Goal: Information Seeking & Learning: Learn about a topic

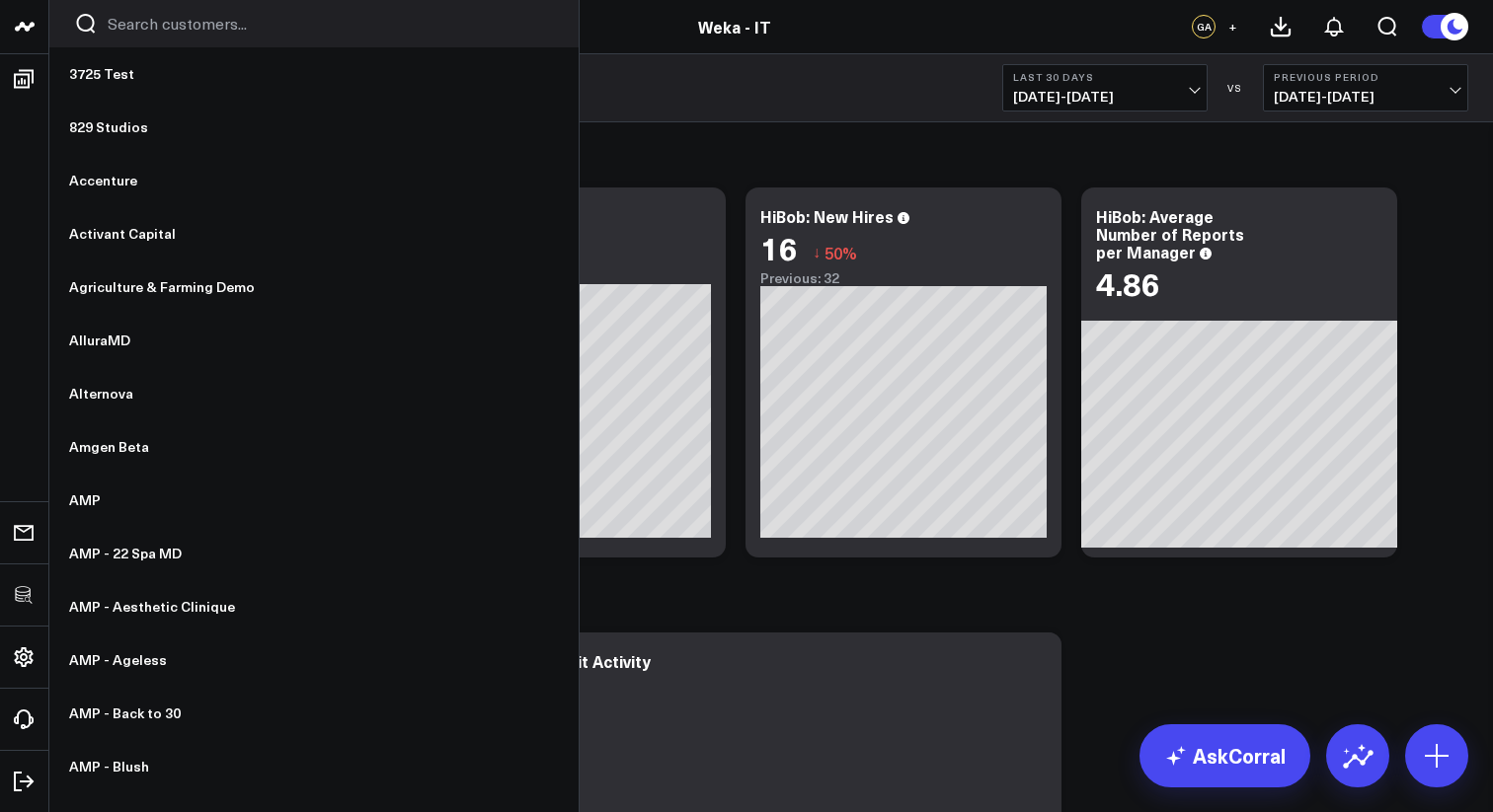
click at [166, 24] on input "Search customers input" at bounding box center [331, 24] width 446 height 22
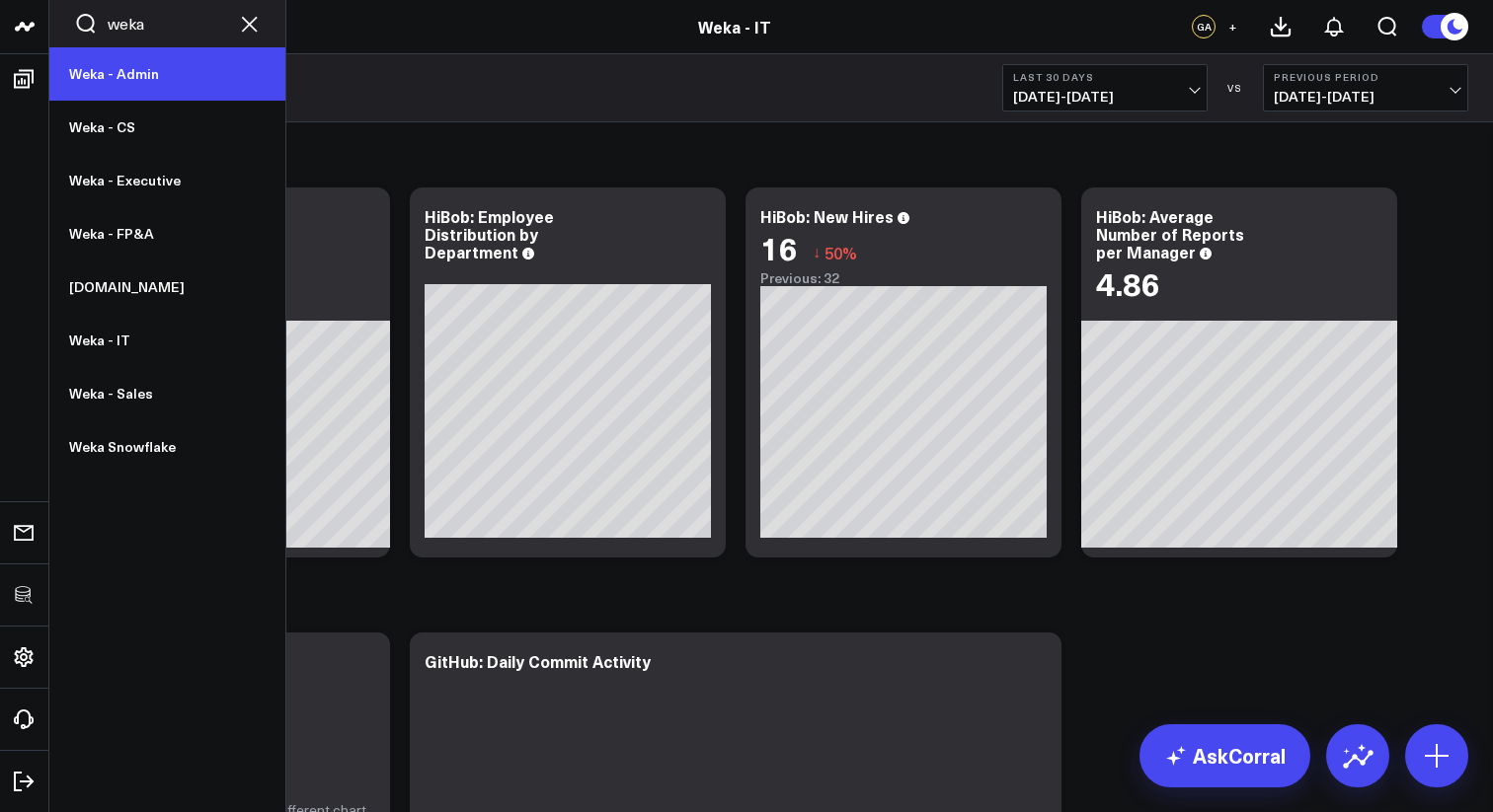
type input "weka"
click at [157, 82] on link "Weka - Admin" at bounding box center [167, 73] width 236 height 53
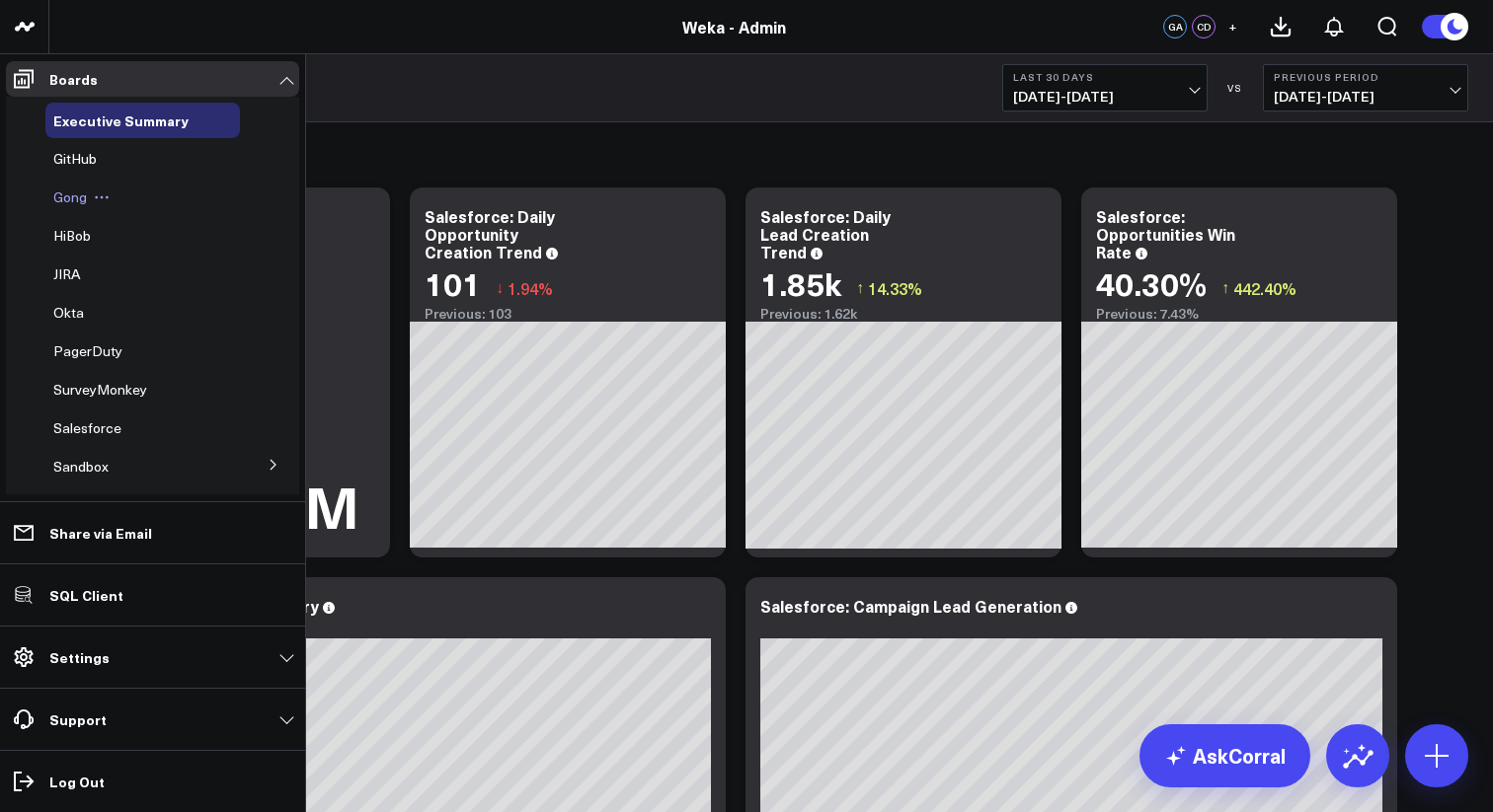
click at [72, 203] on span "Gong" at bounding box center [70, 197] width 34 height 19
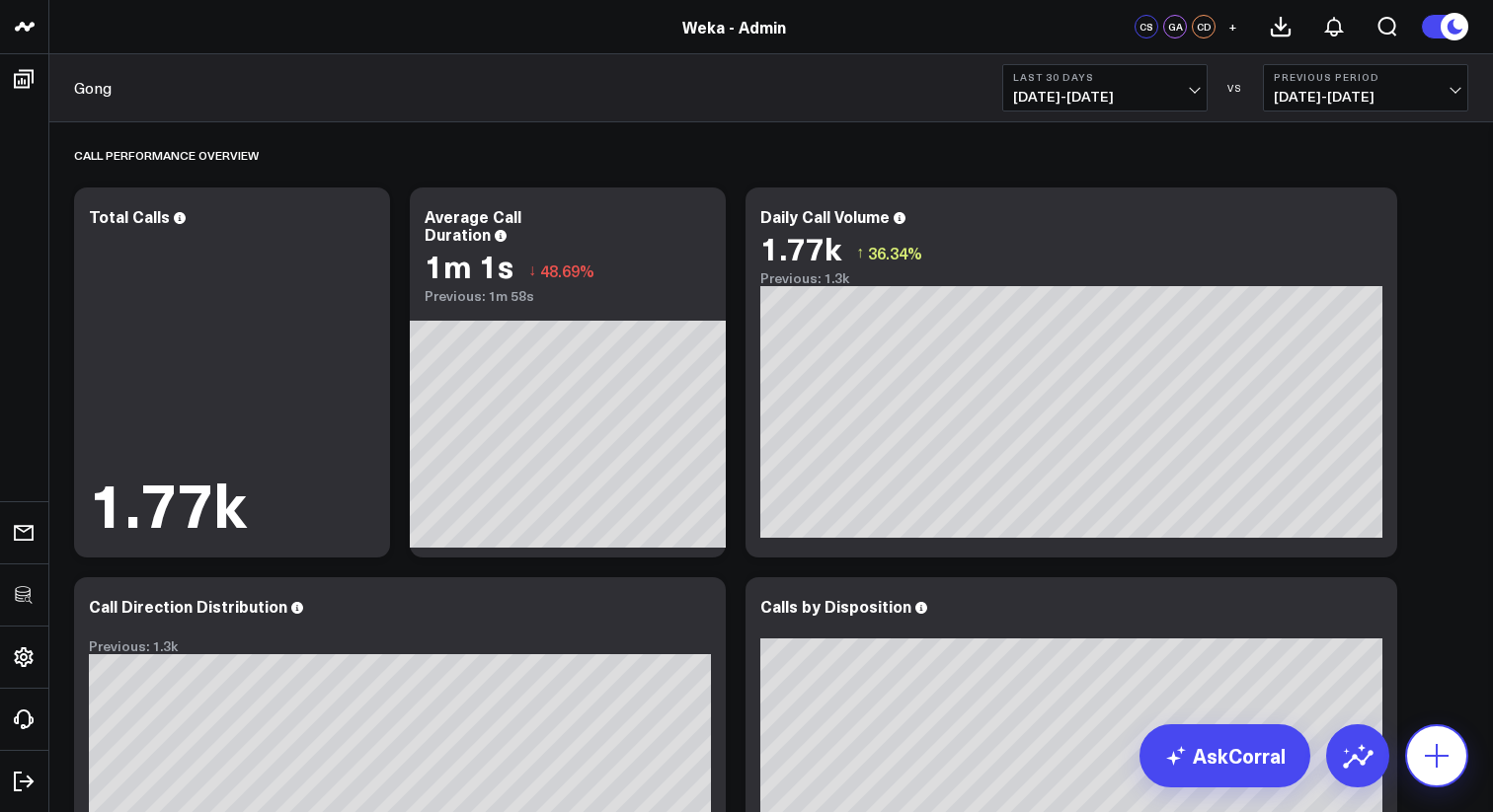
click at [1448, 773] on button at bounding box center [1436, 755] width 63 height 63
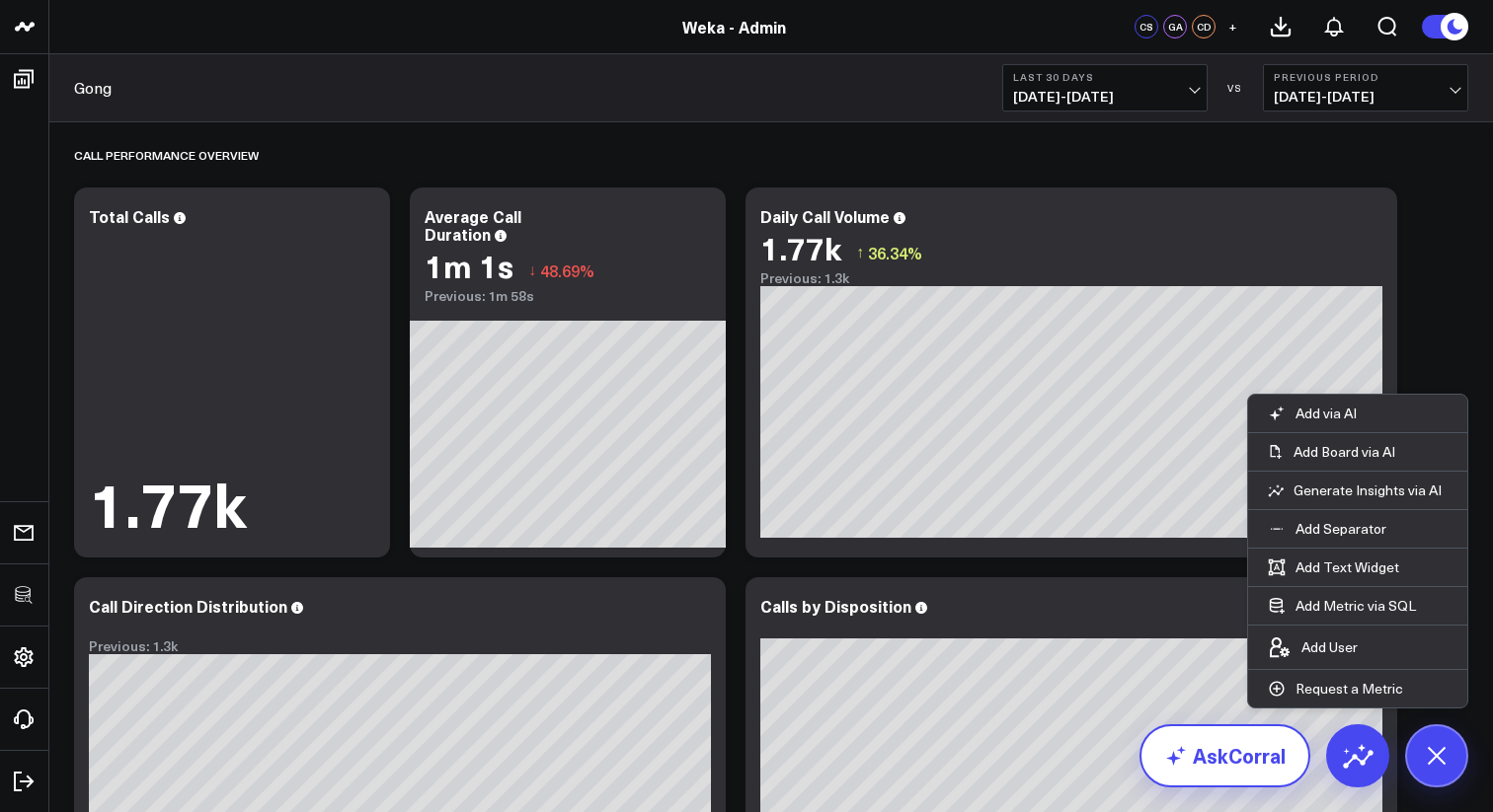
click at [1255, 746] on link "AskCorral" at bounding box center [1224, 755] width 171 height 63
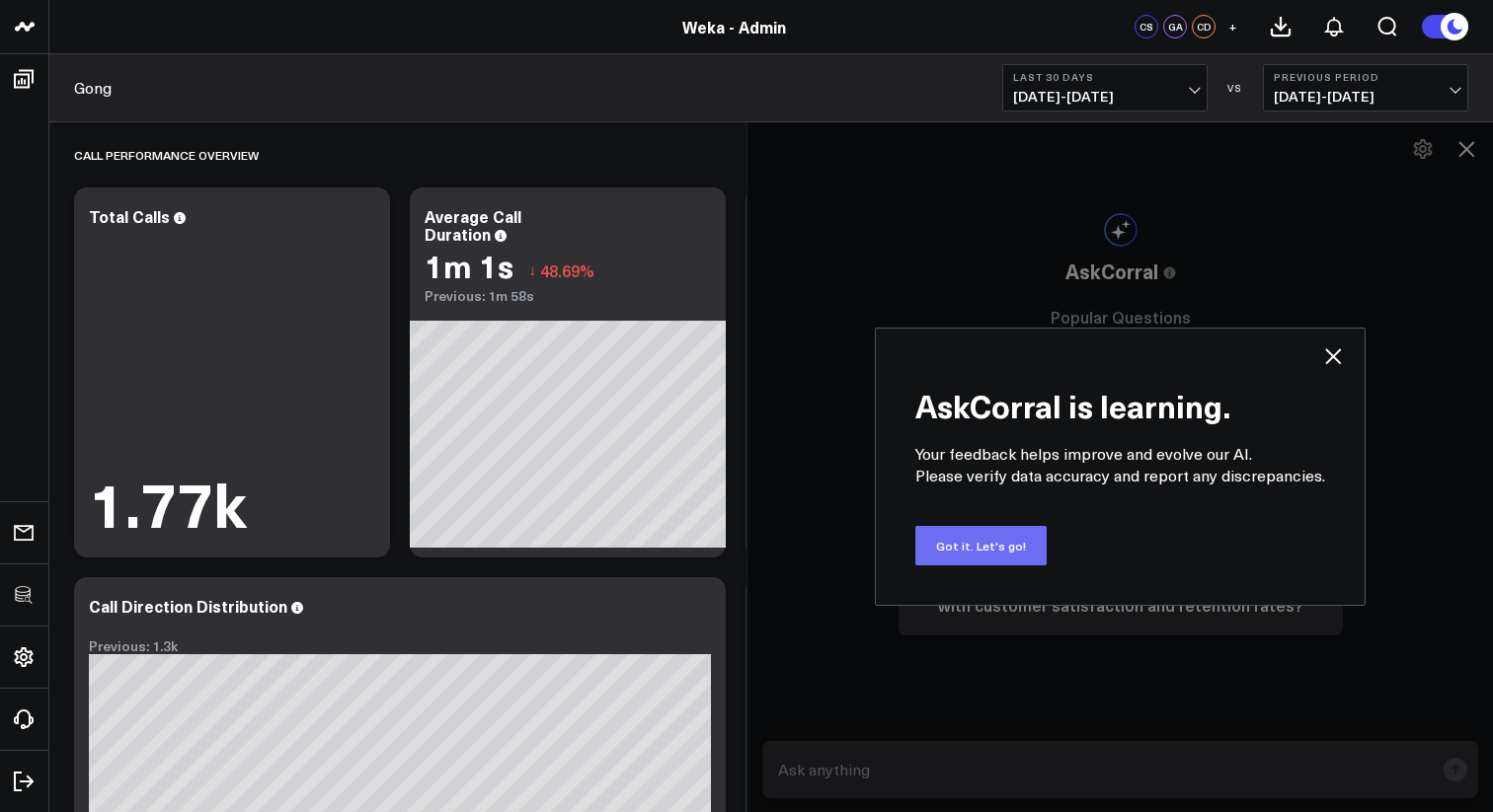
click at [1001, 541] on button "Got it. Let's go!" at bounding box center [980, 546] width 131 height 40
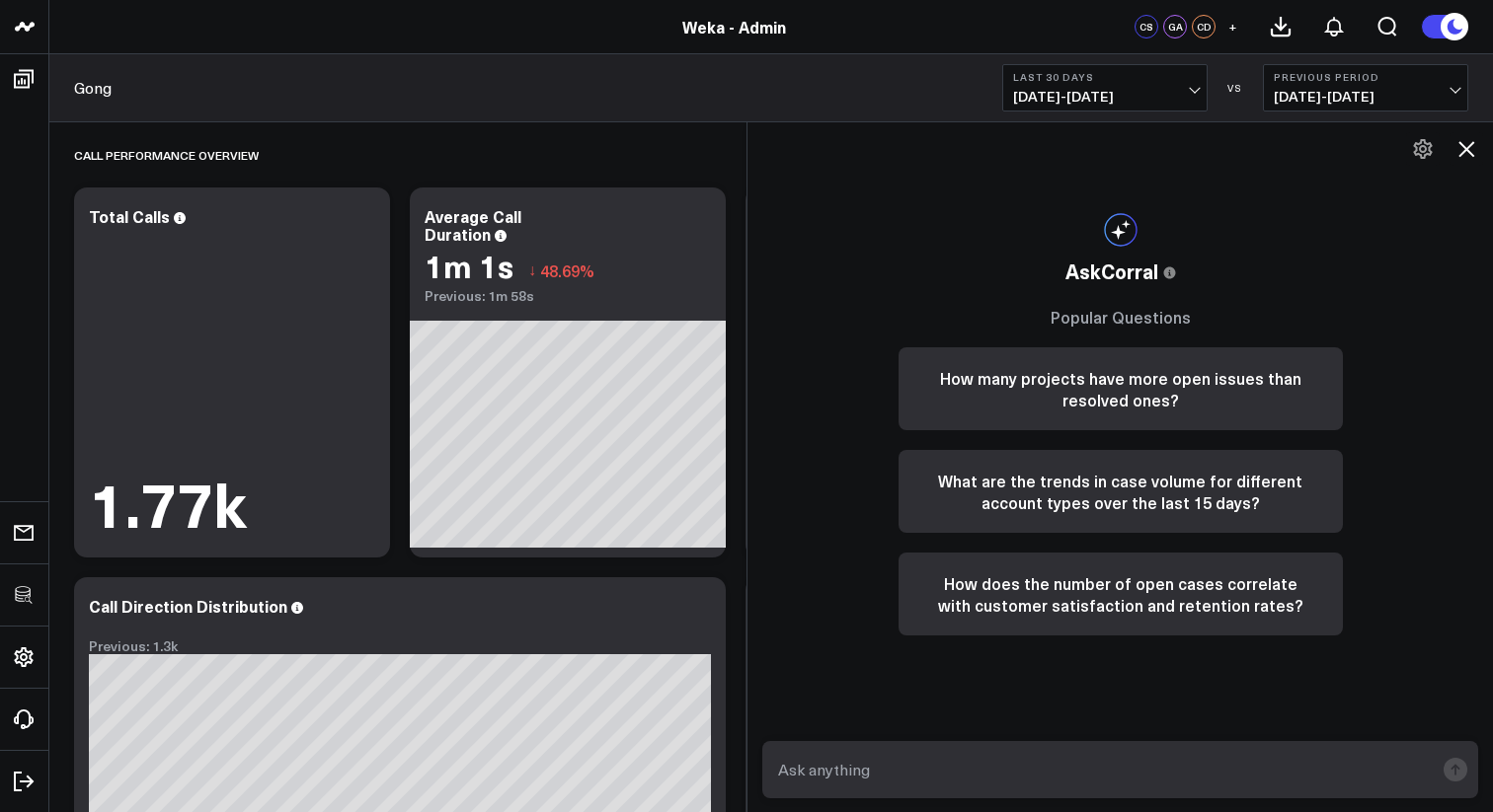
click at [1126, 784] on textarea at bounding box center [1102, 770] width 661 height 36
type textarea "What times of day are most popular for incoming calls according to [PERSON_NAME…"
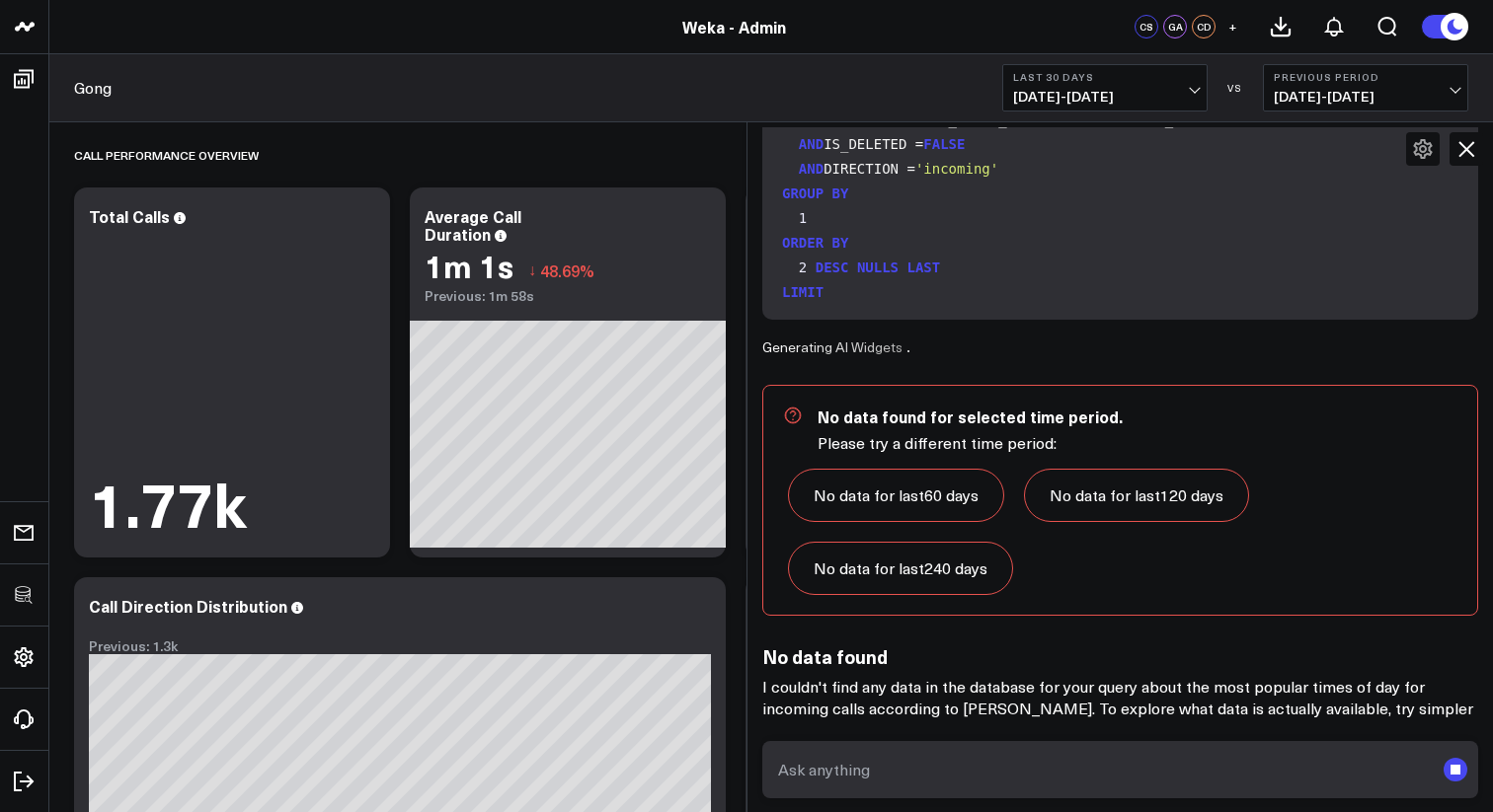
scroll to position [427, 0]
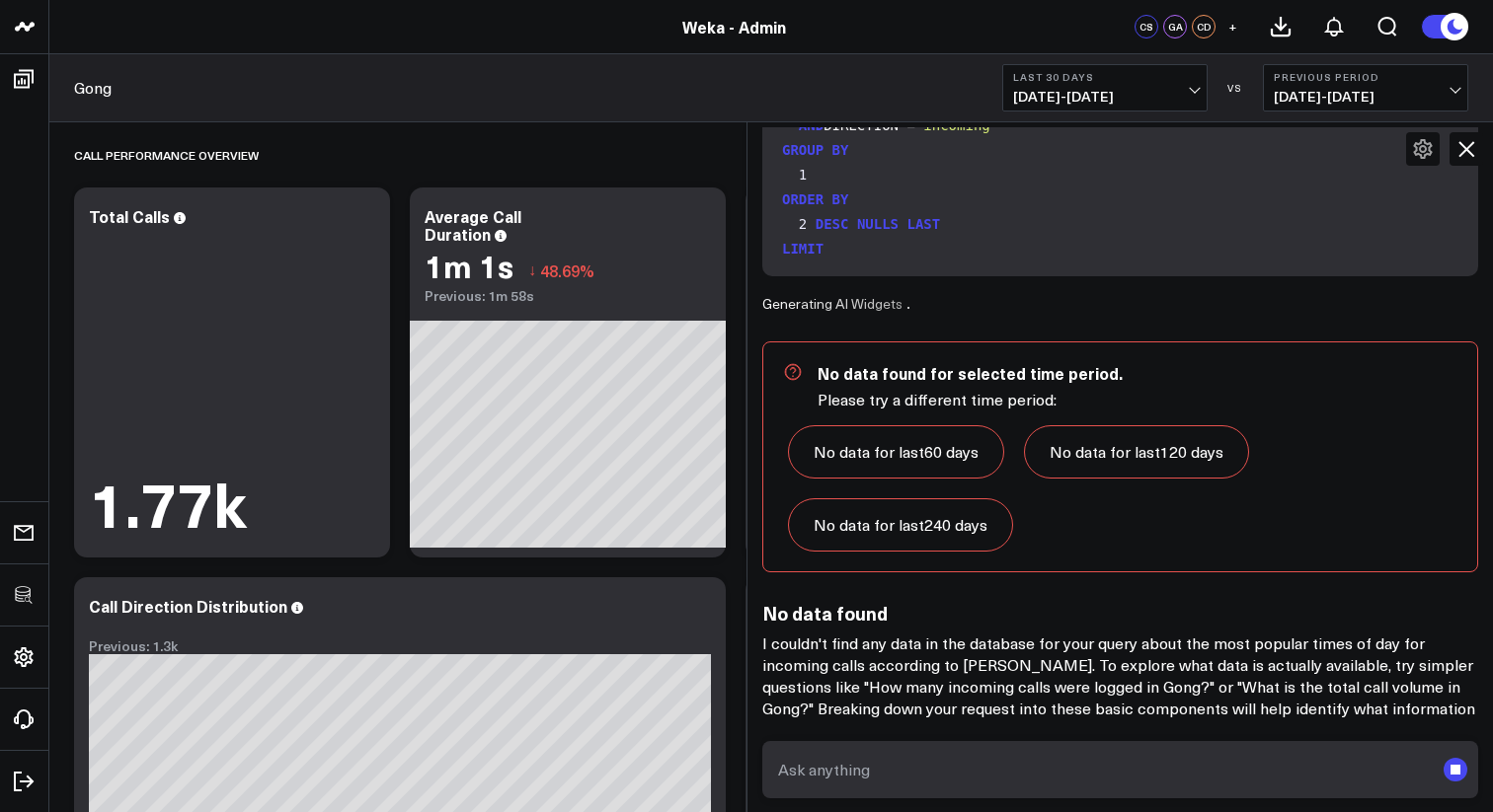
click at [1204, 777] on textarea at bounding box center [1102, 770] width 661 height 36
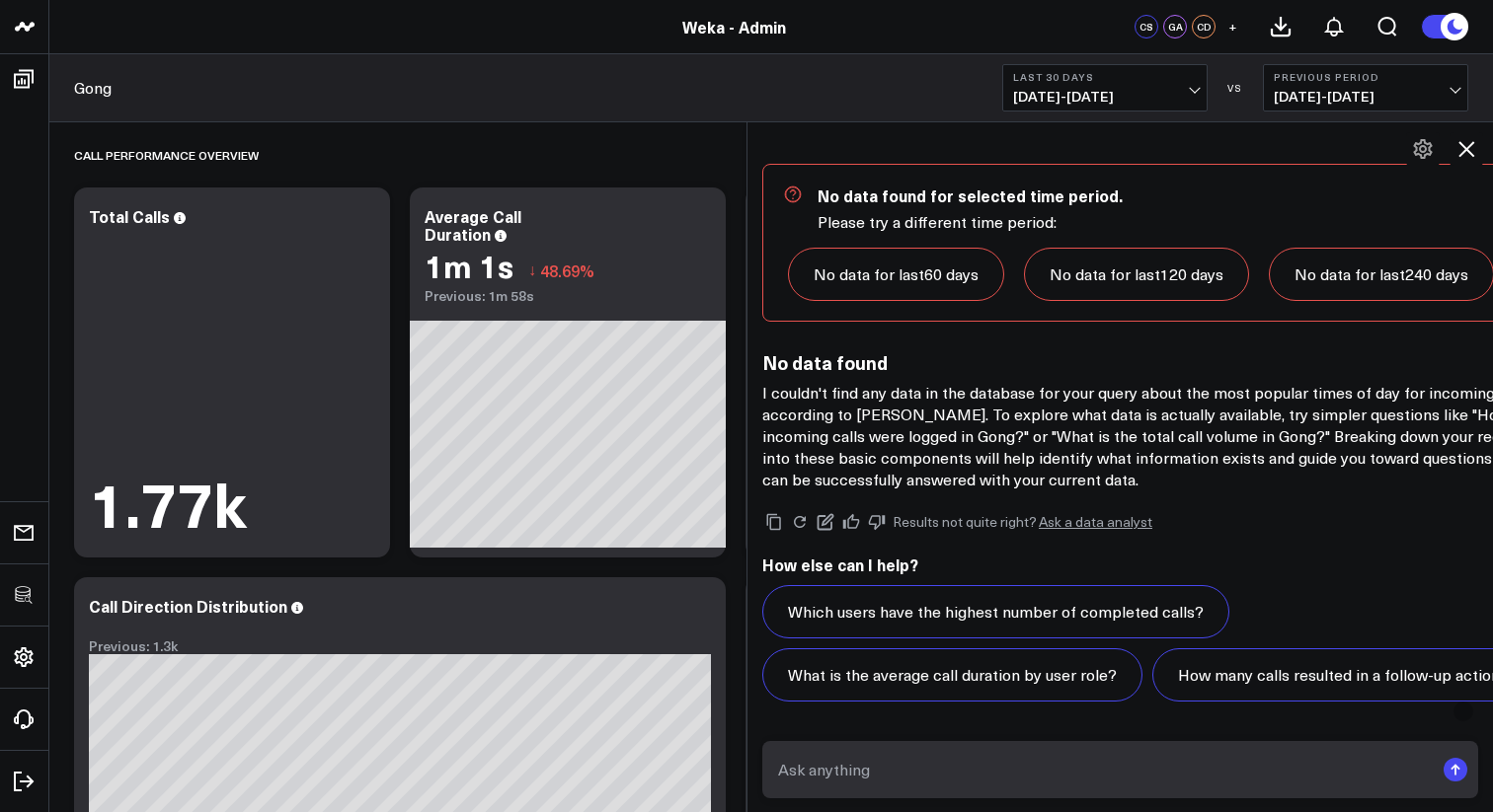
scroll to position [2152, 0]
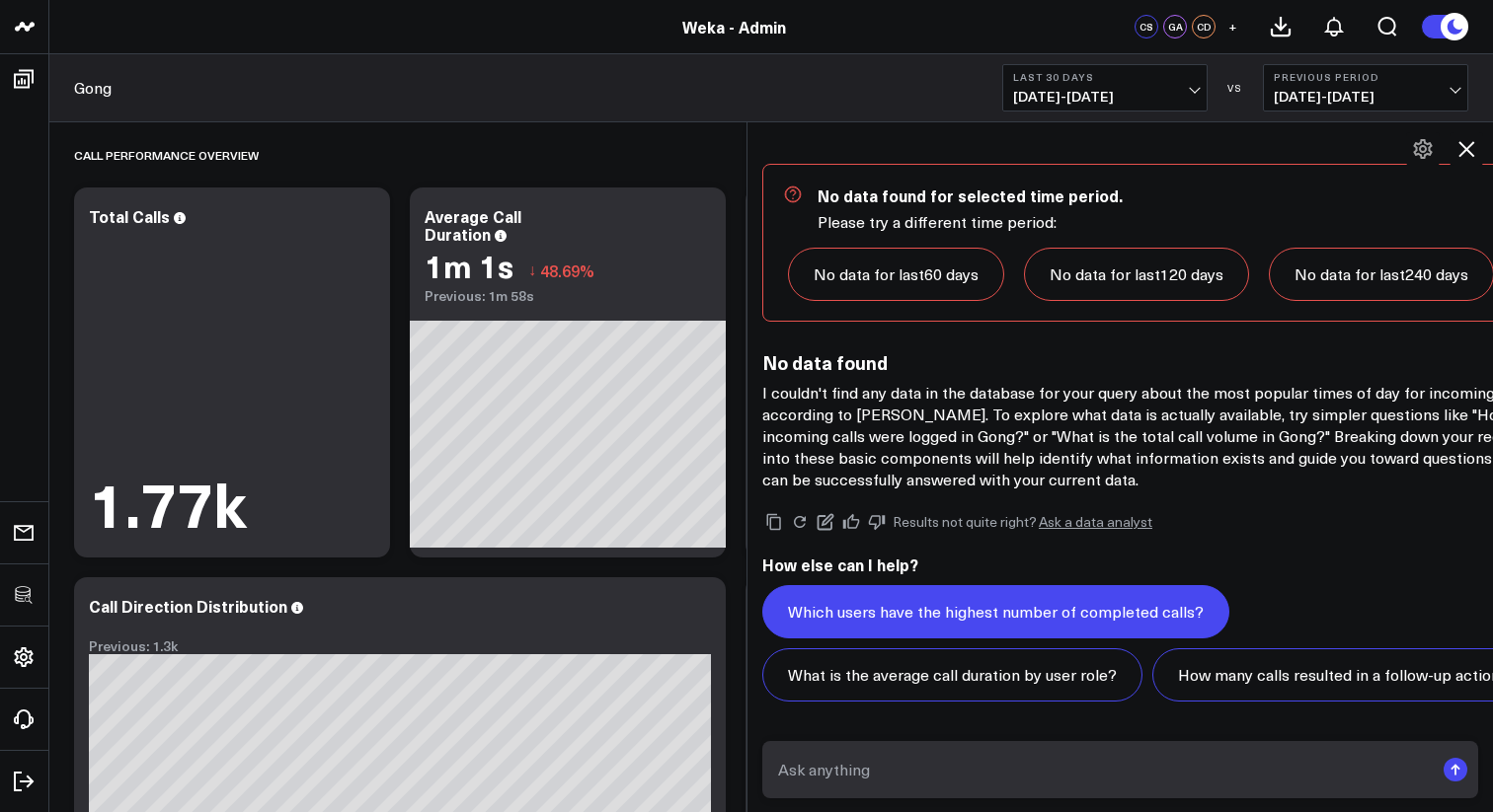
click at [1029, 585] on button "Which users have the highest number of completed calls?" at bounding box center [995, 611] width 467 height 53
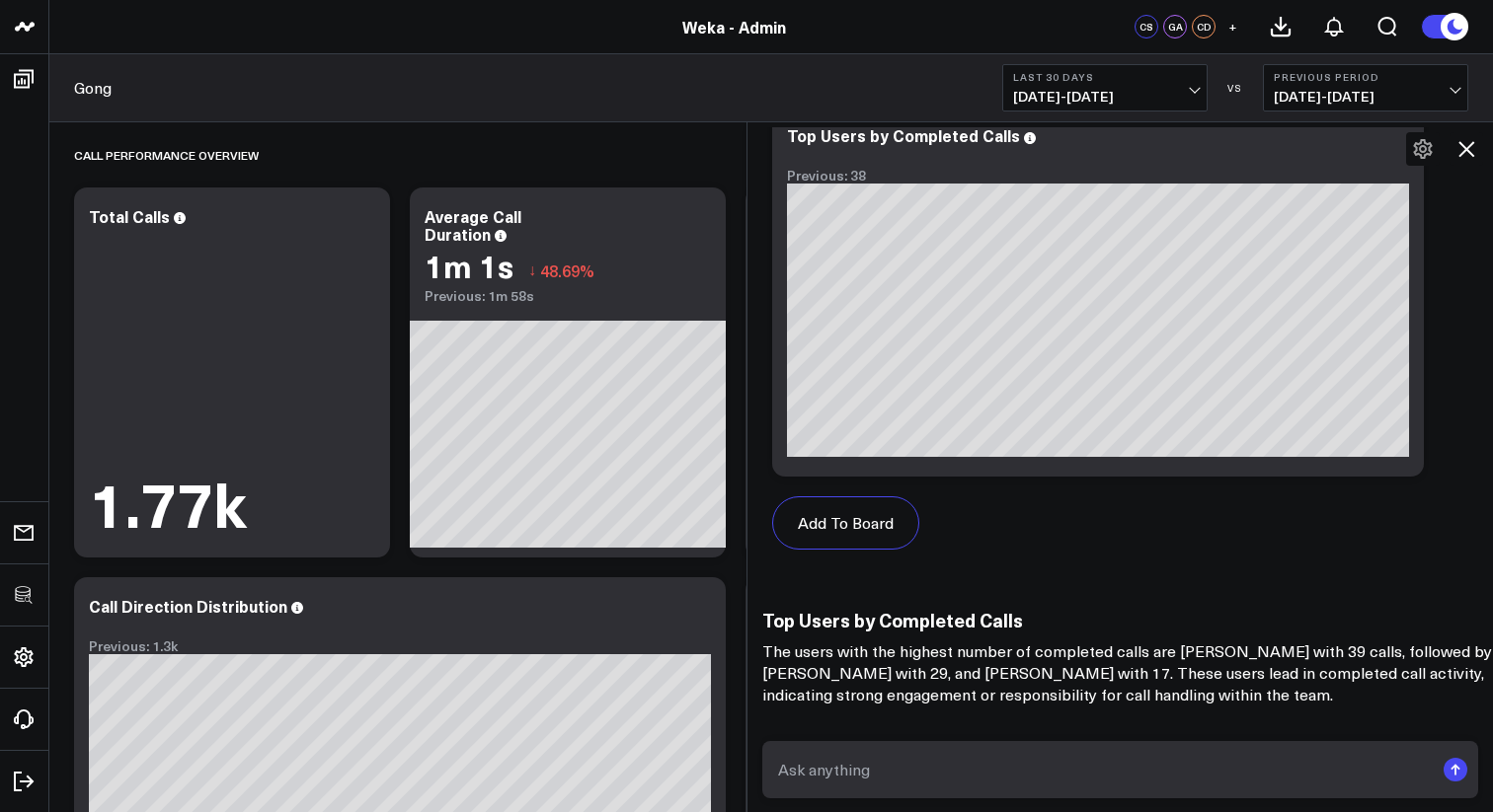
scroll to position [4303, 0]
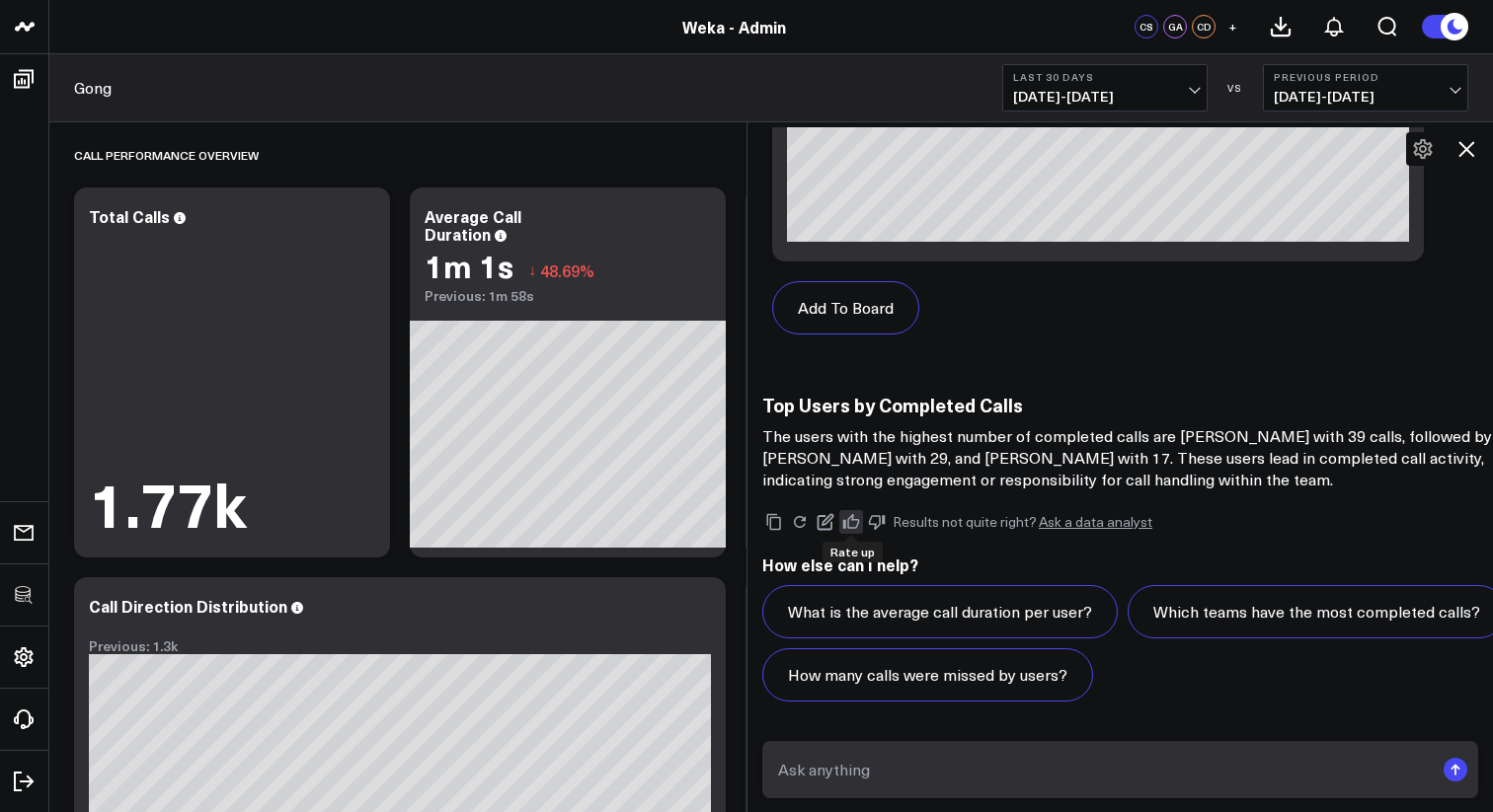
click at [850, 524] on icon at bounding box center [851, 522] width 18 height 18
click at [1413, 156] on icon at bounding box center [1423, 149] width 24 height 24
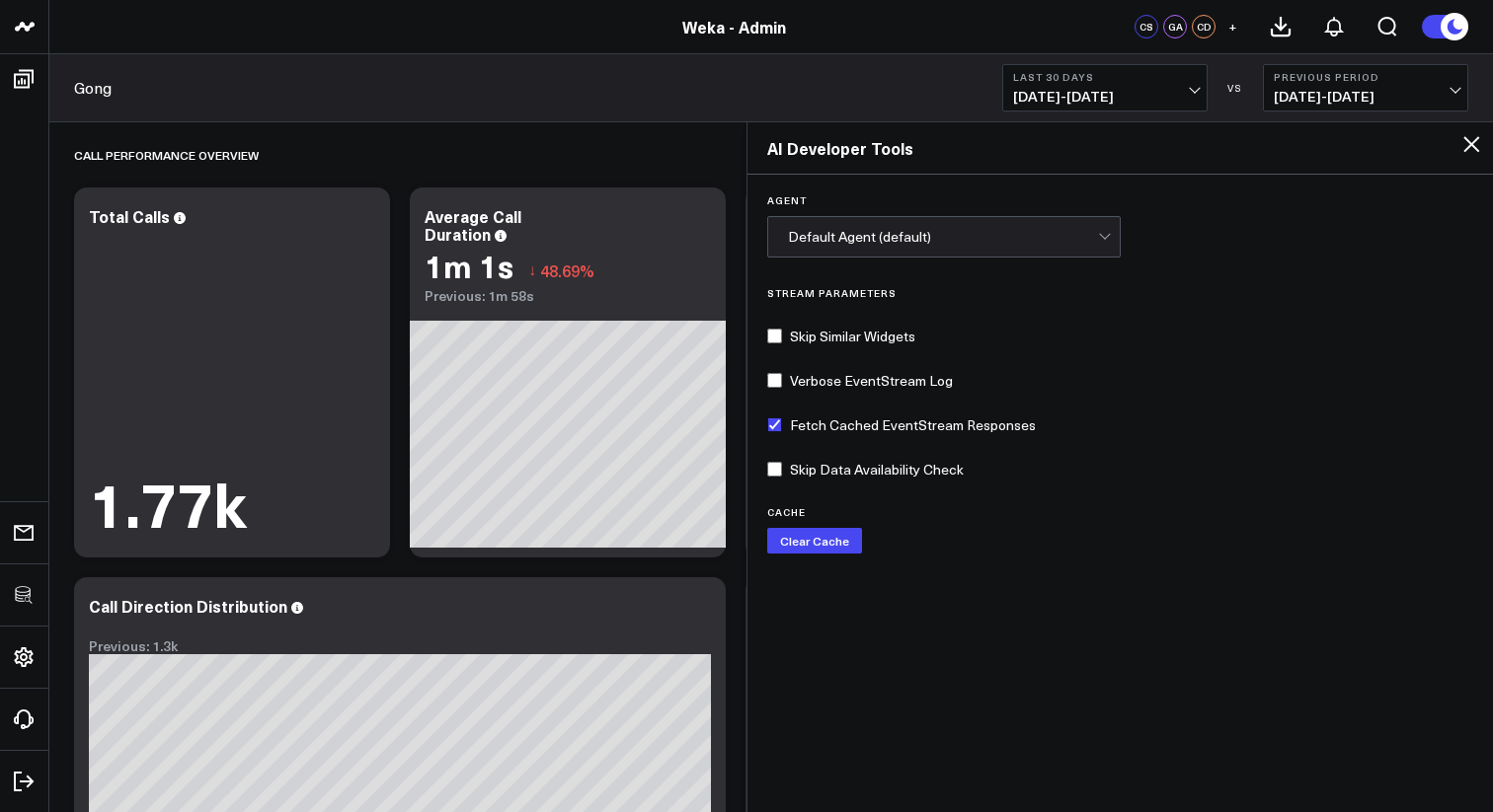
click at [1020, 261] on div "Agent Default Agent (default) Stream Parameters Skip Similar Widgets Verbose Ev…" at bounding box center [1120, 491] width 746 height 634
click at [1025, 249] on div "Default Agent (default)" at bounding box center [942, 237] width 310 height 40
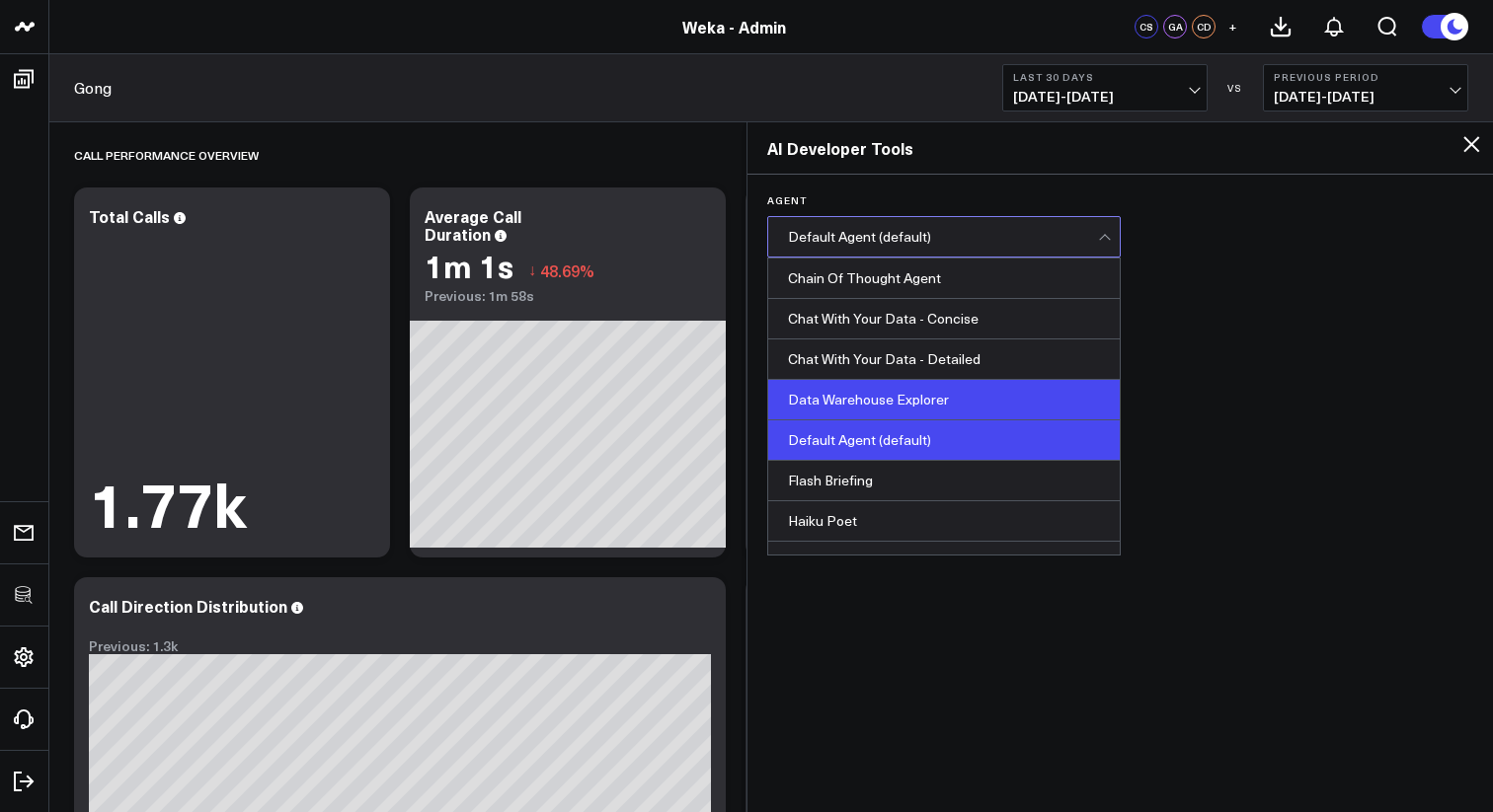
click at [932, 390] on div "Data Warehouse Explorer" at bounding box center [944, 400] width 352 height 41
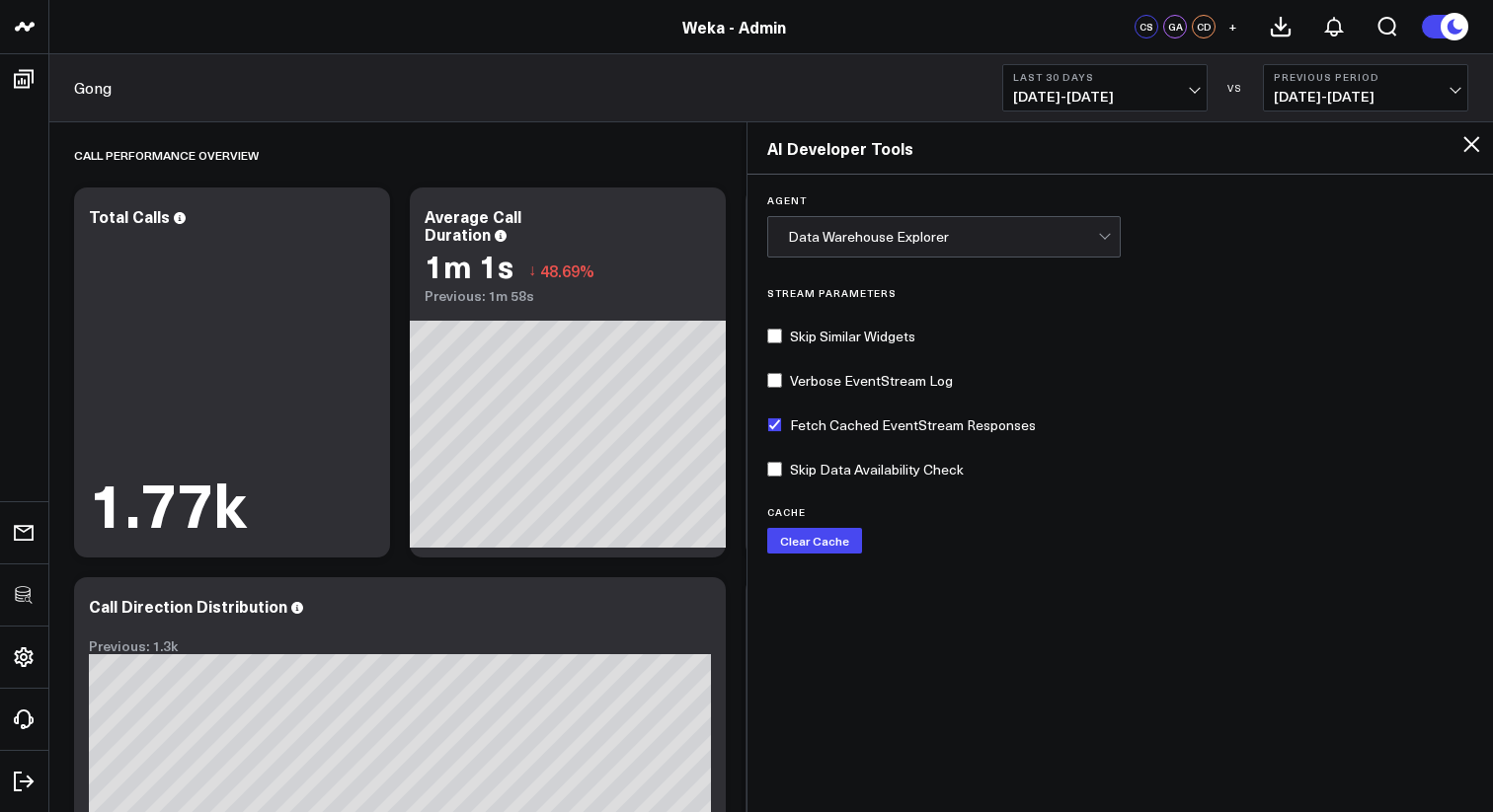
click at [1469, 134] on icon at bounding box center [1471, 144] width 24 height 24
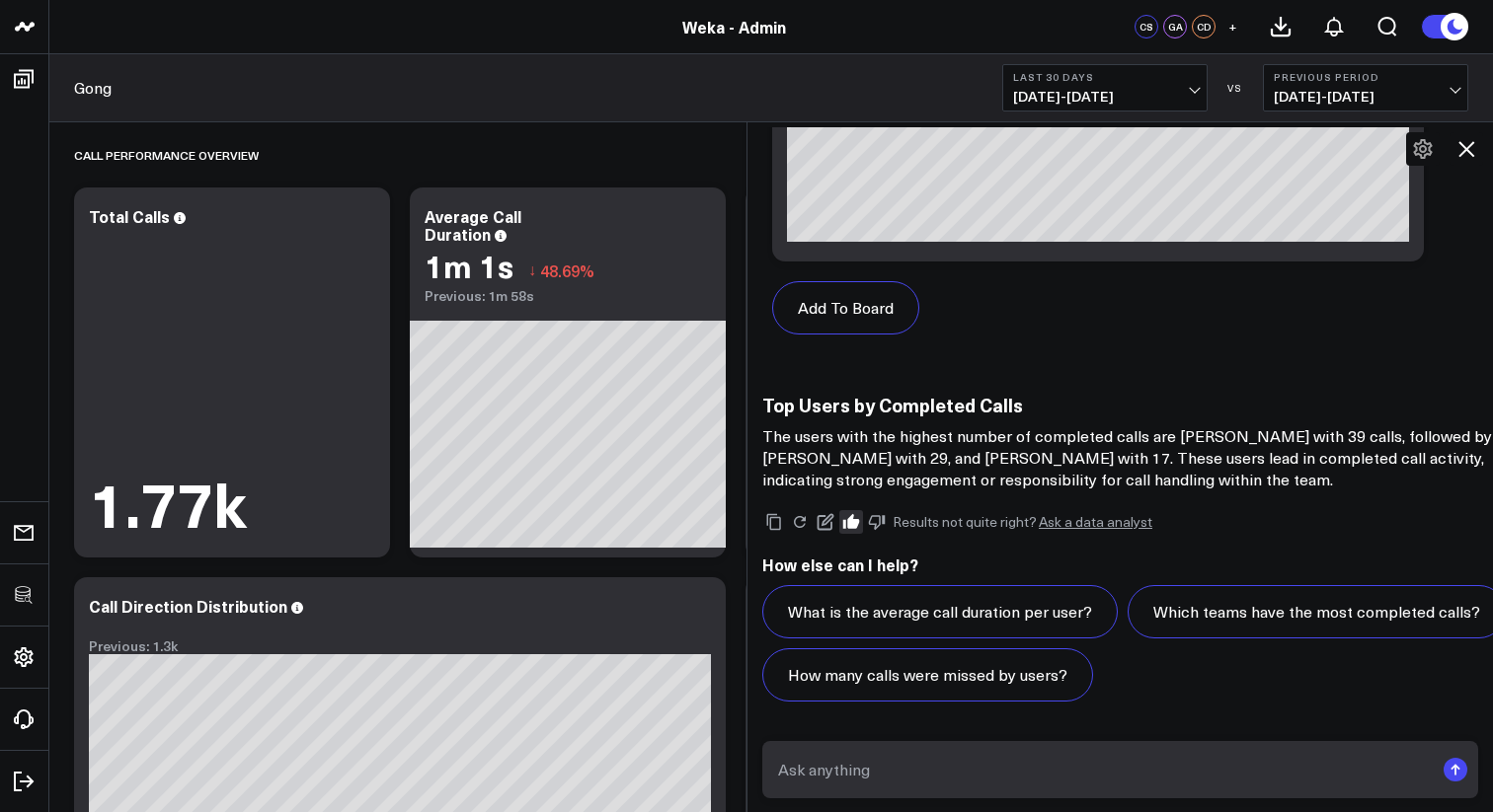
click at [903, 758] on textarea at bounding box center [1102, 770] width 661 height 36
type textarea "What's in the Gong Interaction stats table?"
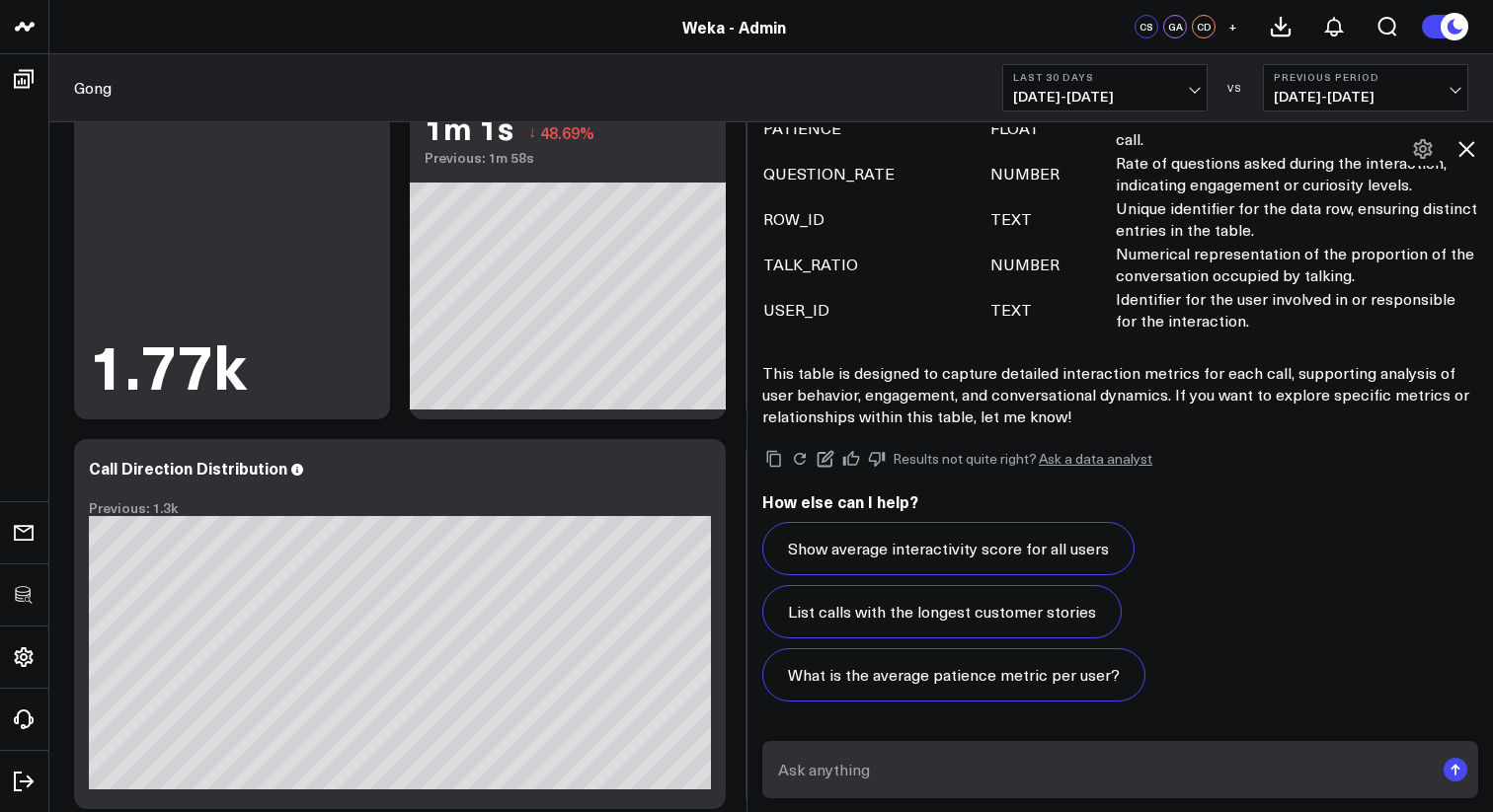
scroll to position [139, 0]
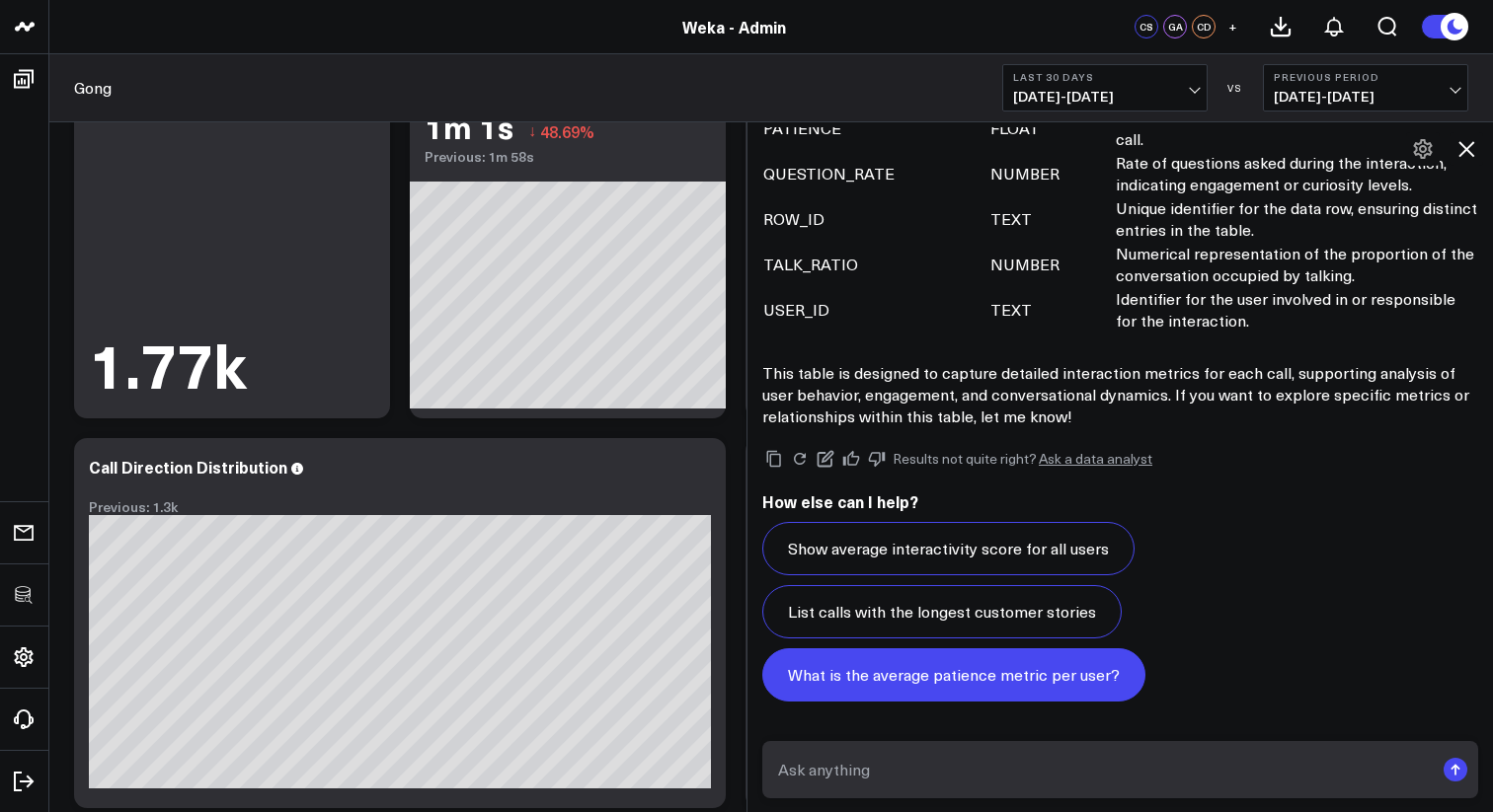
click at [1019, 688] on button "What is the average patience metric per user?" at bounding box center [953, 674] width 383 height 53
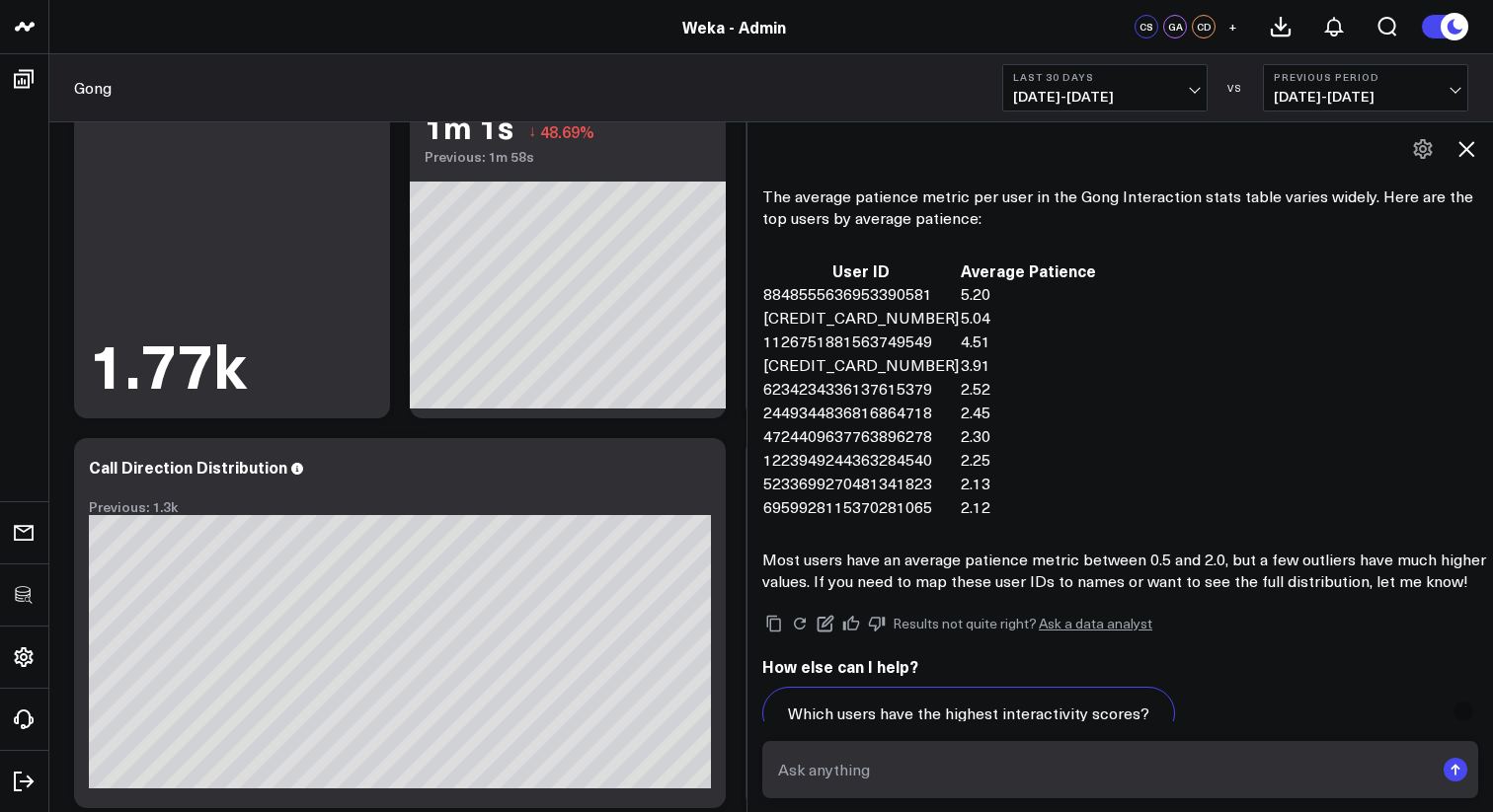
scroll to position [8332, 0]
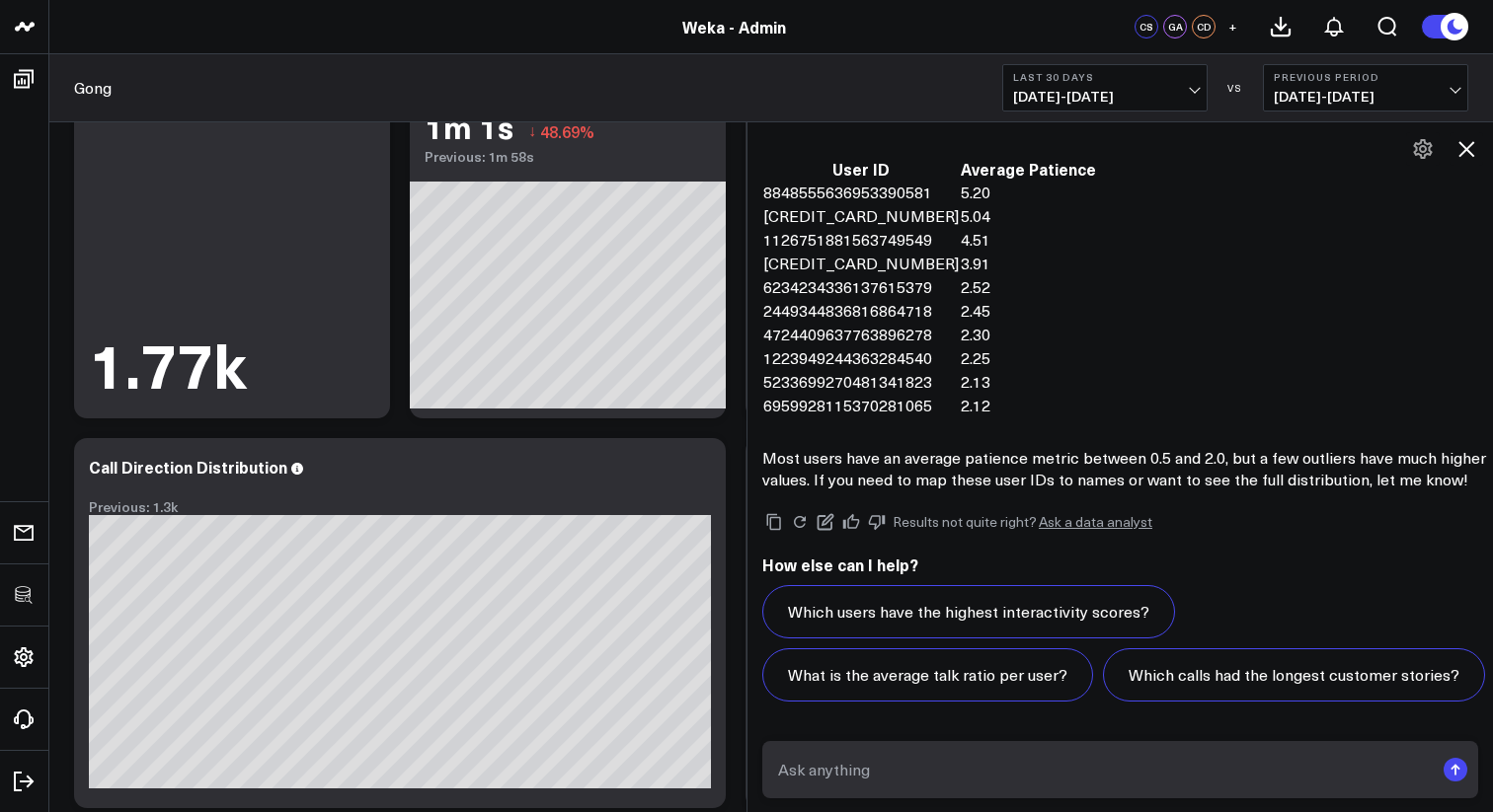
click at [1062, 772] on textarea at bounding box center [1102, 770] width 661 height 36
click at [973, 790] on form "What is the longest mo" at bounding box center [1120, 769] width 716 height 57
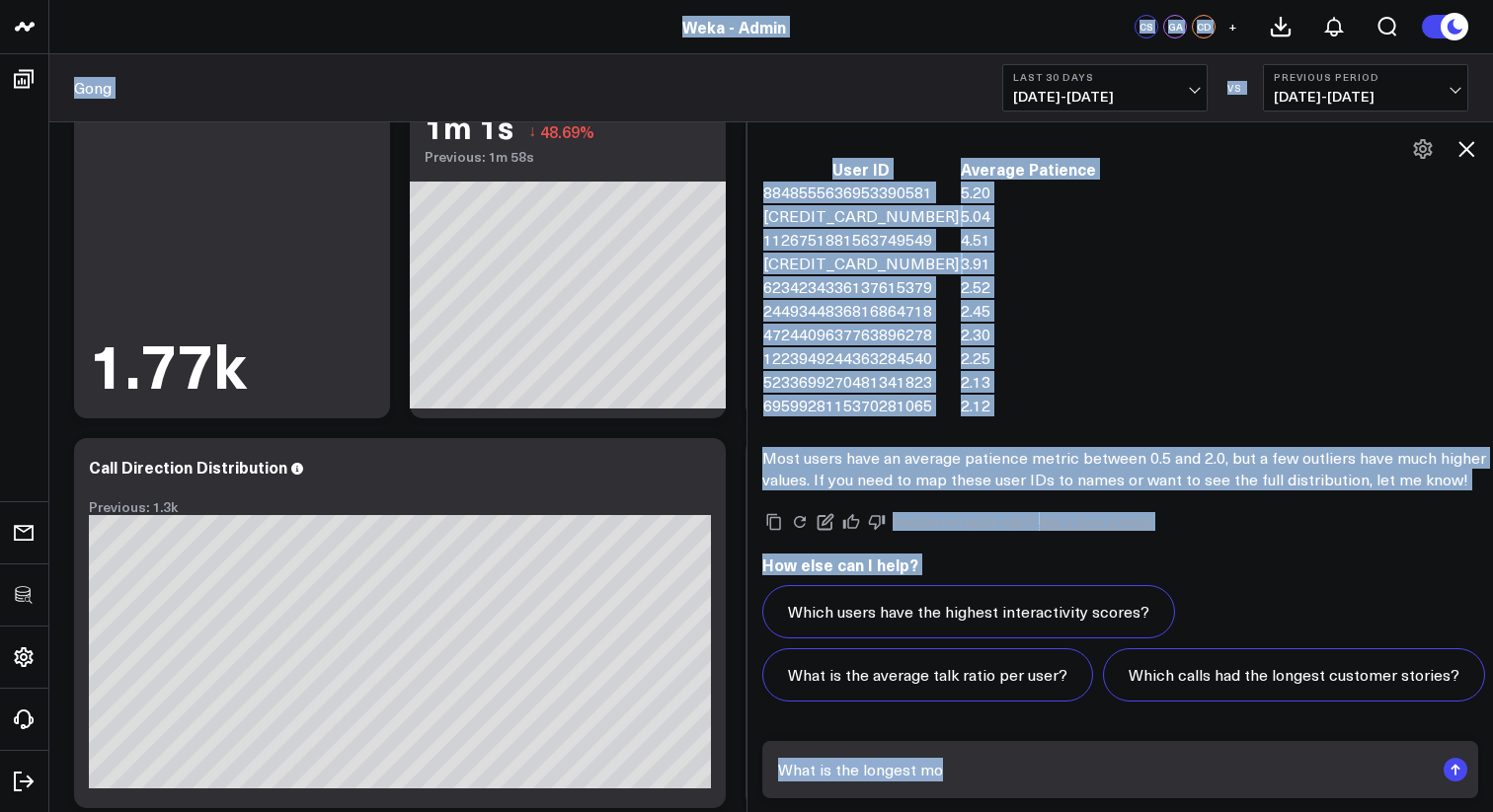
click at [972, 778] on textarea "What is the longest mo" at bounding box center [1102, 770] width 661 height 36
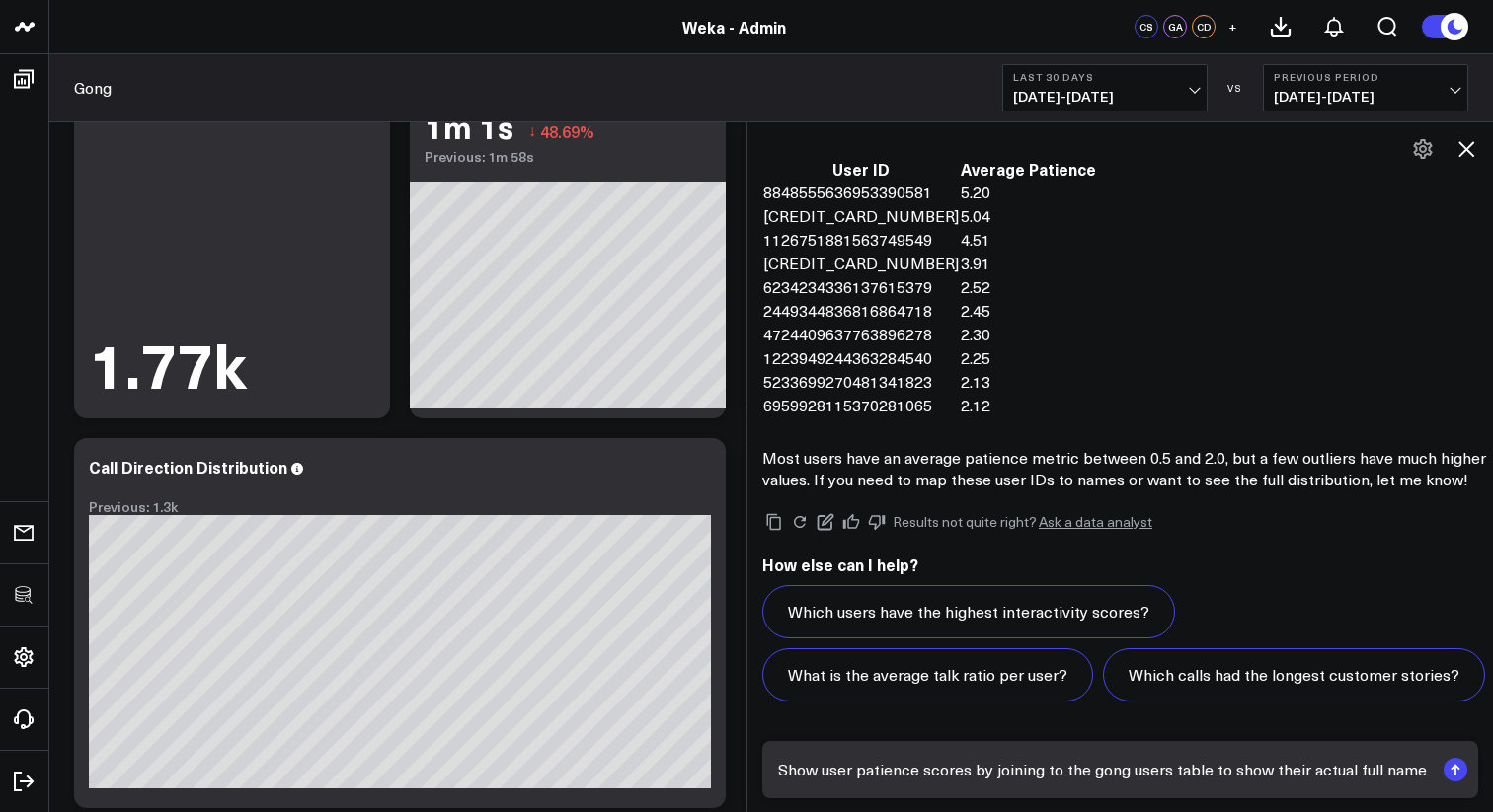
type textarea "Show user patience scores by joining to the gong users table to show their actu…"
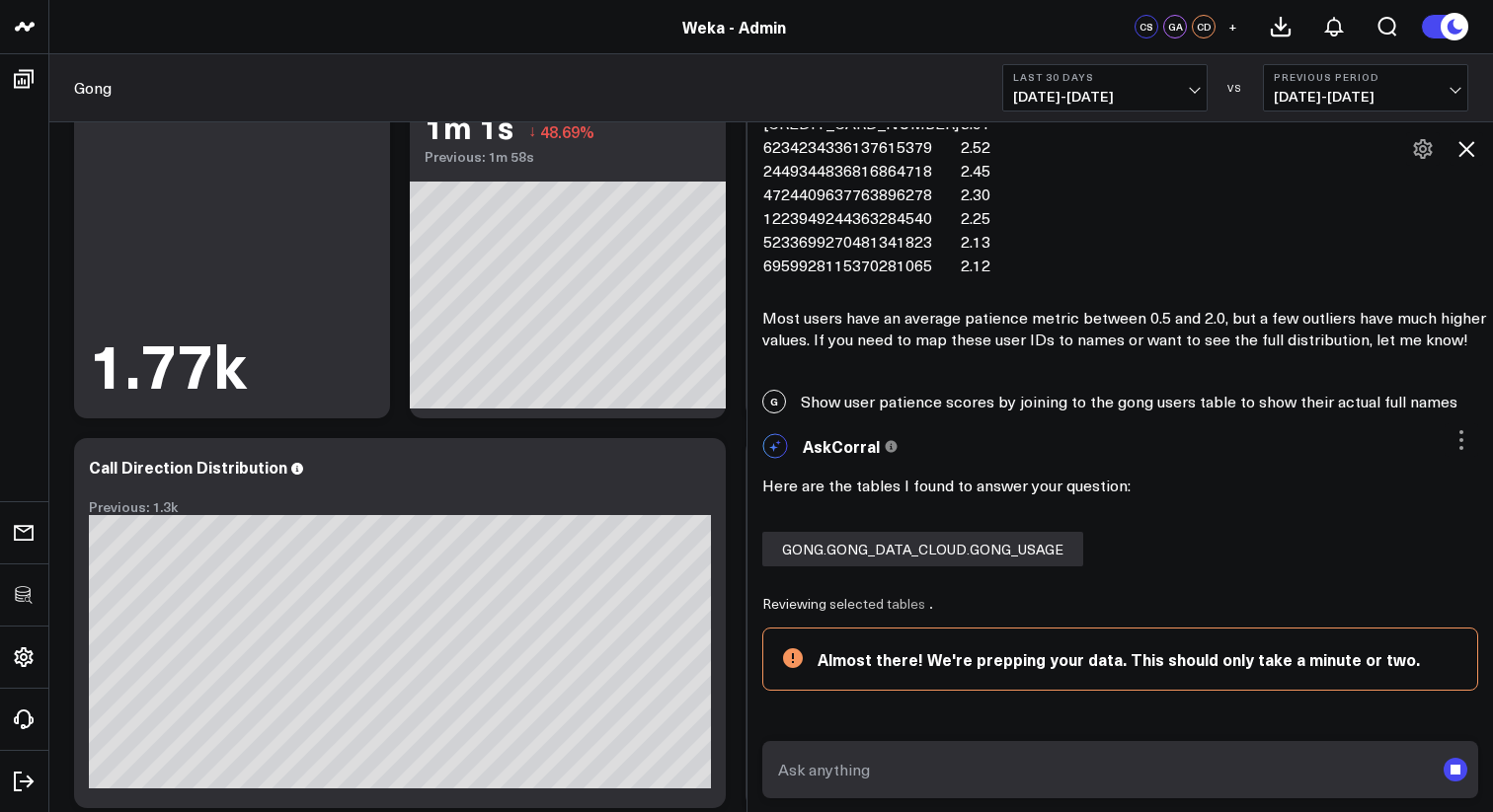
scroll to position [8484, 0]
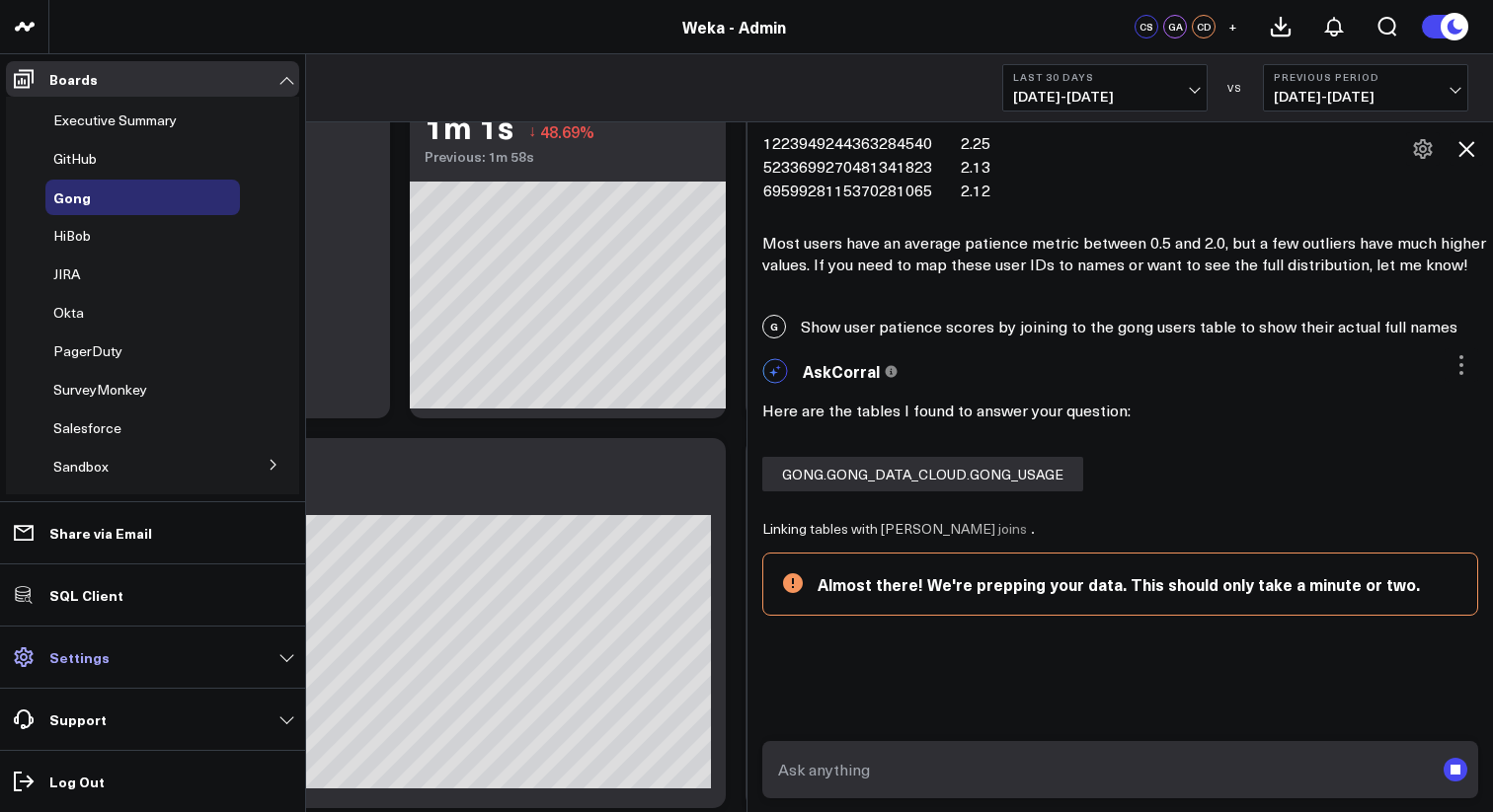
click at [101, 652] on p "Settings" at bounding box center [79, 657] width 60 height 16
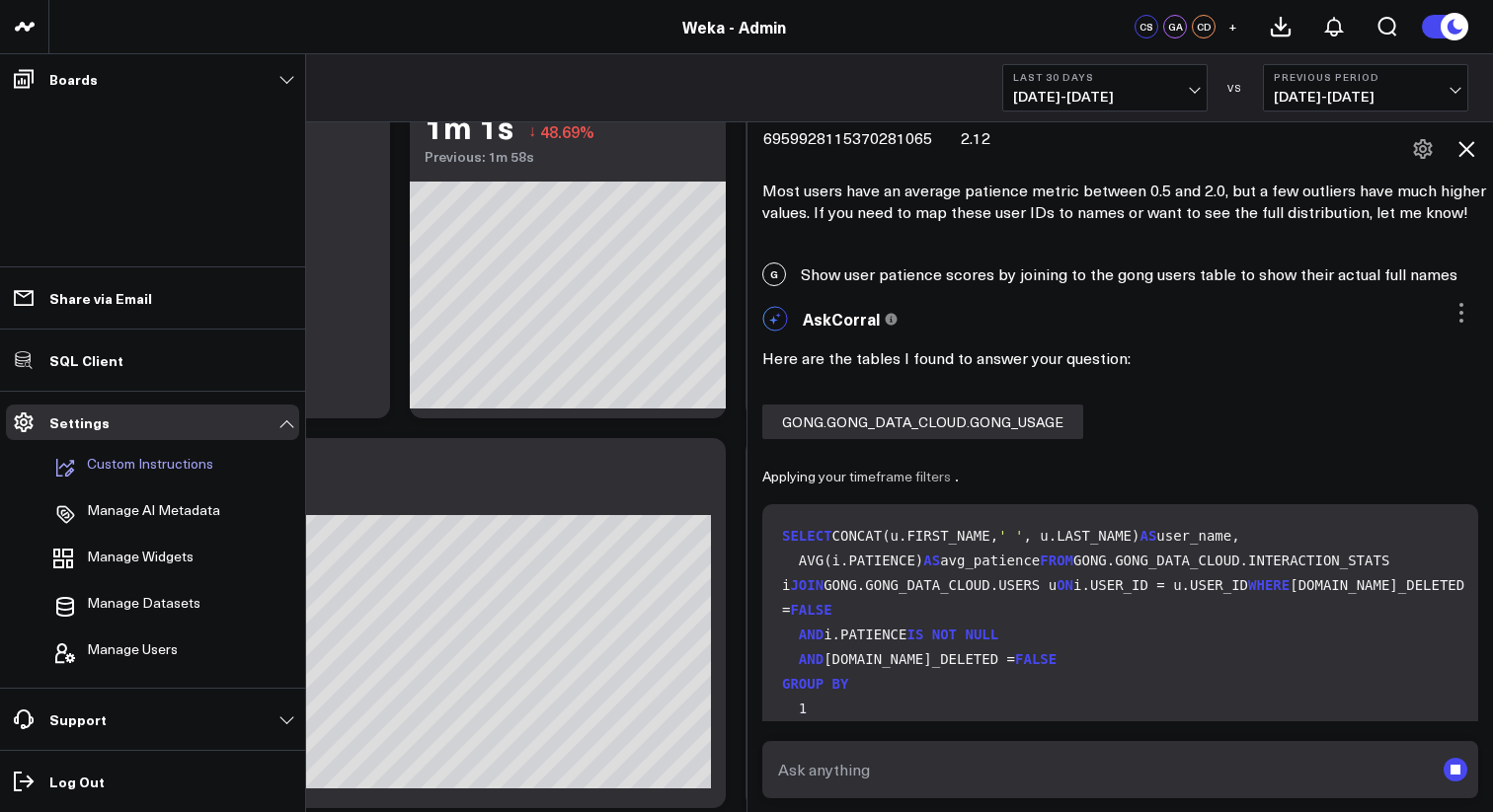
click at [150, 464] on p "Custom Instructions" at bounding box center [150, 467] width 126 height 24
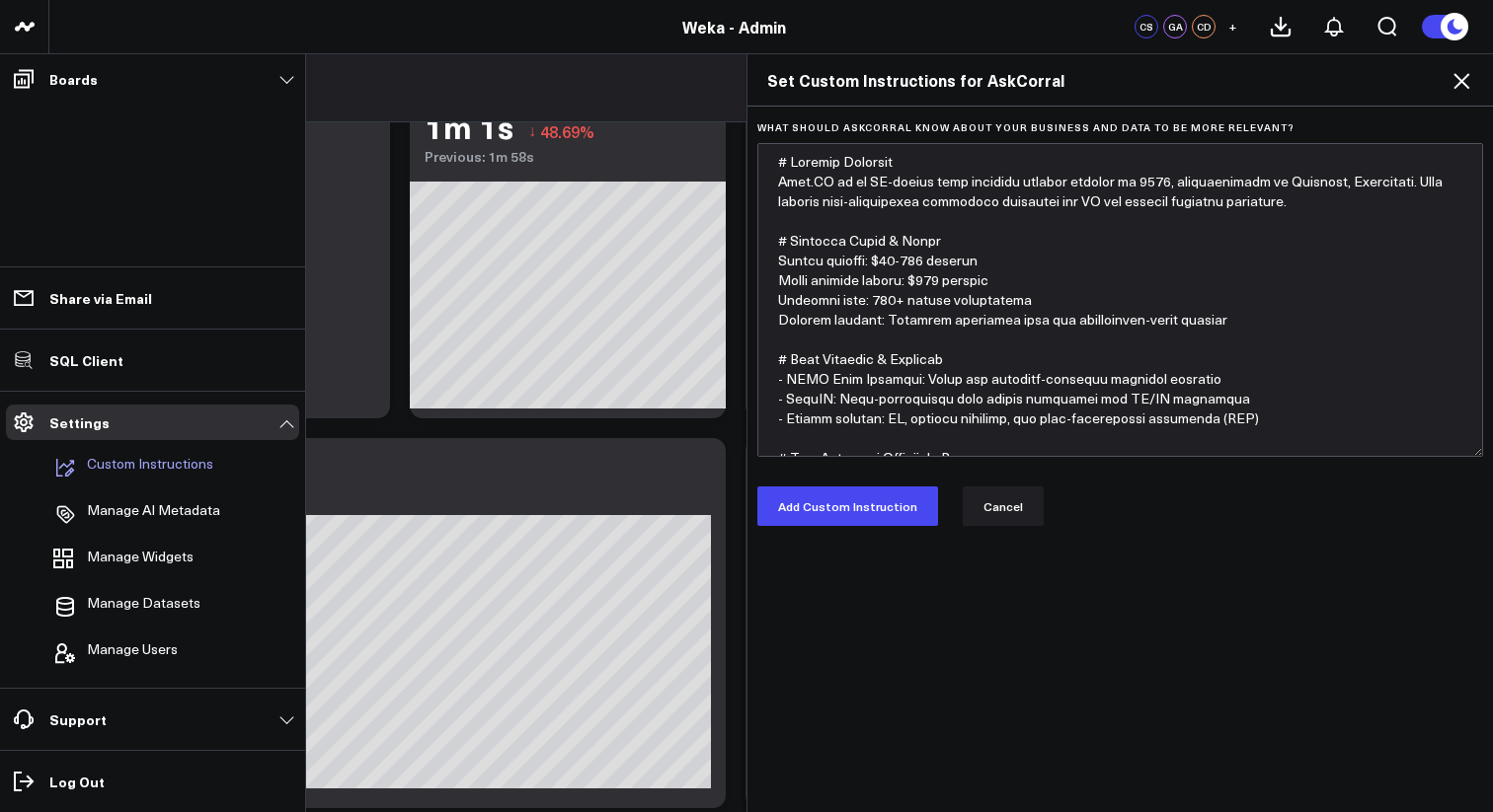
scroll to position [8859, 0]
click at [935, 313] on textarea "What should AskCorral know about your business and data to be more relevant?" at bounding box center [1120, 300] width 726 height 314
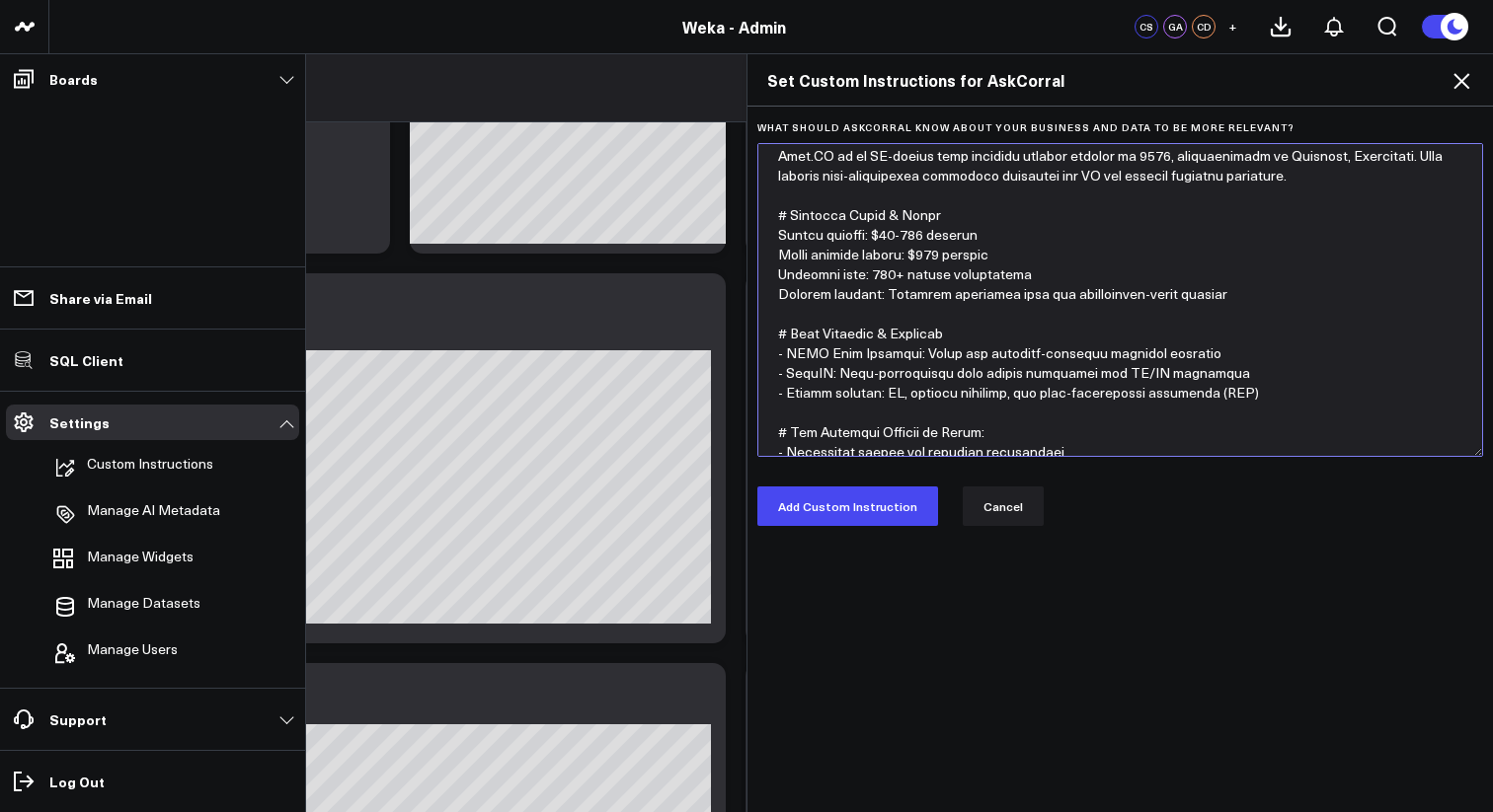
scroll to position [9276, 0]
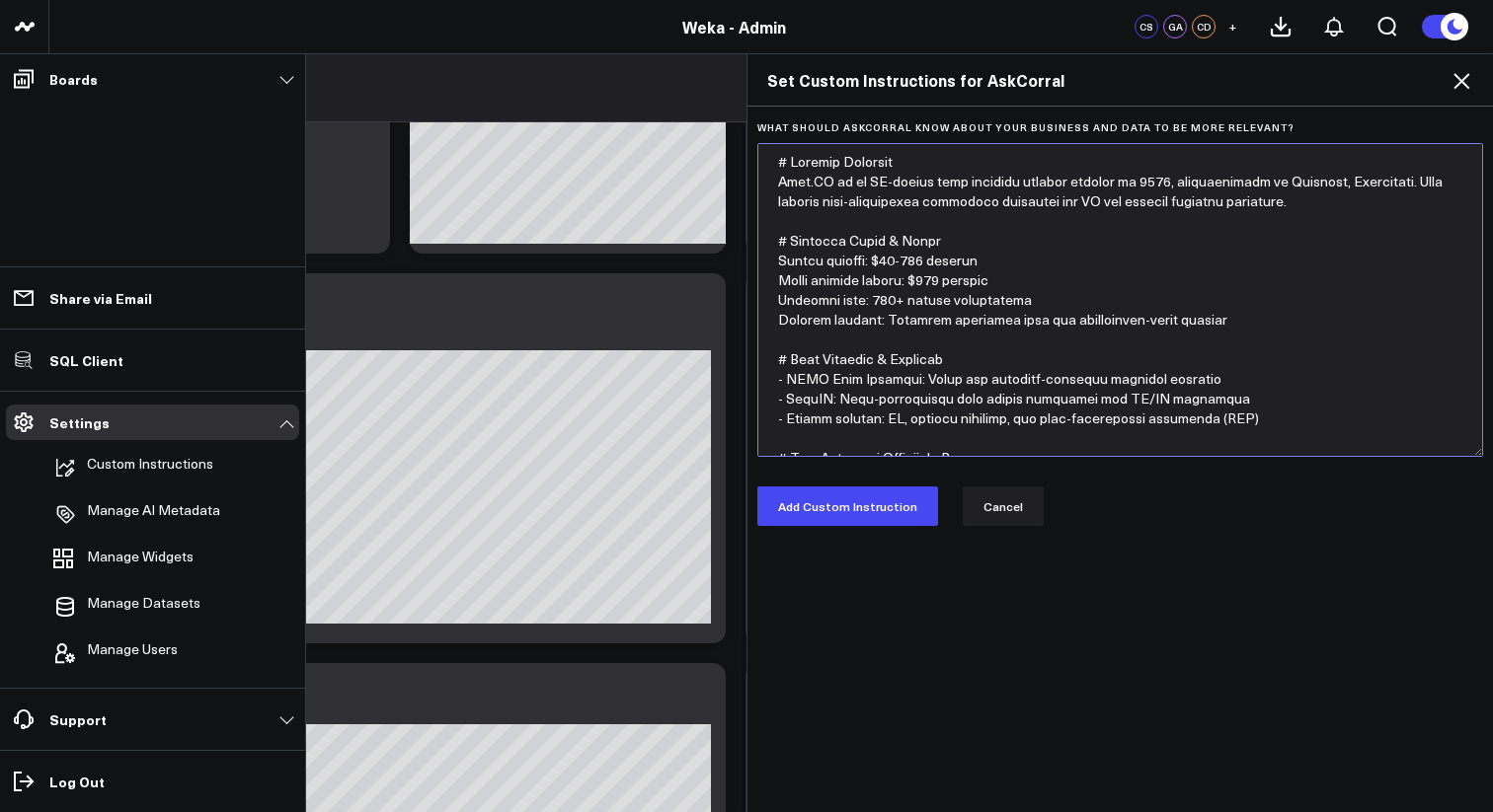
click at [967, 220] on textarea "What should AskCorral know about your business and data to be more relevant?" at bounding box center [1120, 300] width 726 height 314
click at [786, 363] on textarea "What should AskCorral know about your business and data to be more relevant?" at bounding box center [1120, 300] width 726 height 314
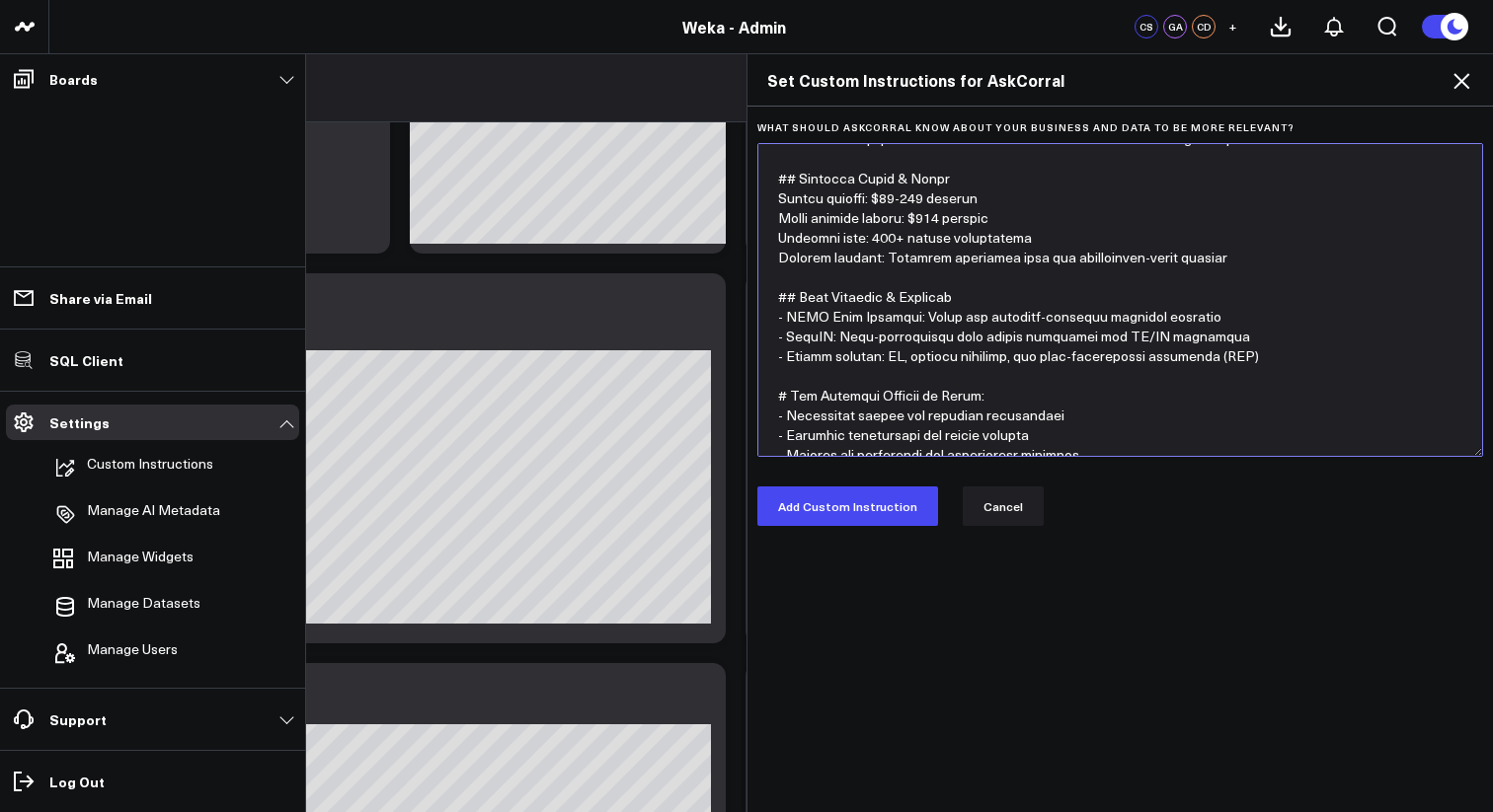
scroll to position [63, 0]
drag, startPoint x: 1060, startPoint y: 240, endPoint x: 771, endPoint y: 204, distance: 291.2
click at [771, 204] on textarea "What should AskCorral know about your business and data to be more relevant?" at bounding box center [1120, 300] width 726 height 314
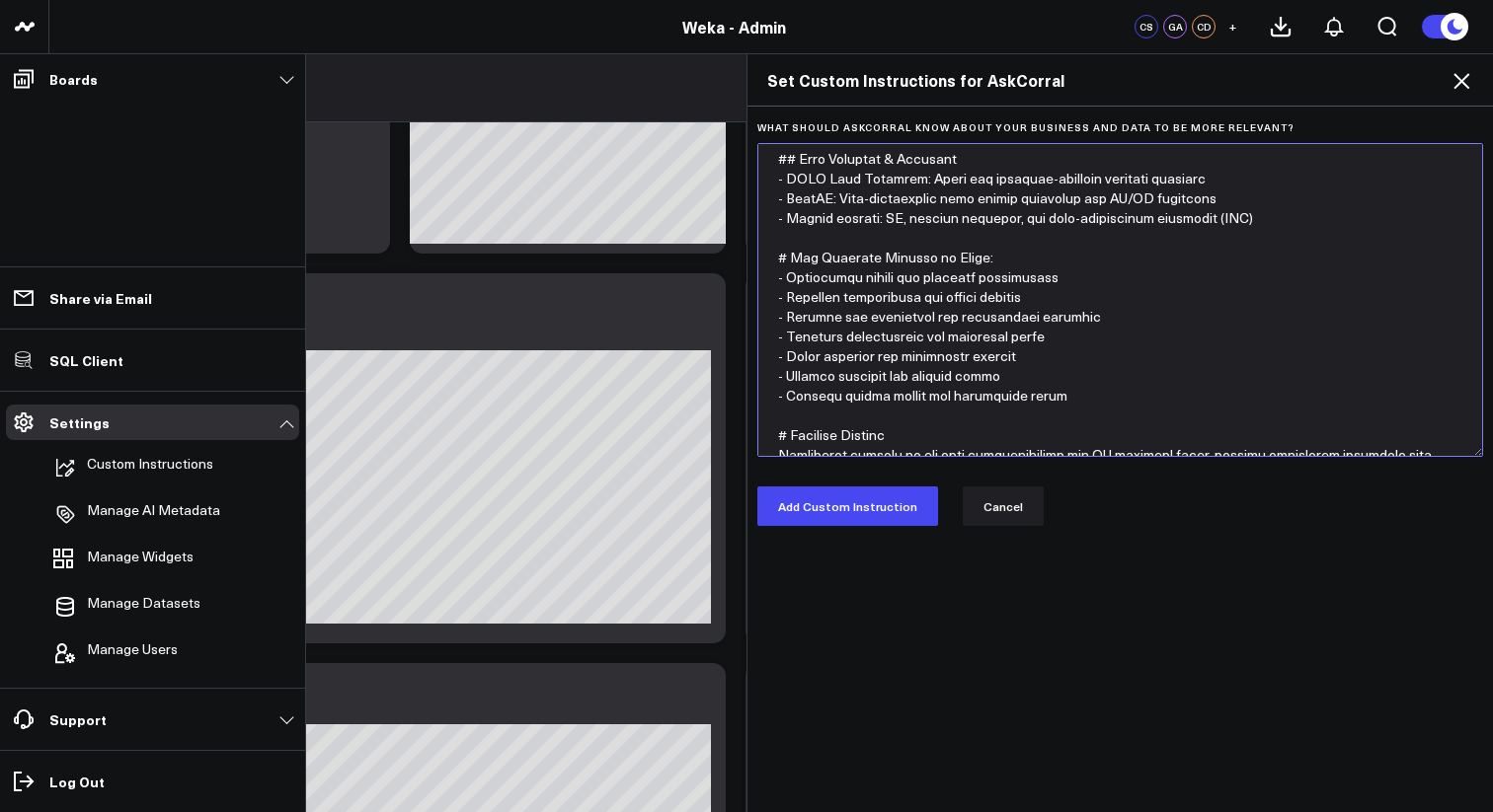
scroll to position [178, 0]
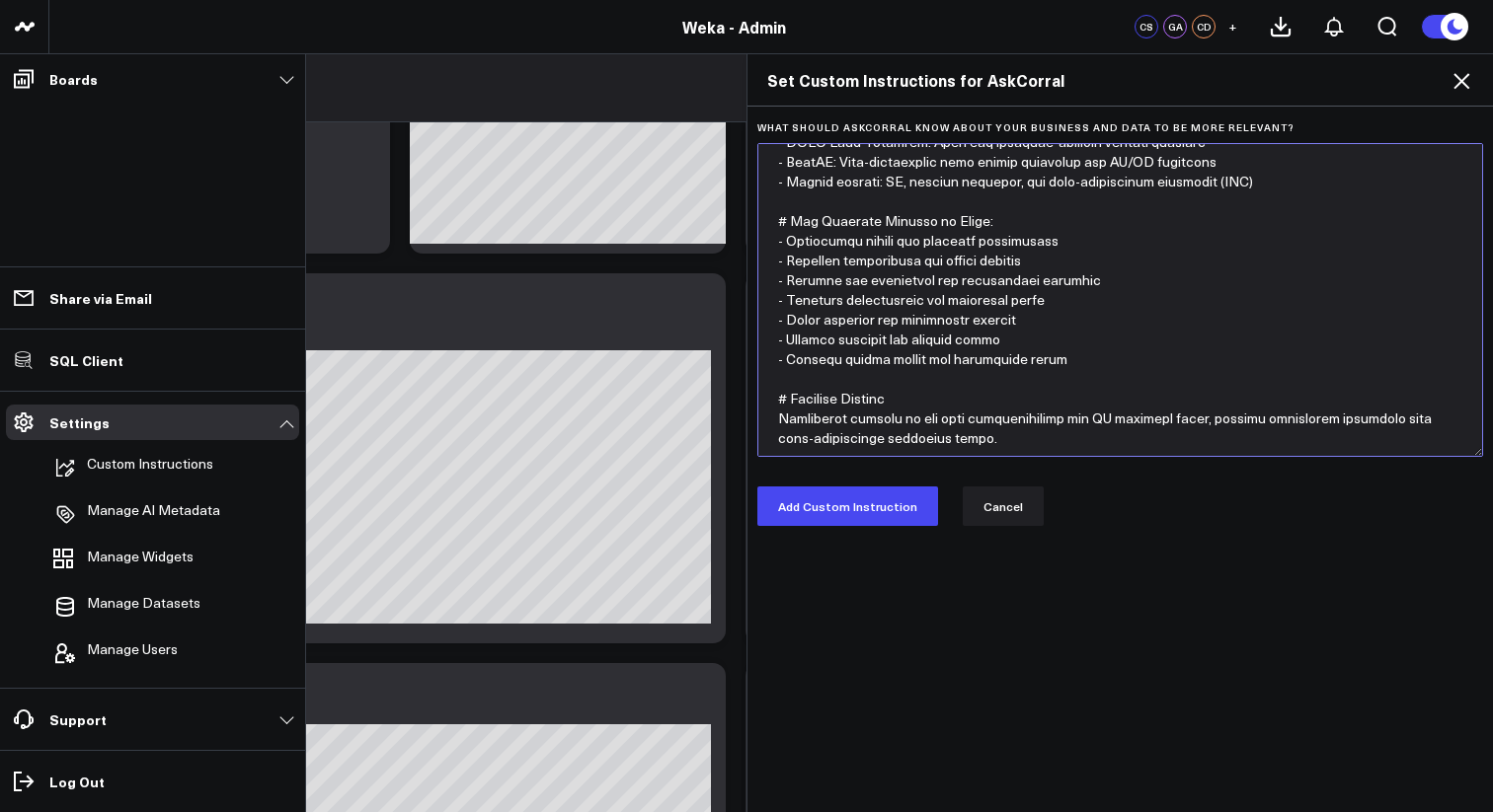
click at [779, 222] on textarea "What should AskCorral know about your business and data to be more relevant?" at bounding box center [1120, 300] width 726 height 314
click at [779, 398] on textarea "What should AskCorral know about your business and data to be more relevant?" at bounding box center [1120, 300] width 726 height 314
click at [993, 437] on textarea "What should AskCorral know about your business and data to be more relevant?" at bounding box center [1120, 300] width 726 height 314
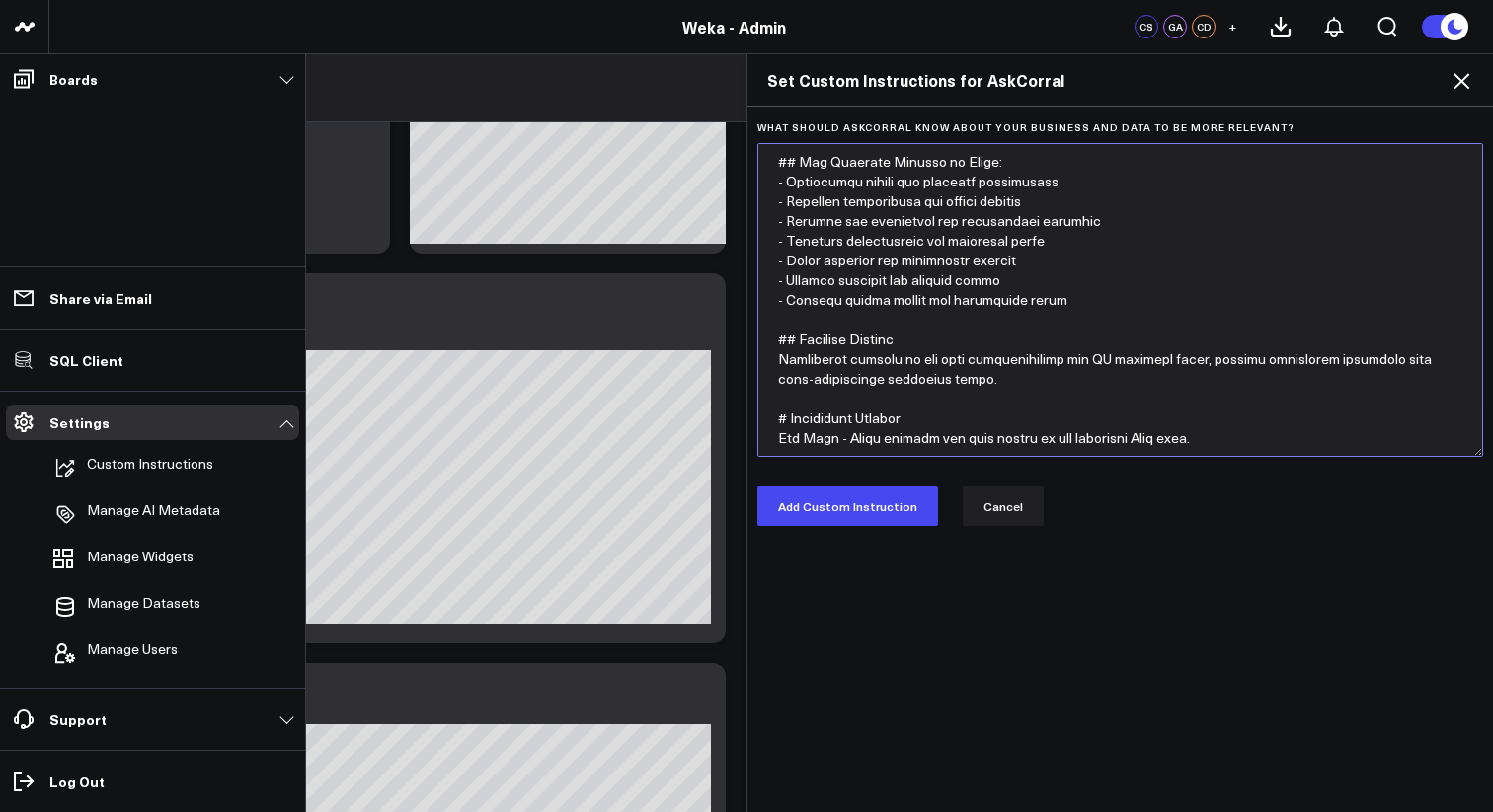
scroll to position [0, 0]
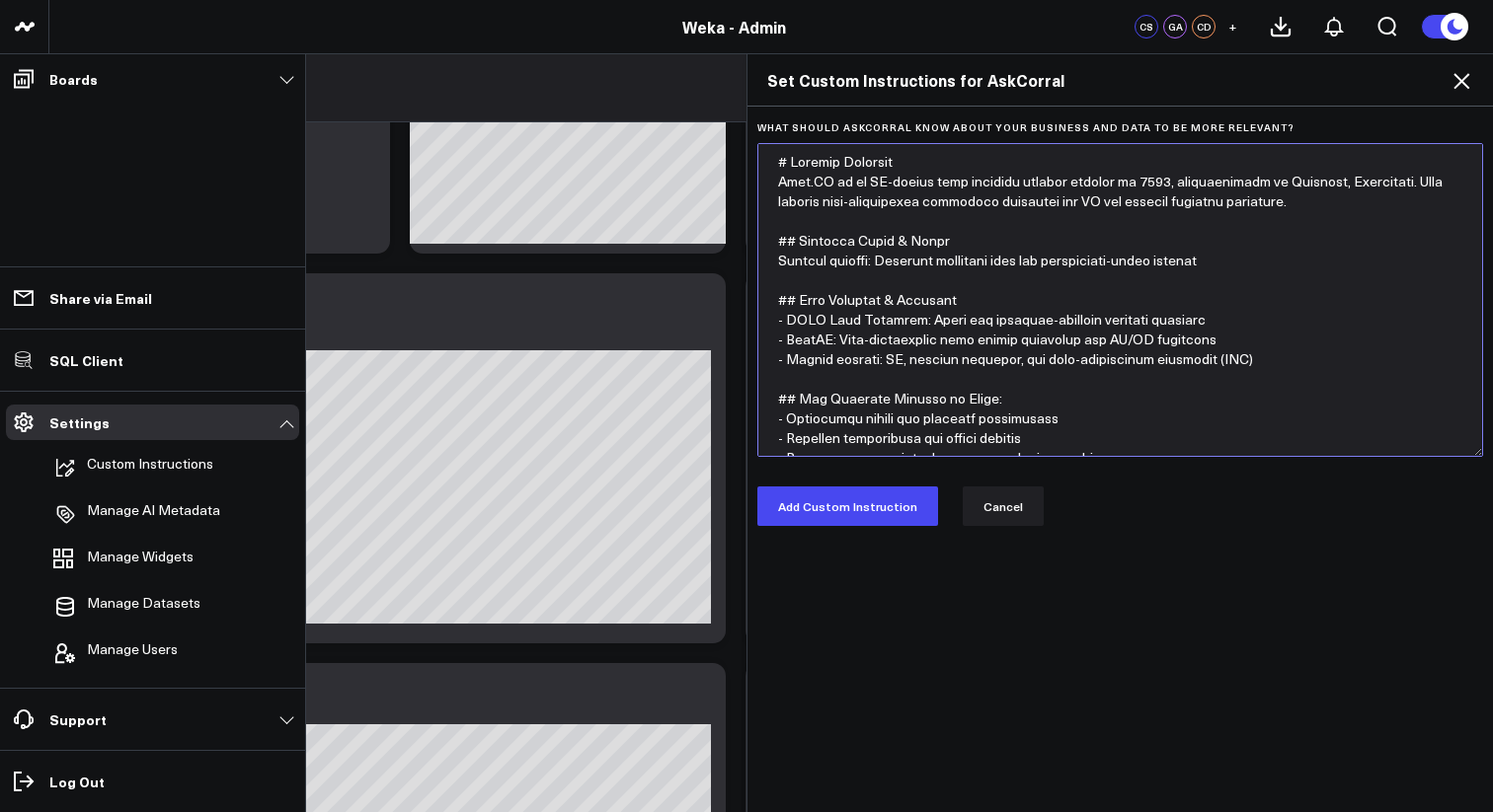
click at [940, 203] on textarea "What should AskCorral know about your business and data to be more relevant?" at bounding box center [1120, 300] width 726 height 314
drag, startPoint x: 828, startPoint y: 184, endPoint x: 781, endPoint y: 184, distance: 47.0
click at [781, 184] on textarea "What should AskCorral know about your business and data to be more relevant?" at bounding box center [1120, 300] width 726 height 314
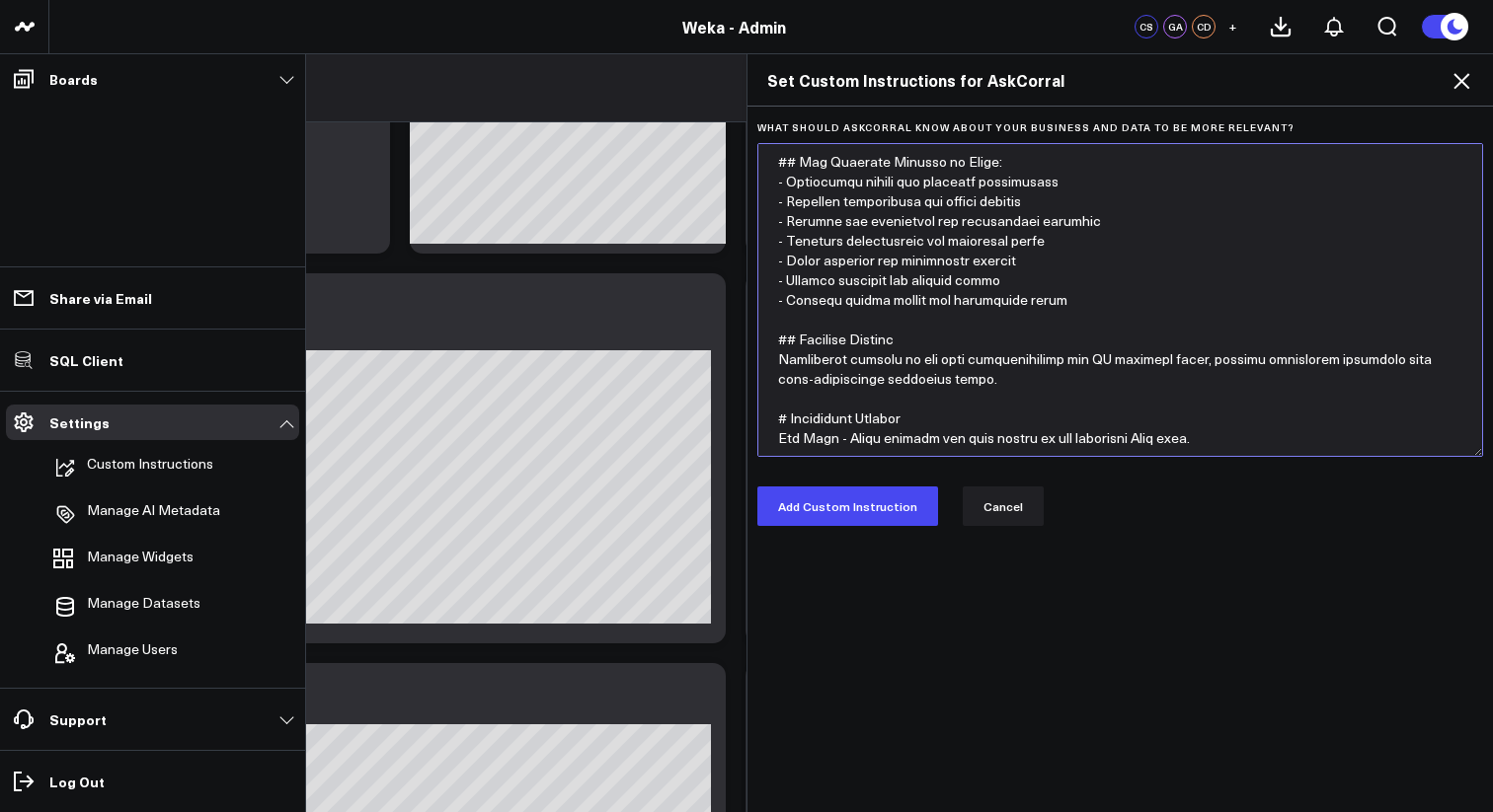
scroll to position [335, 0]
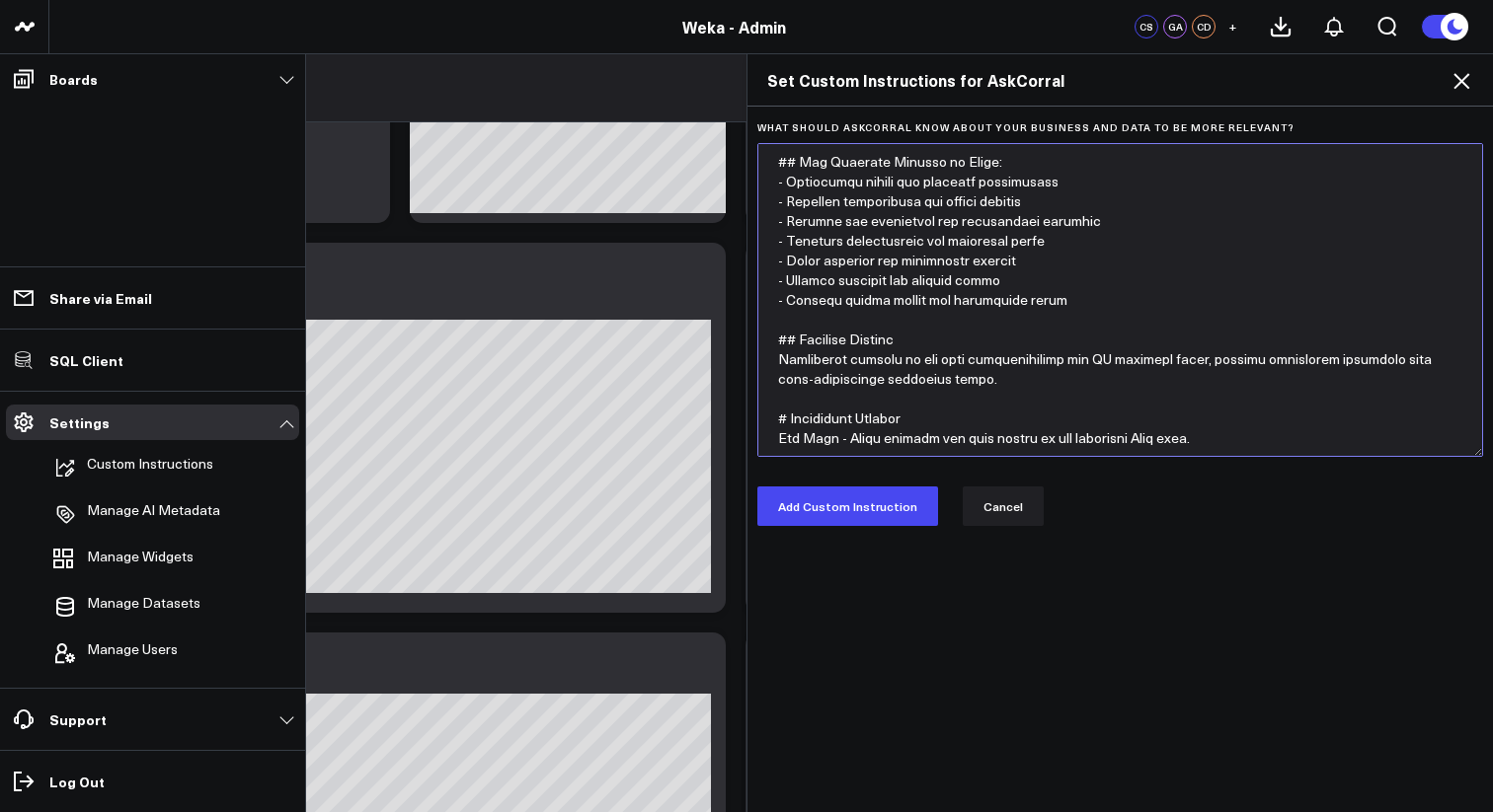
click at [837, 441] on textarea "What should AskCorral know about your business and data to be more relevant?" at bounding box center [1120, 300] width 726 height 314
click at [1155, 437] on textarea "What should AskCorral know about your business and data to be more relevant?" at bounding box center [1120, 300] width 726 height 314
click at [1155, 436] on textarea "What should AskCorral know about your business and data to be more relevant?" at bounding box center [1120, 300] width 726 height 314
type textarea "# Company Overview WEKA ([URL][DOMAIN_NAME]) is an AI-native data platform comp…"
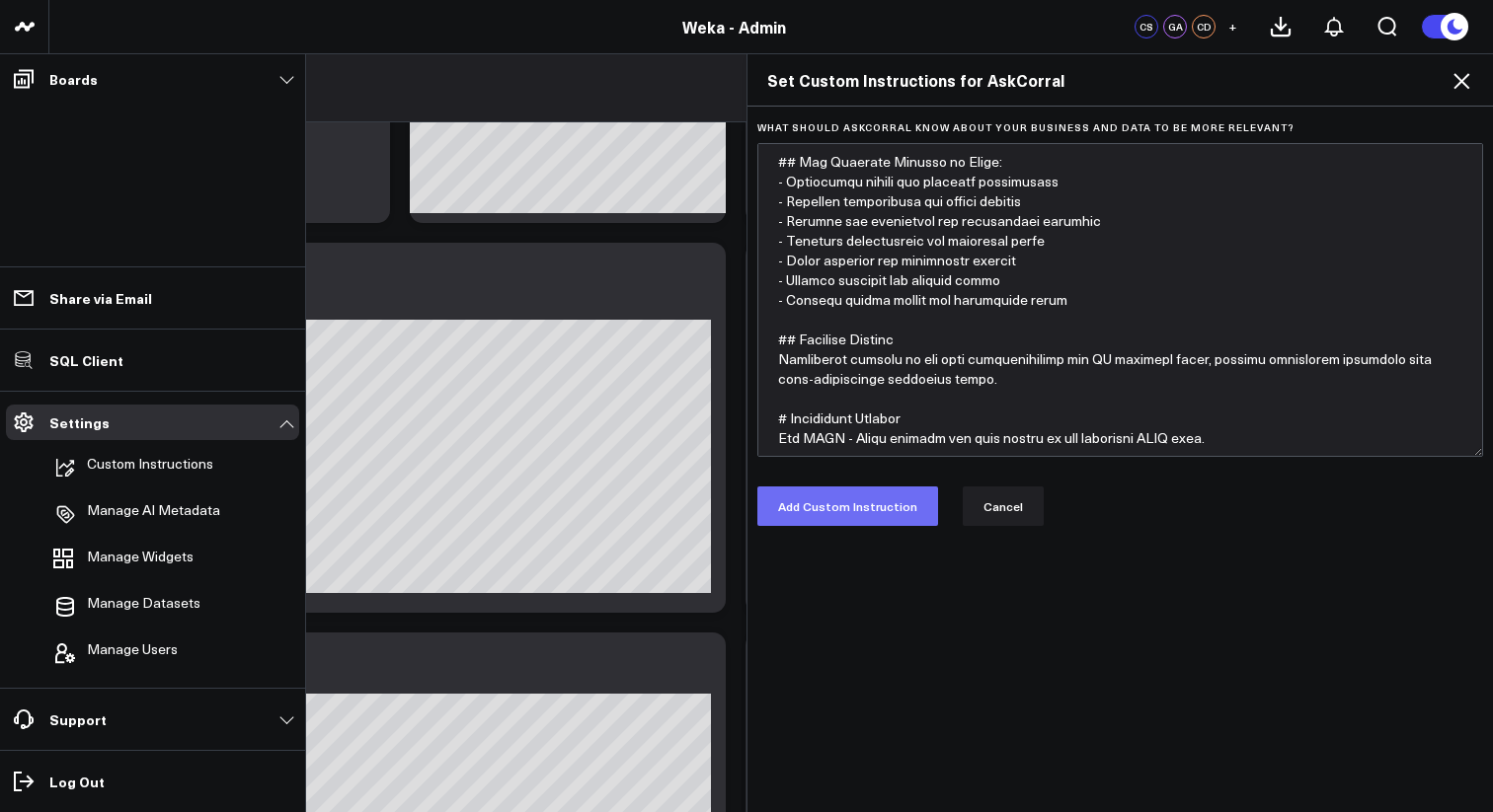
click at [871, 510] on button "Add Custom Instruction" at bounding box center [847, 506] width 181 height 40
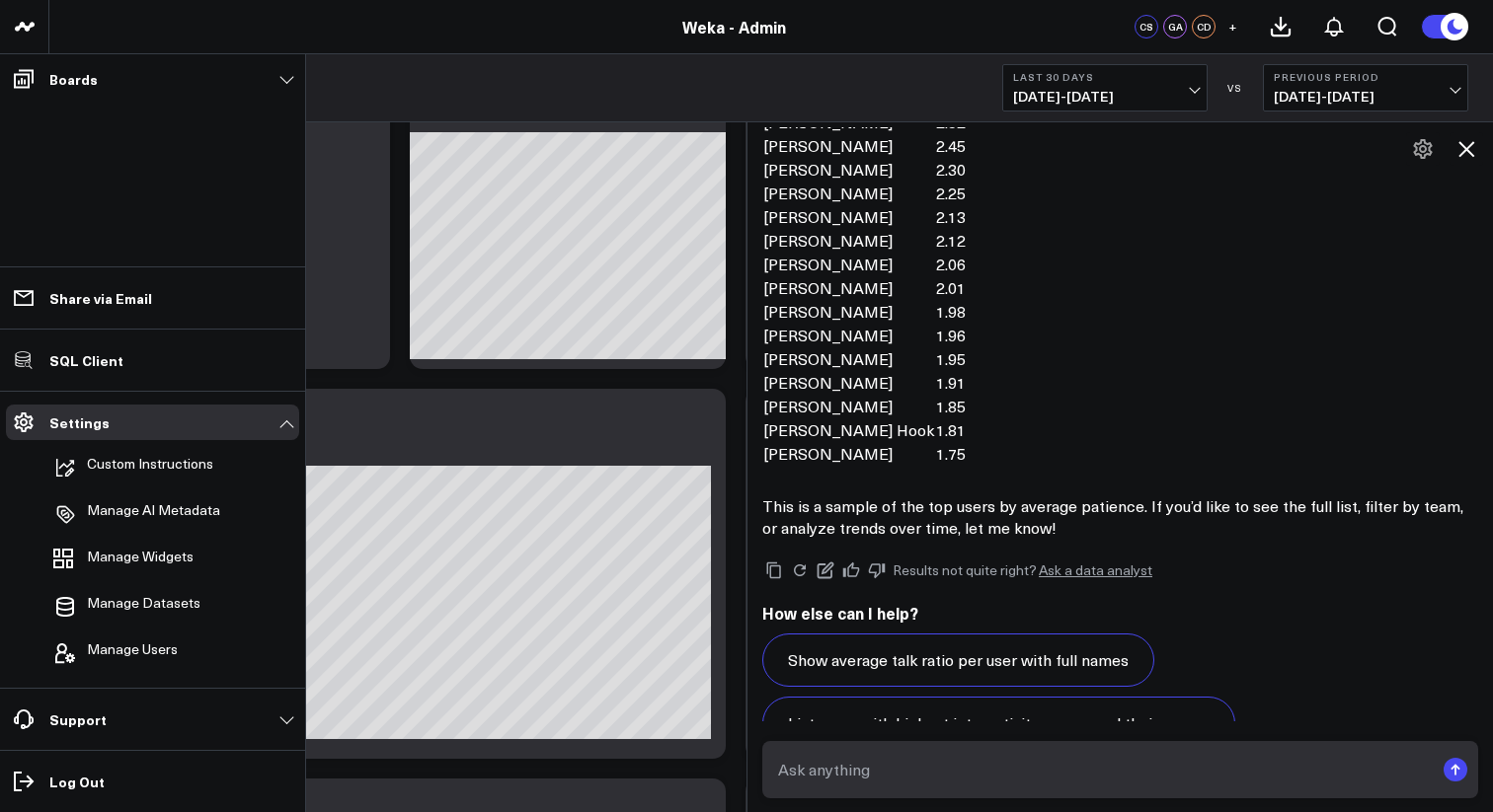
scroll to position [11001, 0]
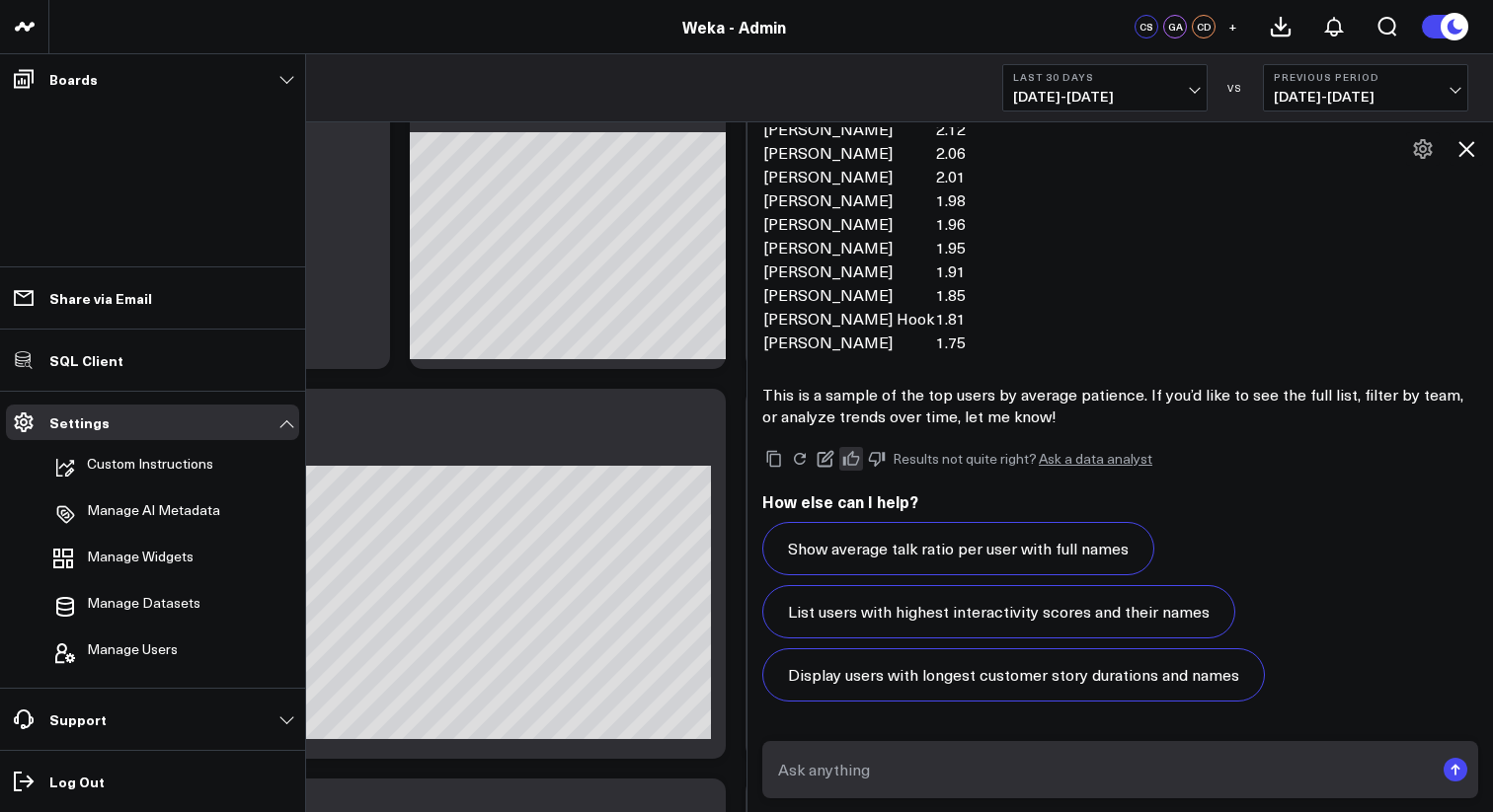
click at [846, 459] on icon at bounding box center [851, 458] width 18 height 18
click at [968, 775] on textarea at bounding box center [1102, 770] width 661 height 36
type textarea "Who has the"
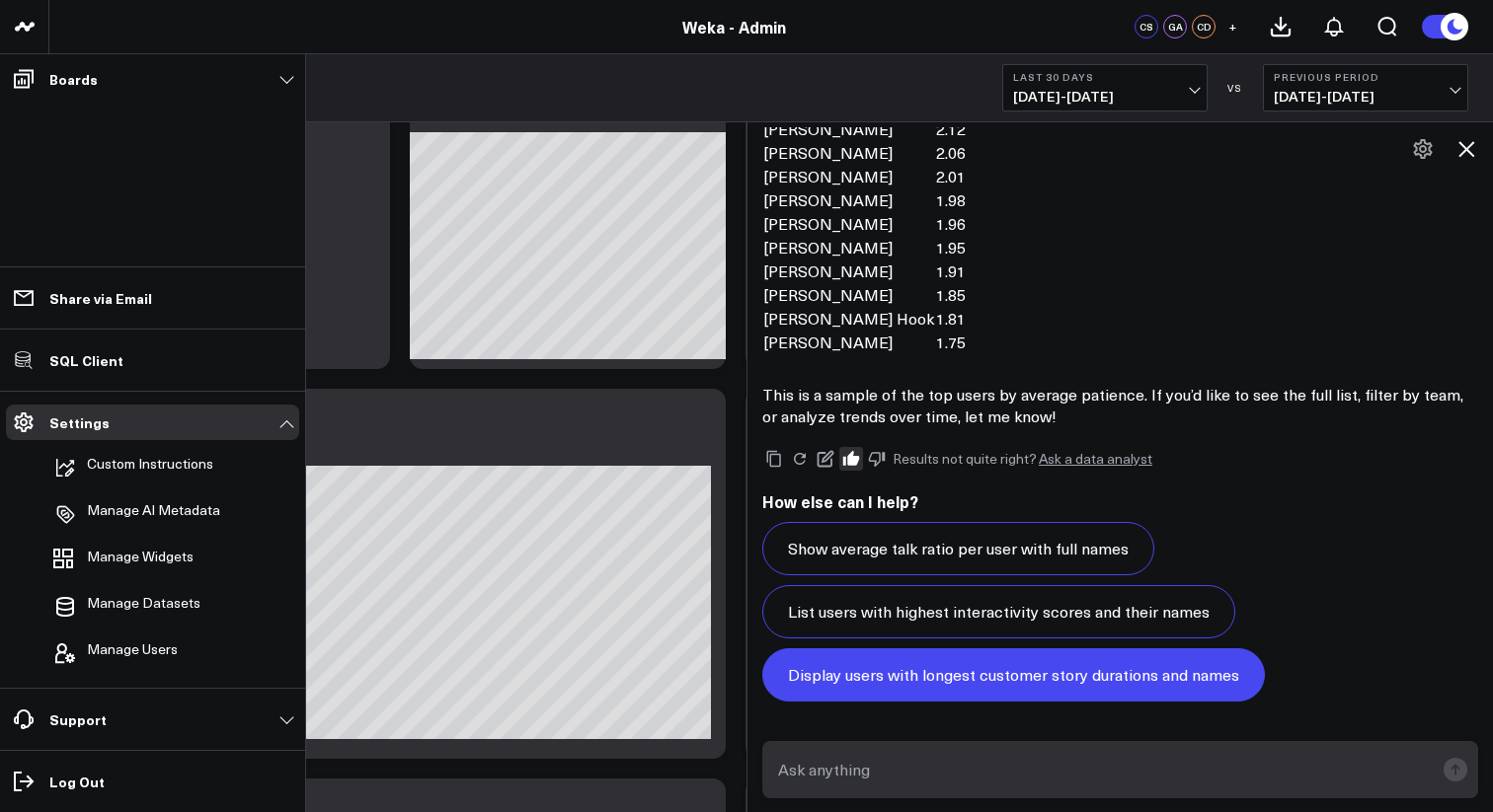
click at [1005, 685] on button "Display users with longest customer story durations and names" at bounding box center [1013, 674] width 503 height 53
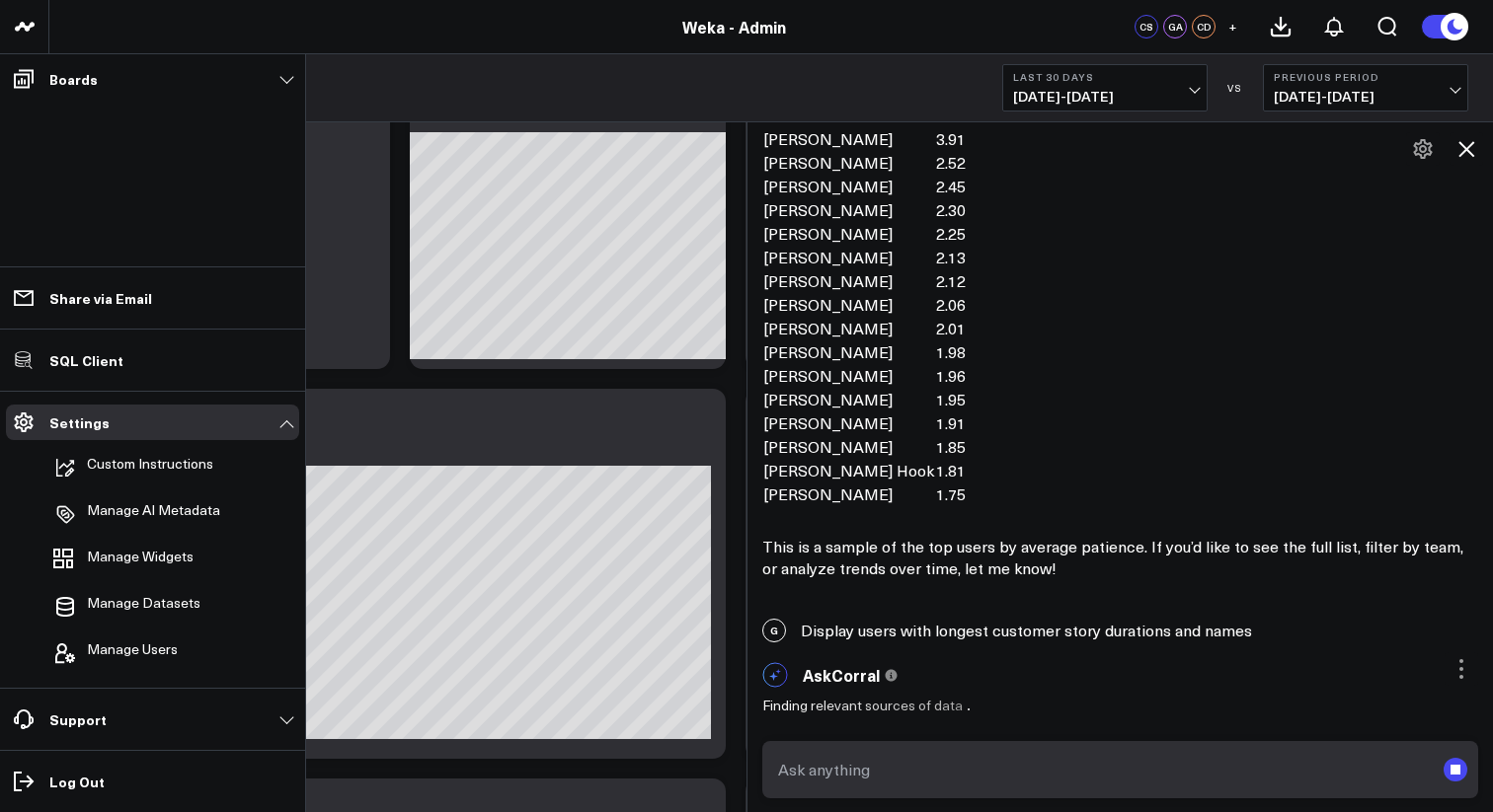
scroll to position [11026, 0]
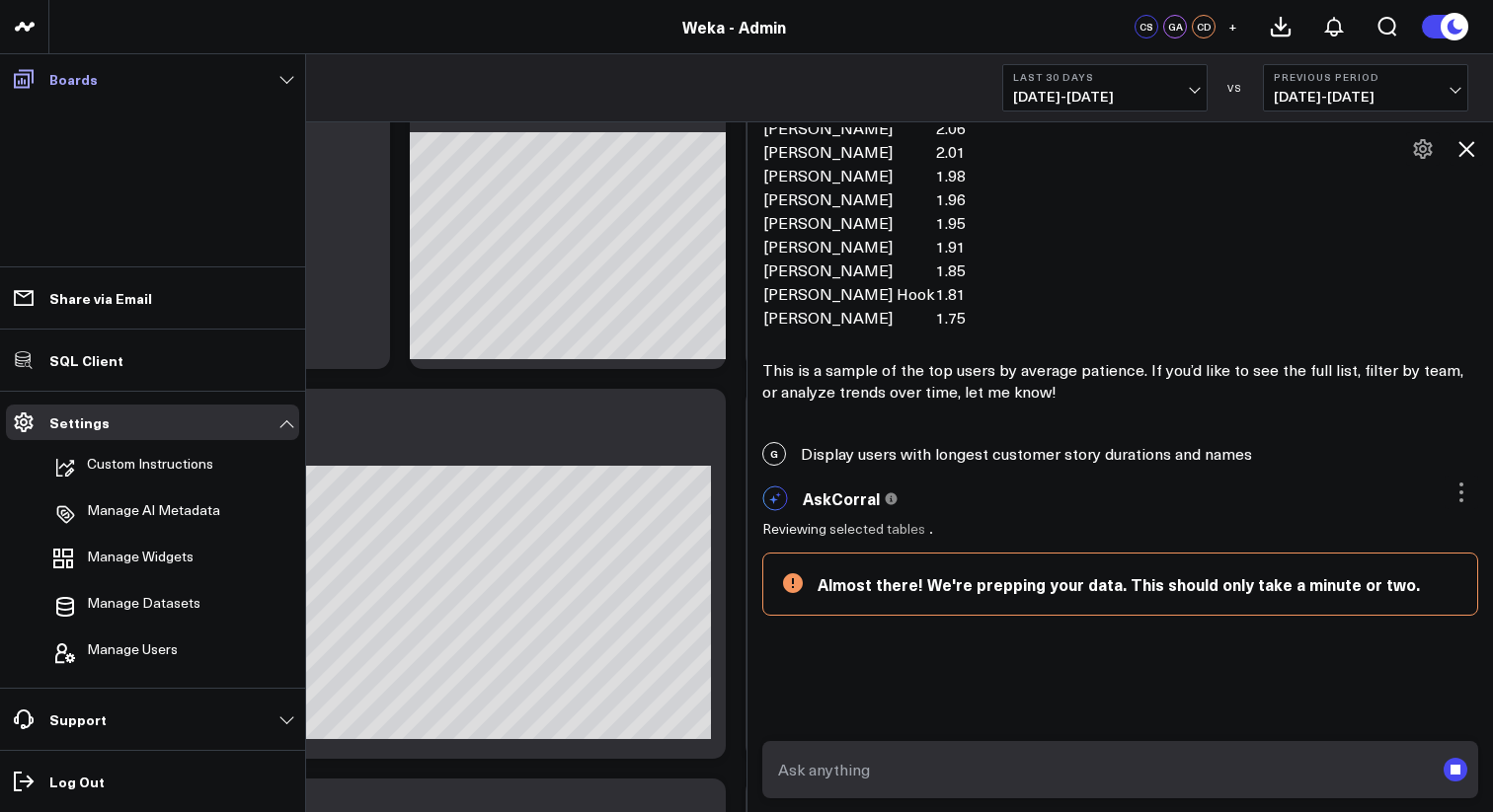
click at [281, 74] on link "Boards" at bounding box center [152, 79] width 293 height 36
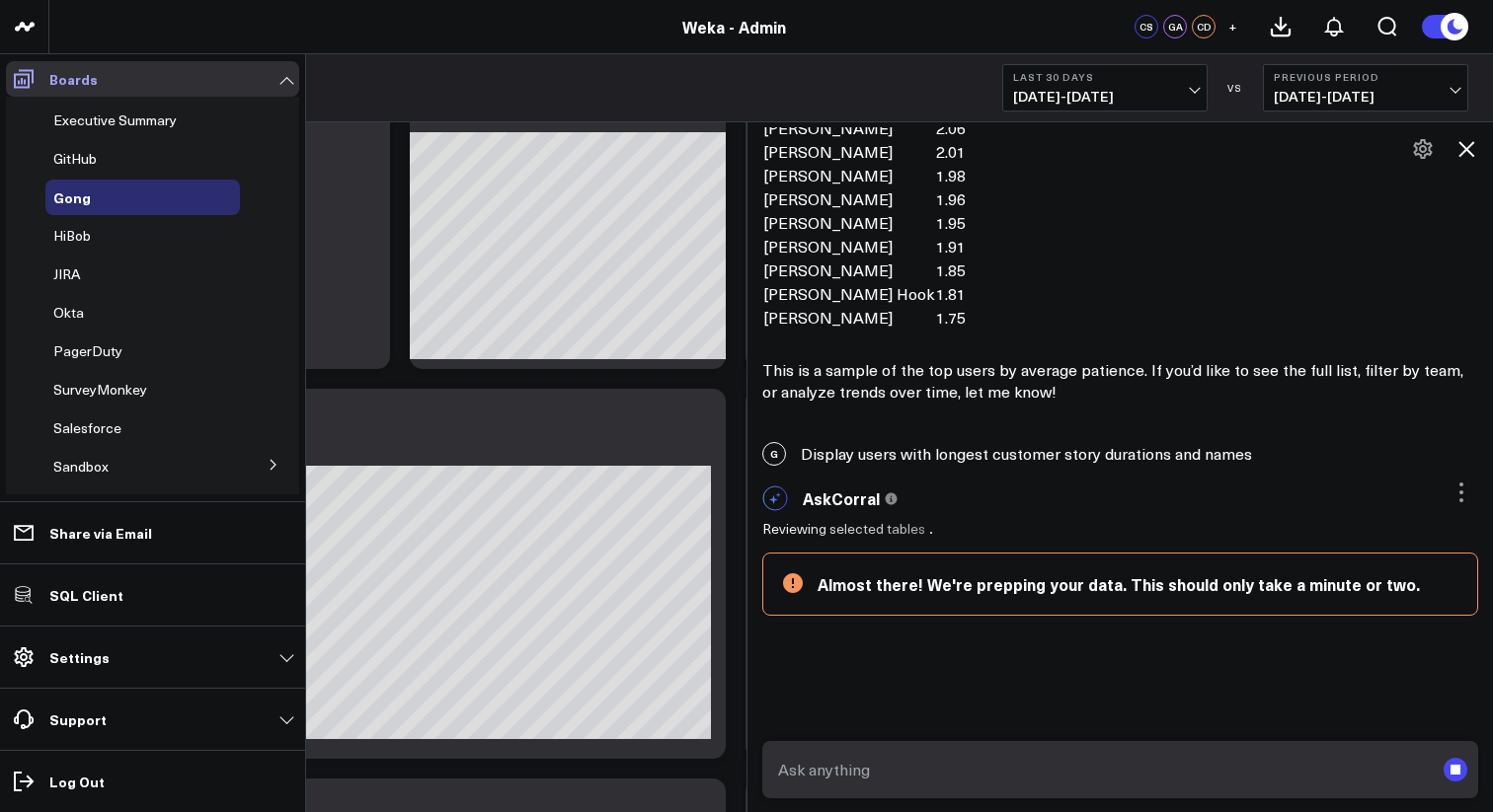
click at [284, 81] on link "Boards" at bounding box center [152, 79] width 293 height 36
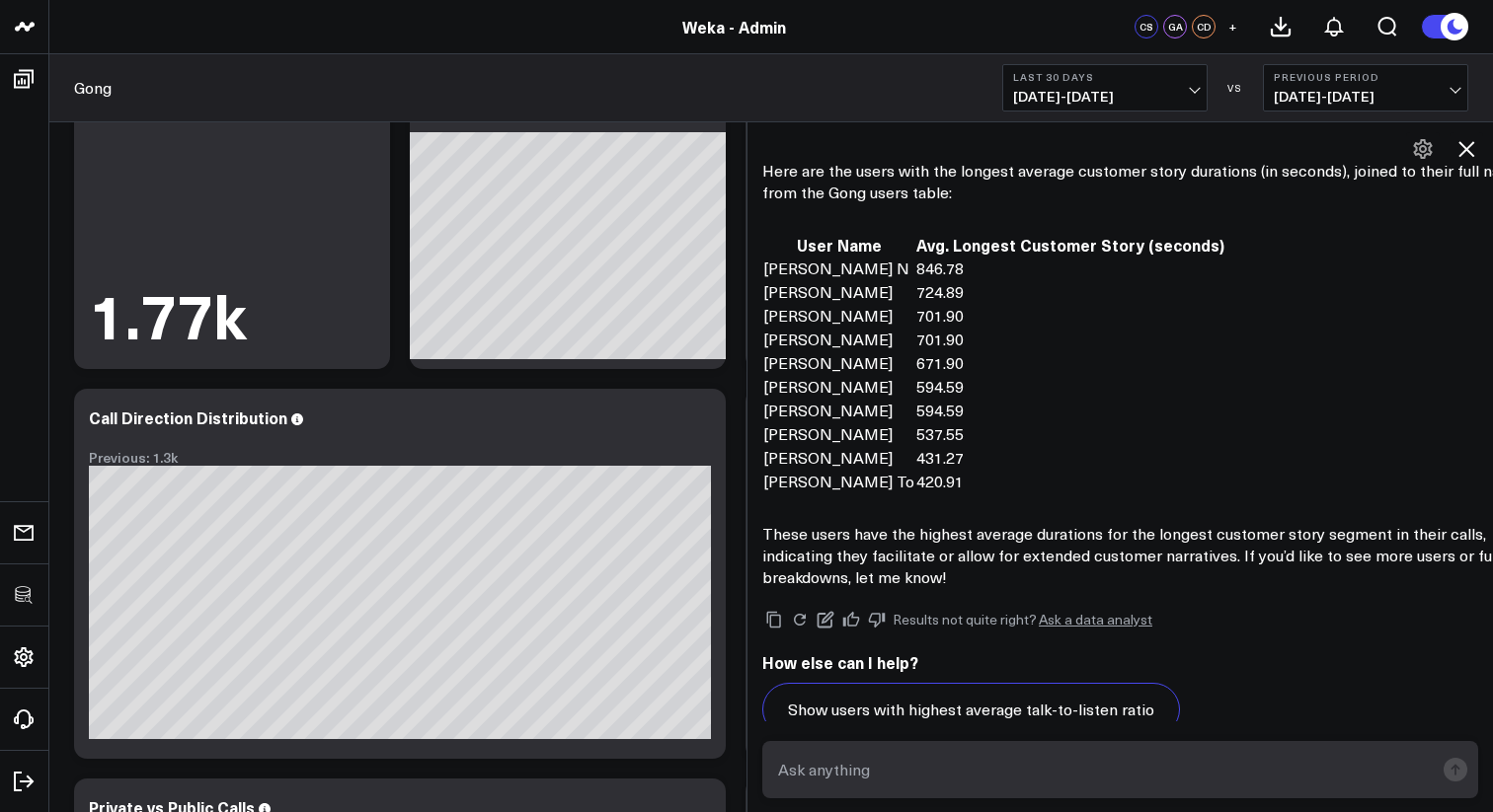
scroll to position [12888, 0]
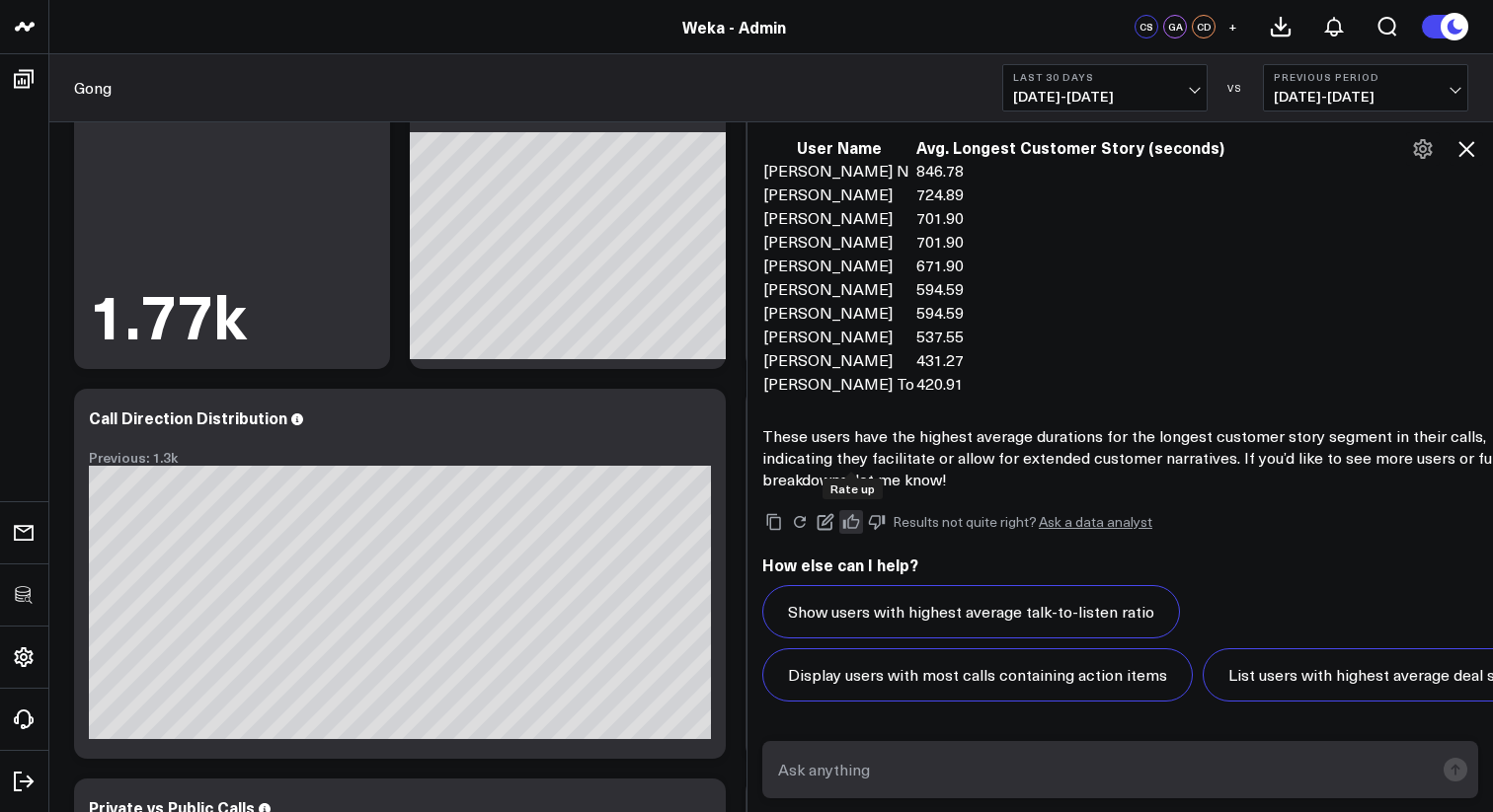
click at [849, 513] on icon at bounding box center [851, 522] width 18 height 18
click at [1002, 774] on textarea at bounding box center [1102, 770] width 661 height 36
paste textarea "# Company Overview WEKA ([URL][DOMAIN_NAME]) is an AI-native data platform comp…"
type textarea "# Company Overview WEKA ([URL][DOMAIN_NAME]) is an AI-native data platform comp…"
type textarea "List users with the longest monologues, by name"
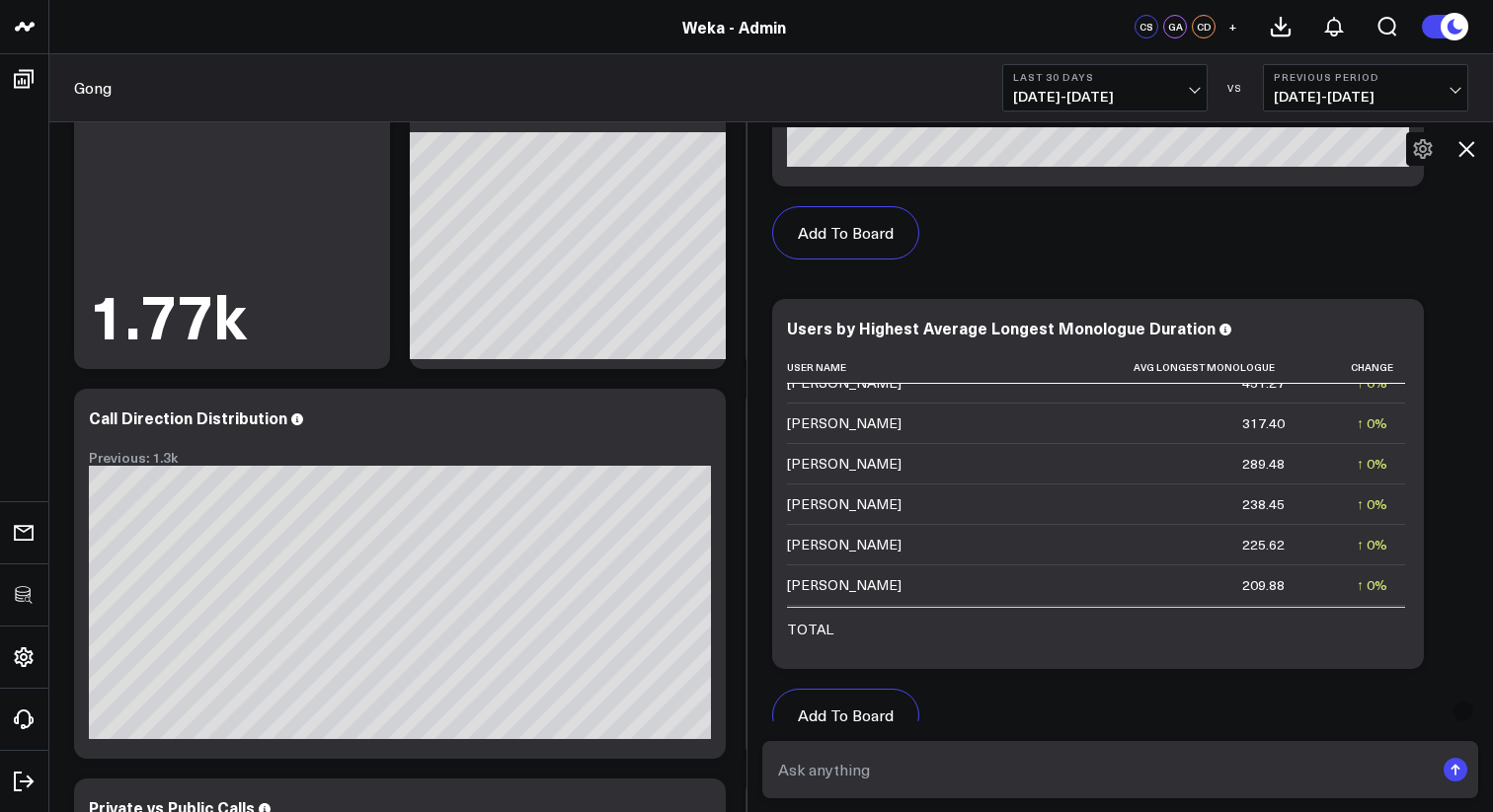
scroll to position [23, 0]
click at [1397, 333] on icon at bounding box center [1397, 331] width 4 height 4
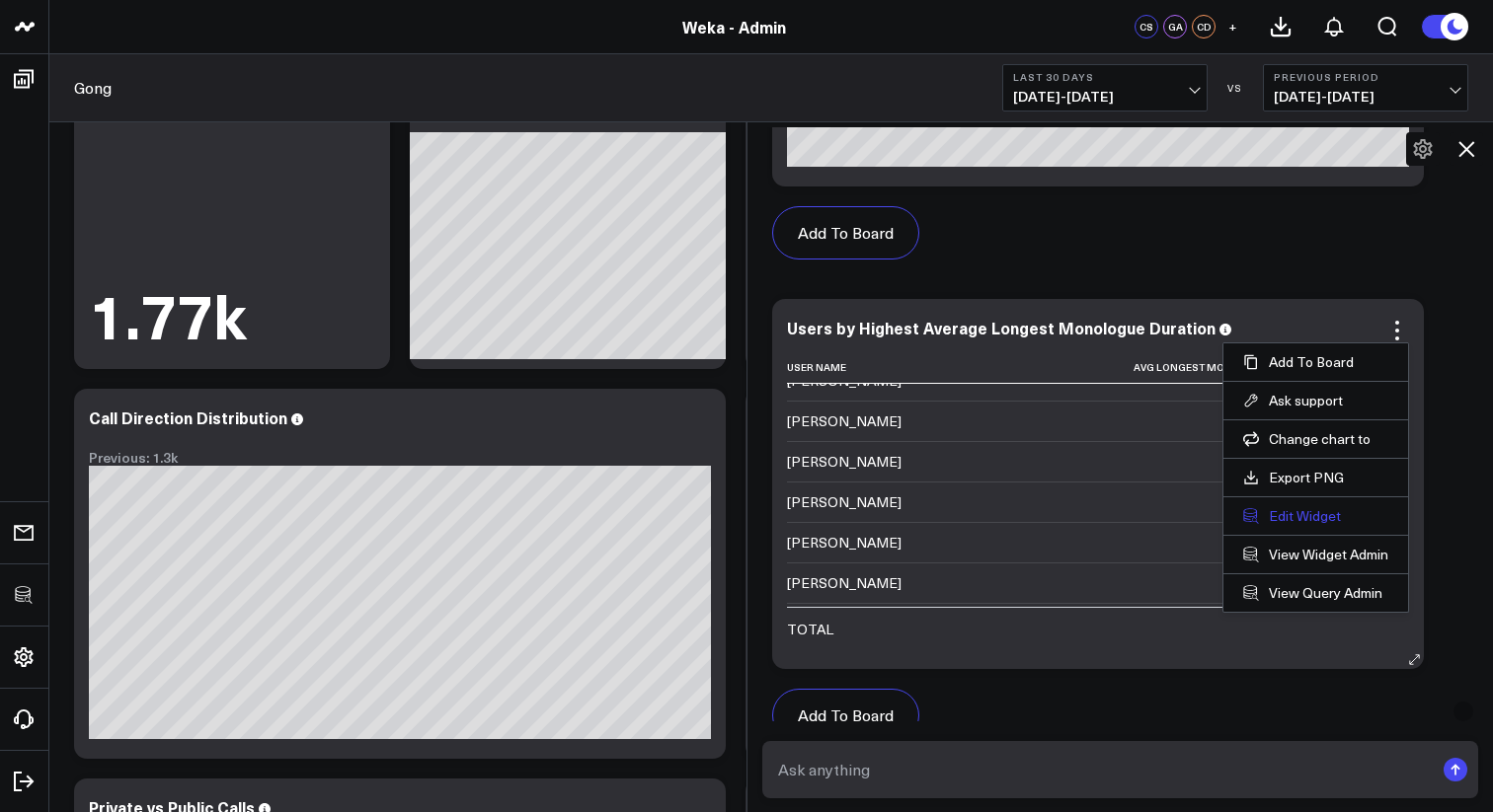
click at [1294, 525] on button "Edit Widget" at bounding box center [1315, 516] width 145 height 18
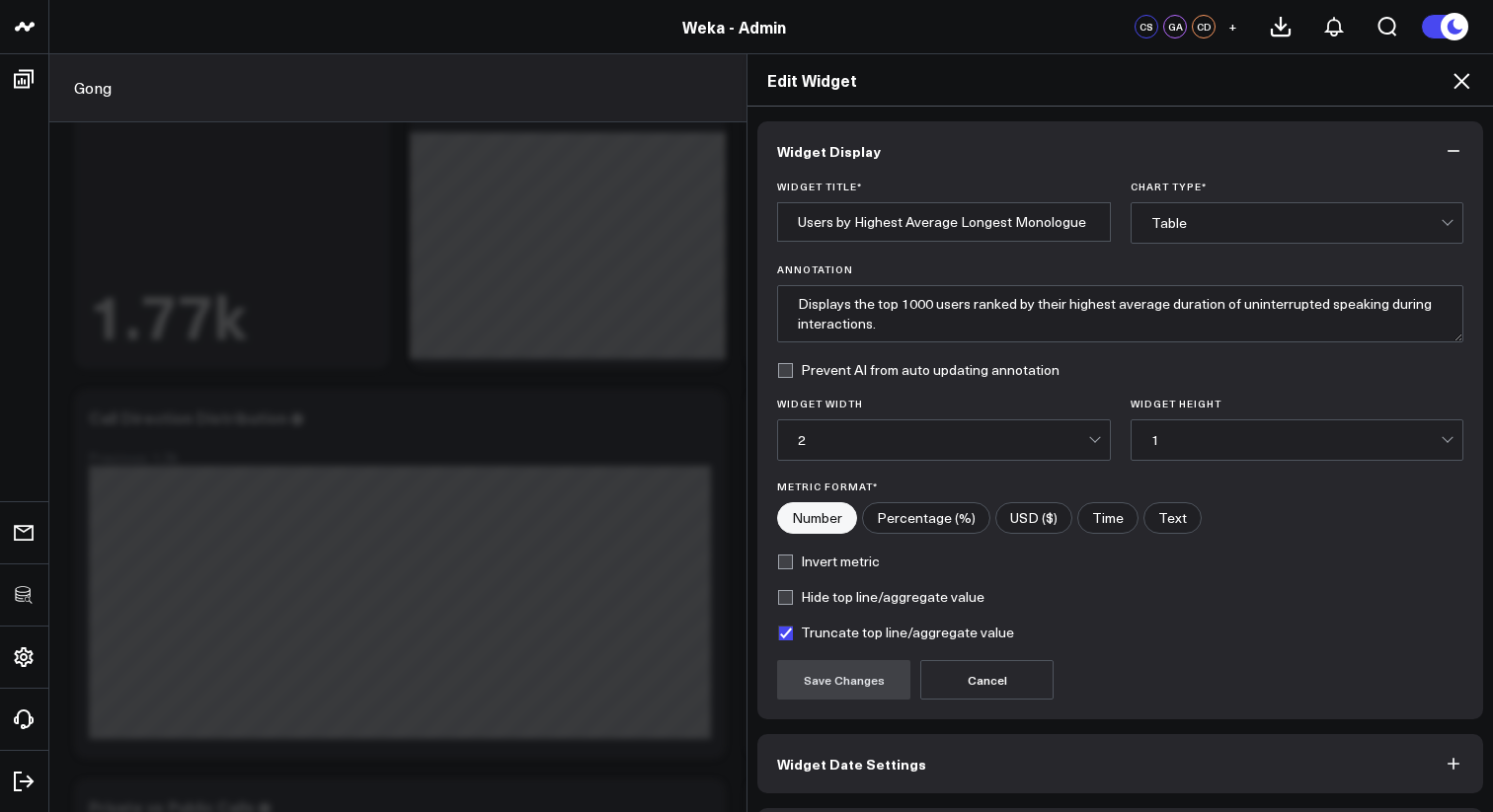
click at [1116, 512] on input"] "Time" at bounding box center [1107, 518] width 59 height 30
radio input"] "true"
click at [850, 673] on button "Save Changes" at bounding box center [842, 680] width 133 height 40
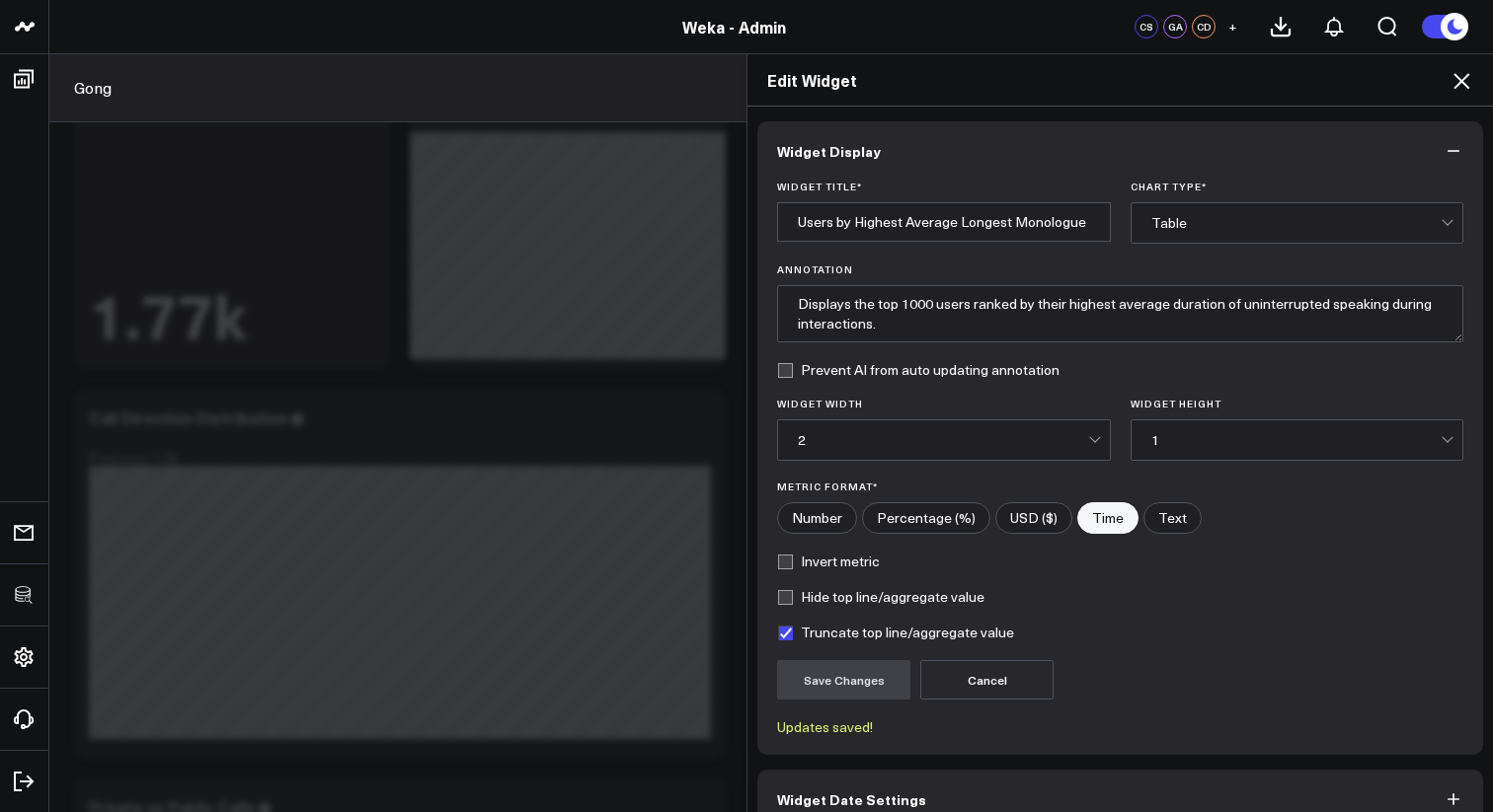
click at [1455, 86] on icon at bounding box center [1461, 81] width 16 height 16
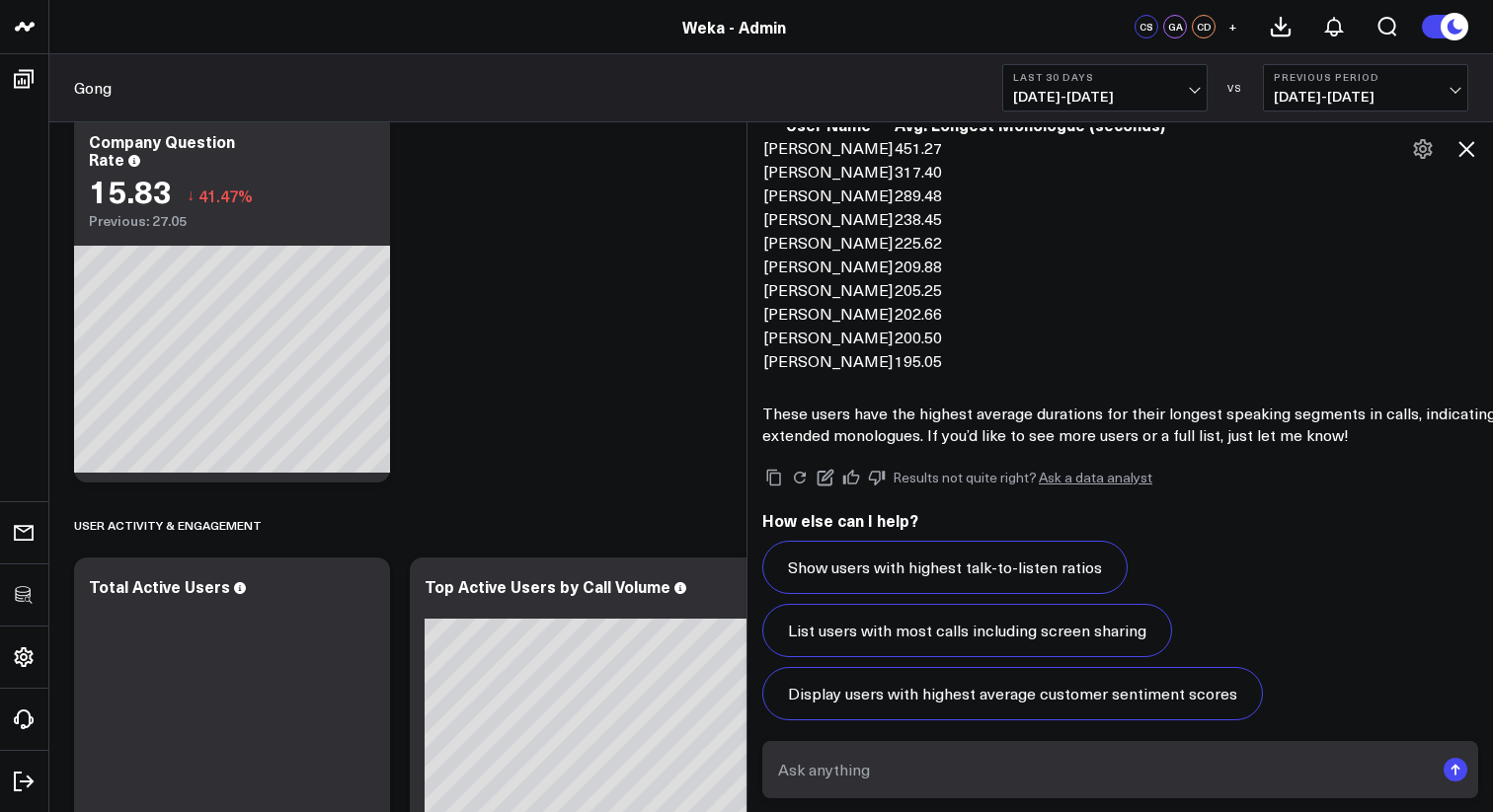
scroll to position [14678, 0]
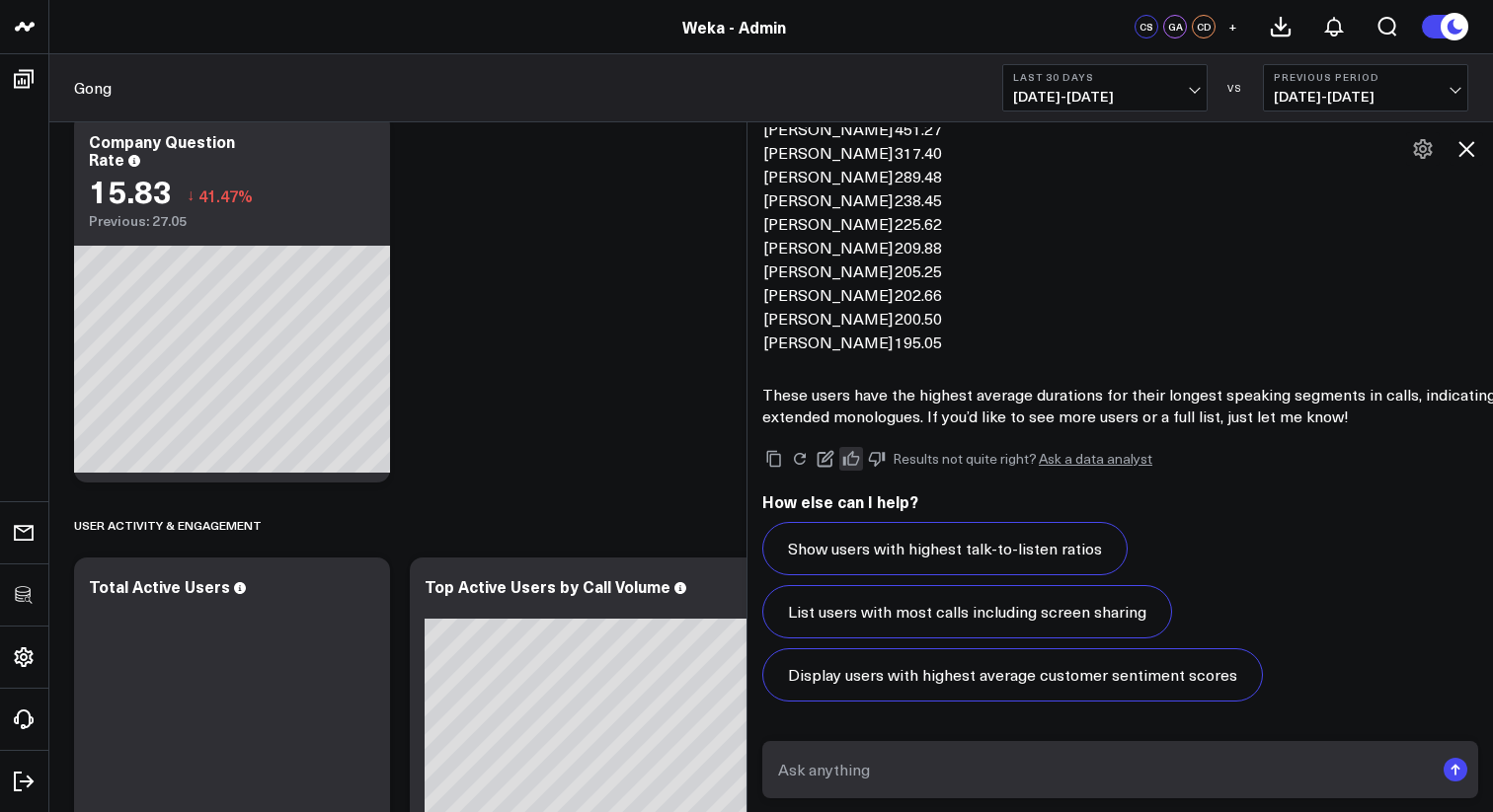
click at [858, 457] on icon at bounding box center [851, 456] width 17 height 15
click at [1473, 159] on icon at bounding box center [1466, 149] width 24 height 24
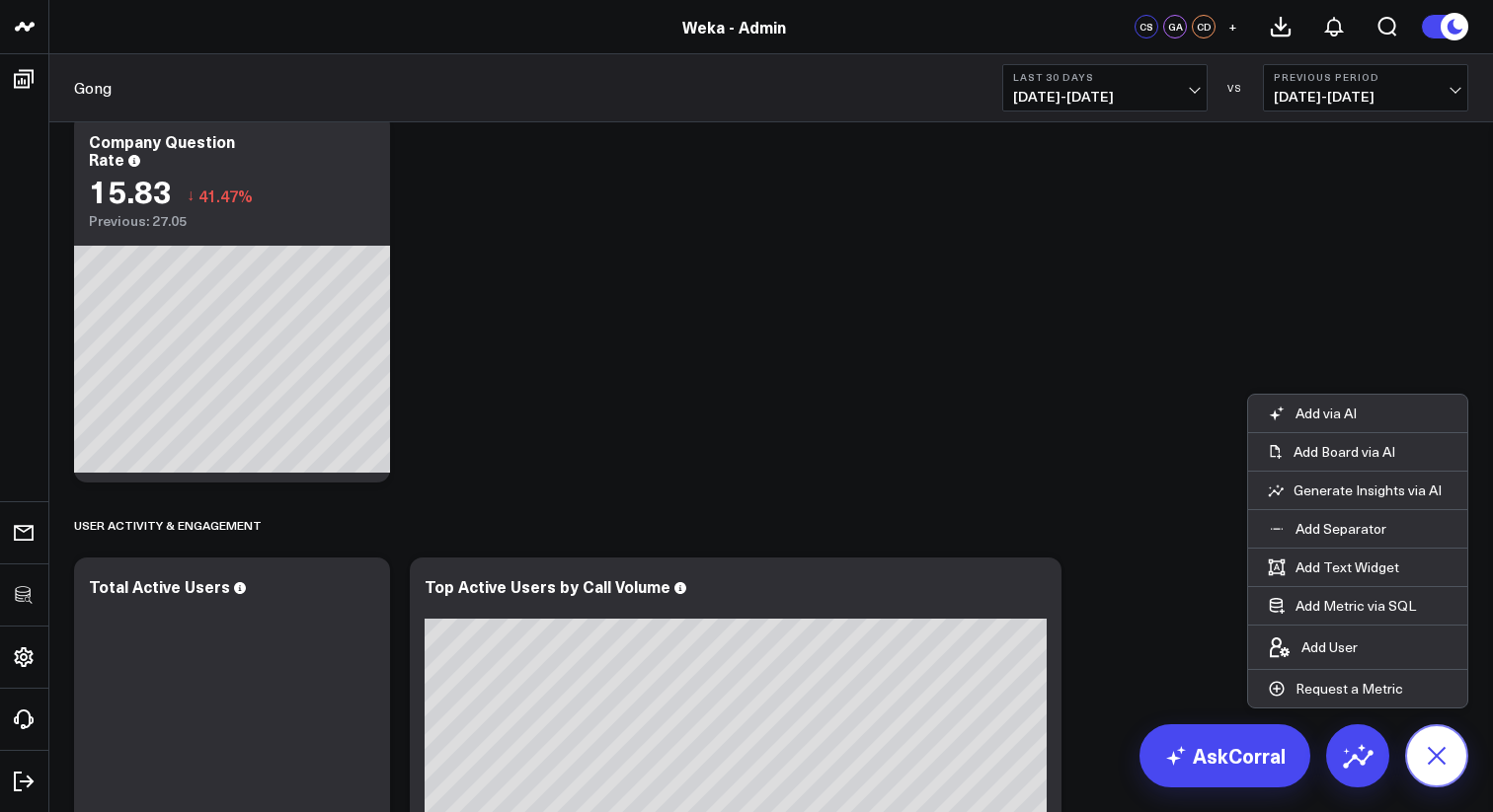
click at [1418, 753] on icon at bounding box center [1436, 755] width 44 height 44
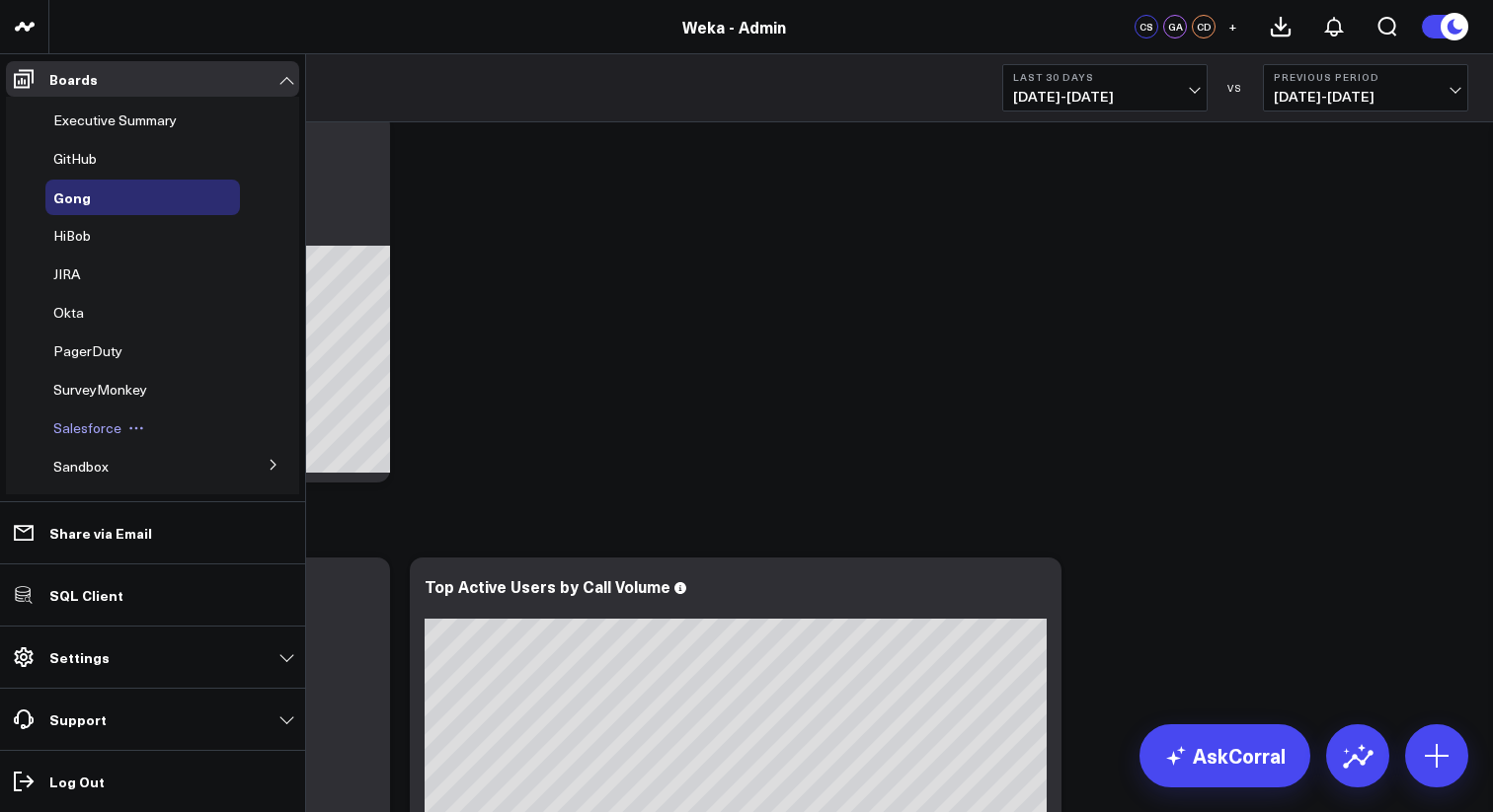
click at [96, 423] on span "Salesforce" at bounding box center [87, 427] width 68 height 19
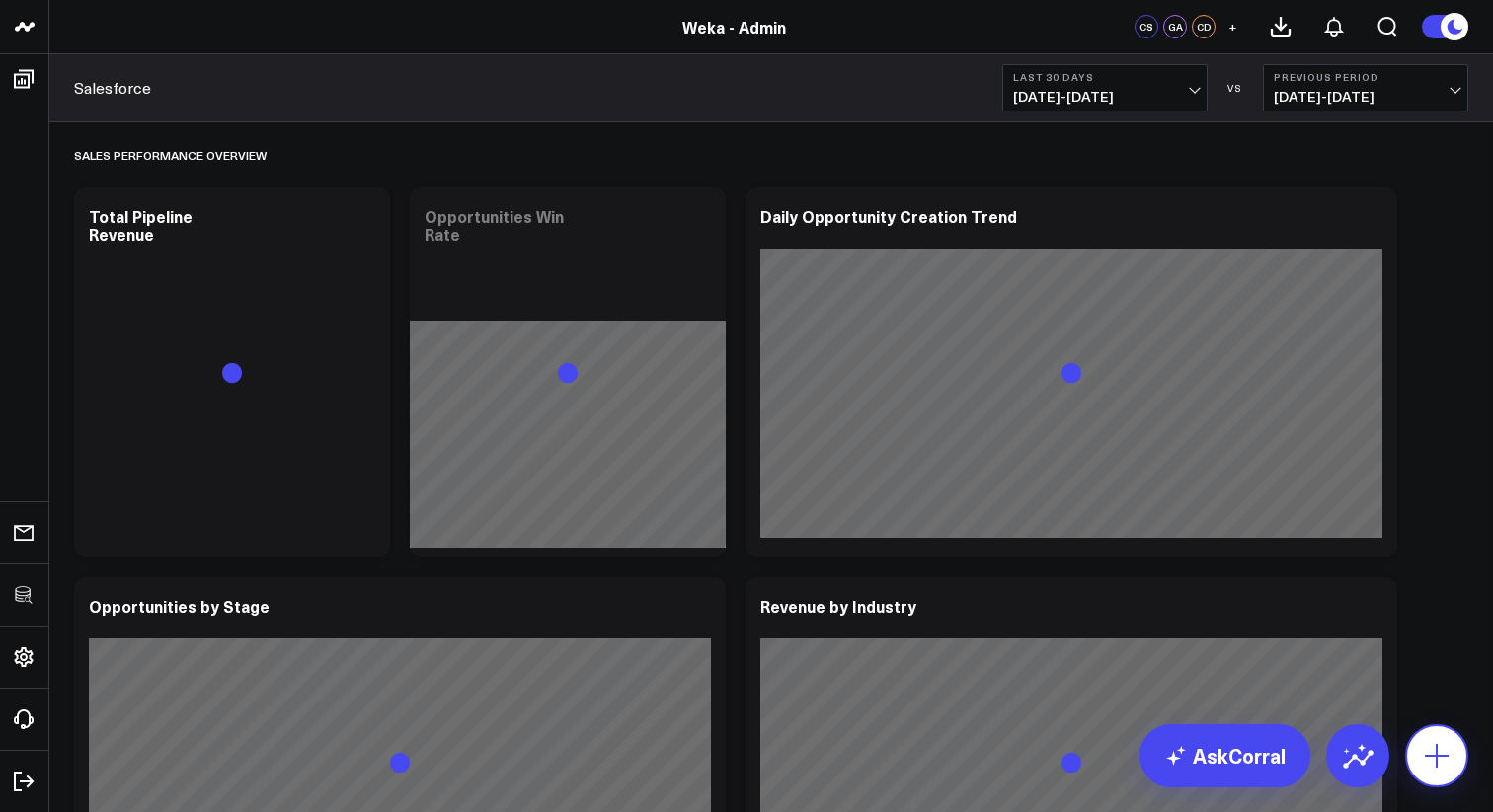
click at [1427, 754] on icon at bounding box center [1436, 756] width 32 height 32
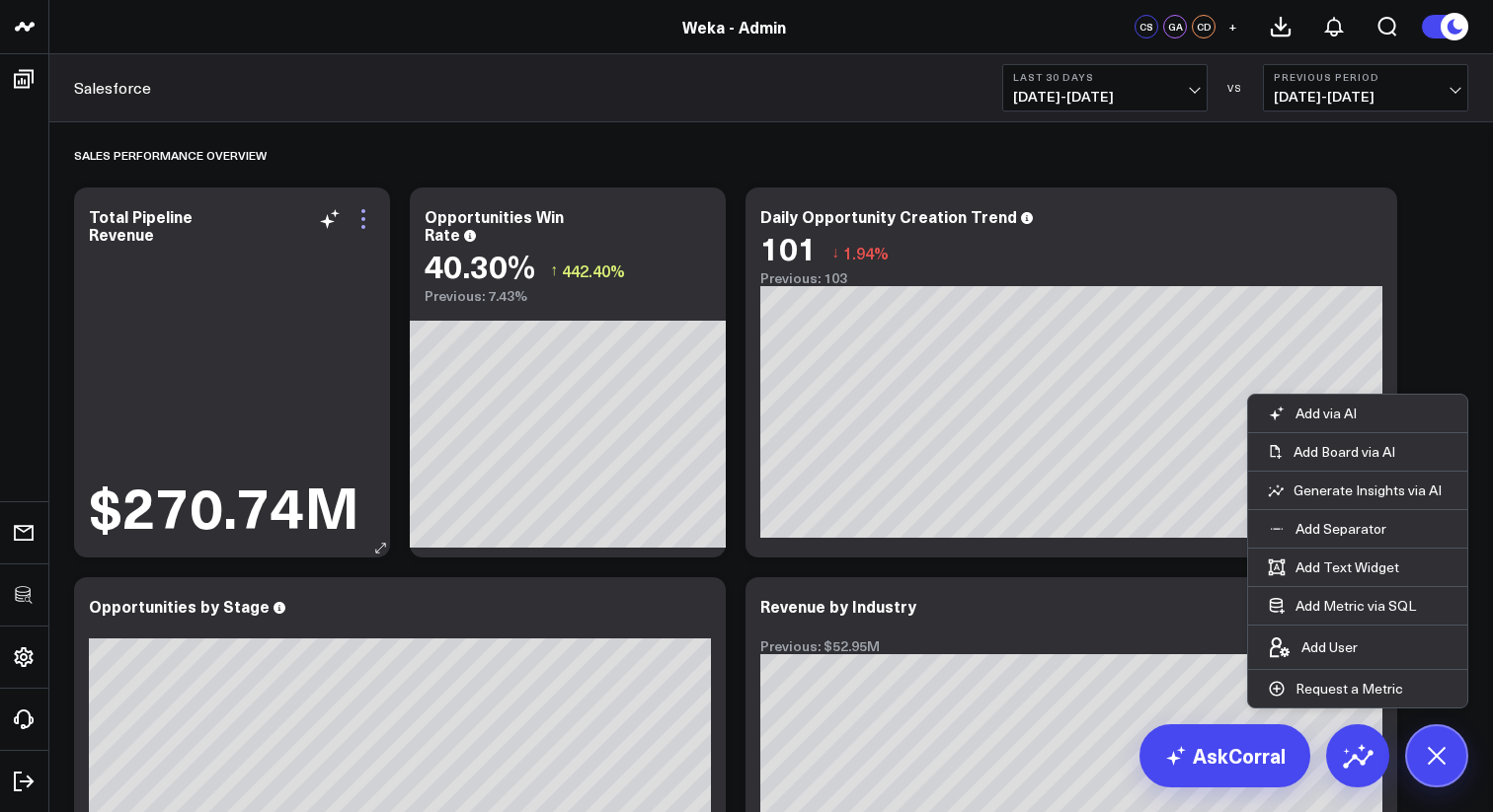
click at [366, 218] on icon at bounding box center [364, 219] width 24 height 24
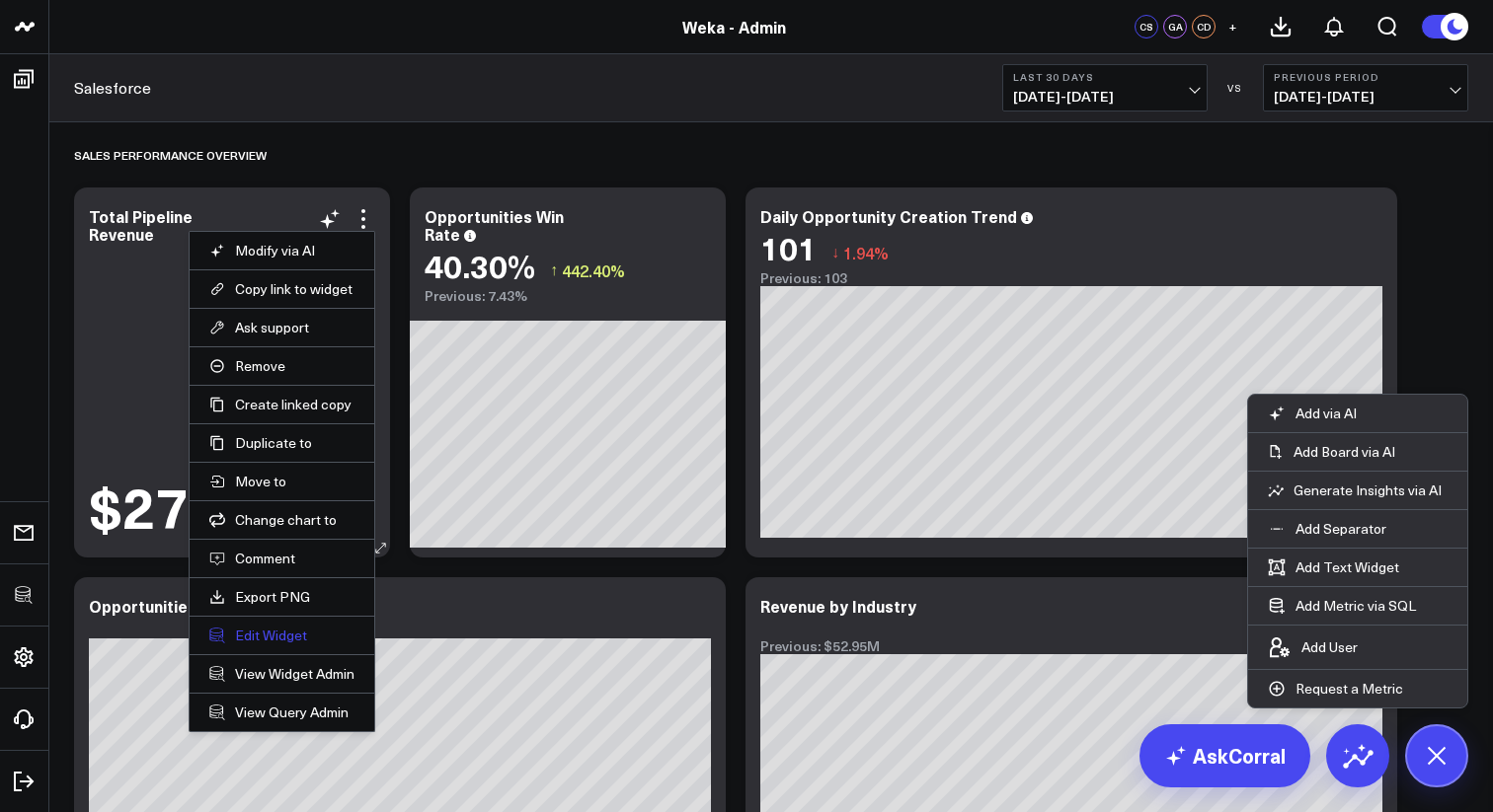
click at [254, 626] on button "Edit Widget" at bounding box center [281, 635] width 145 height 18
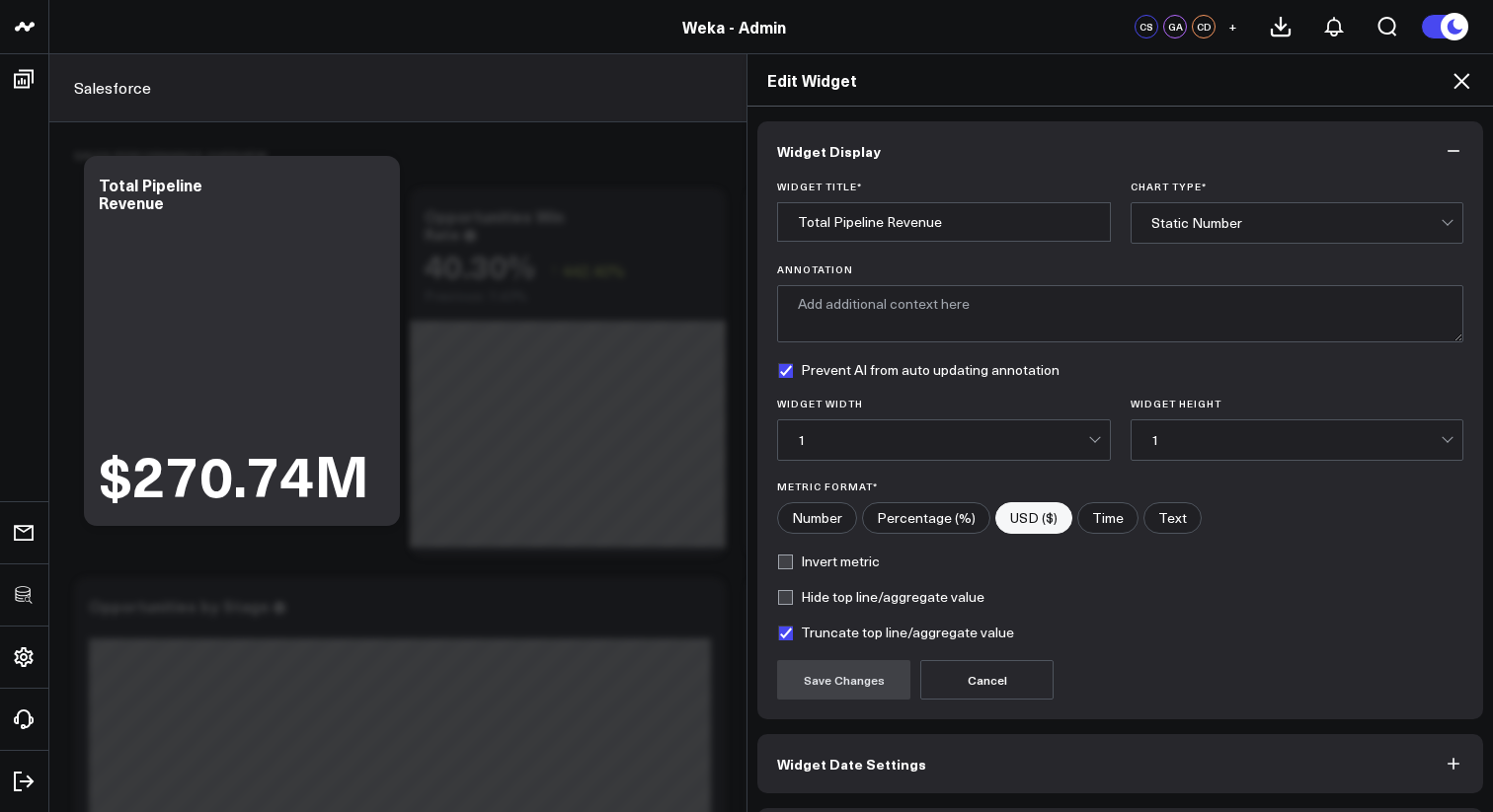
scroll to position [69, 0]
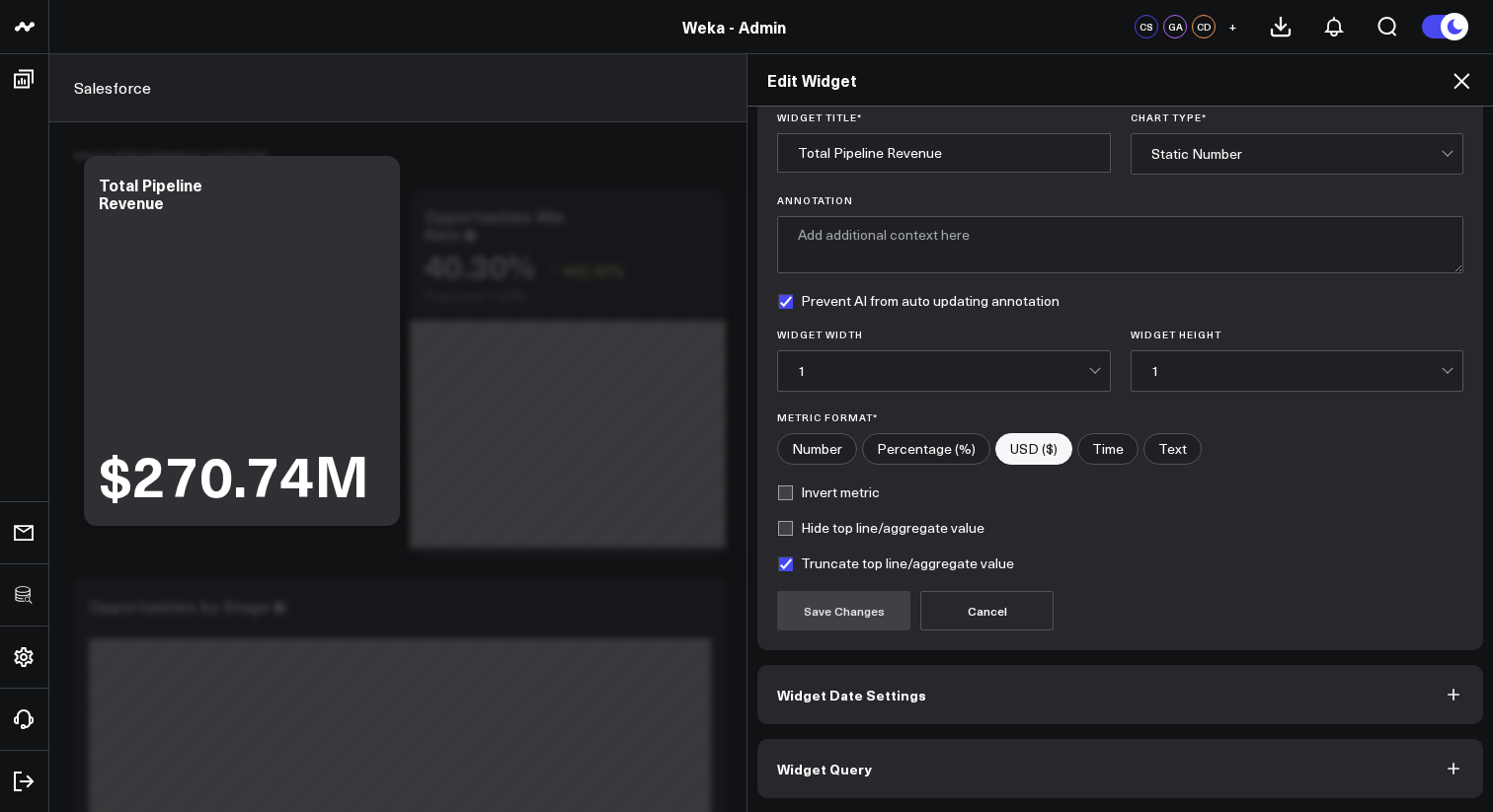
click at [879, 769] on button "Widget Query" at bounding box center [1120, 768] width 726 height 59
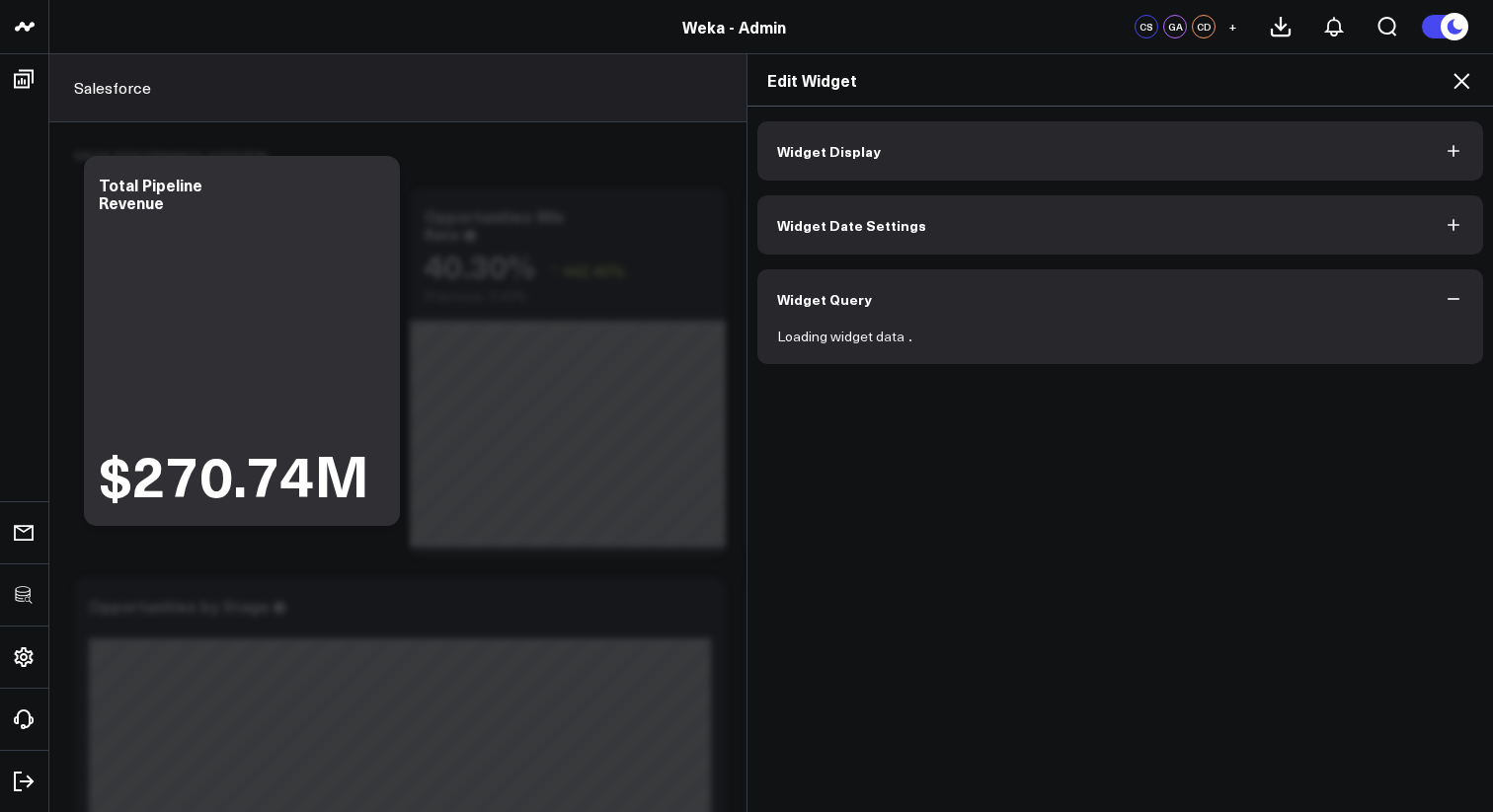
scroll to position [0, 0]
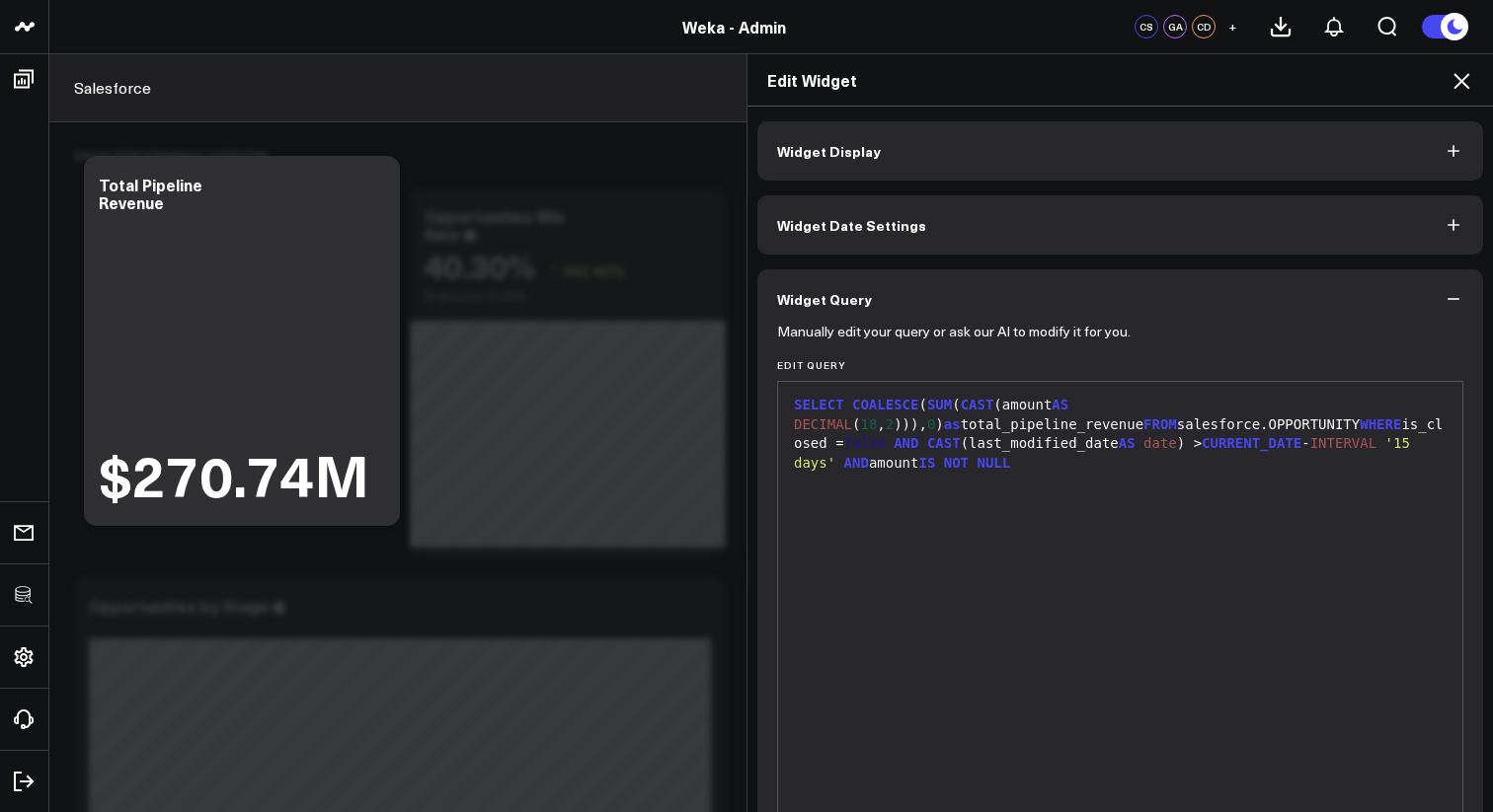
click at [1460, 84] on icon at bounding box center [1461, 81] width 24 height 24
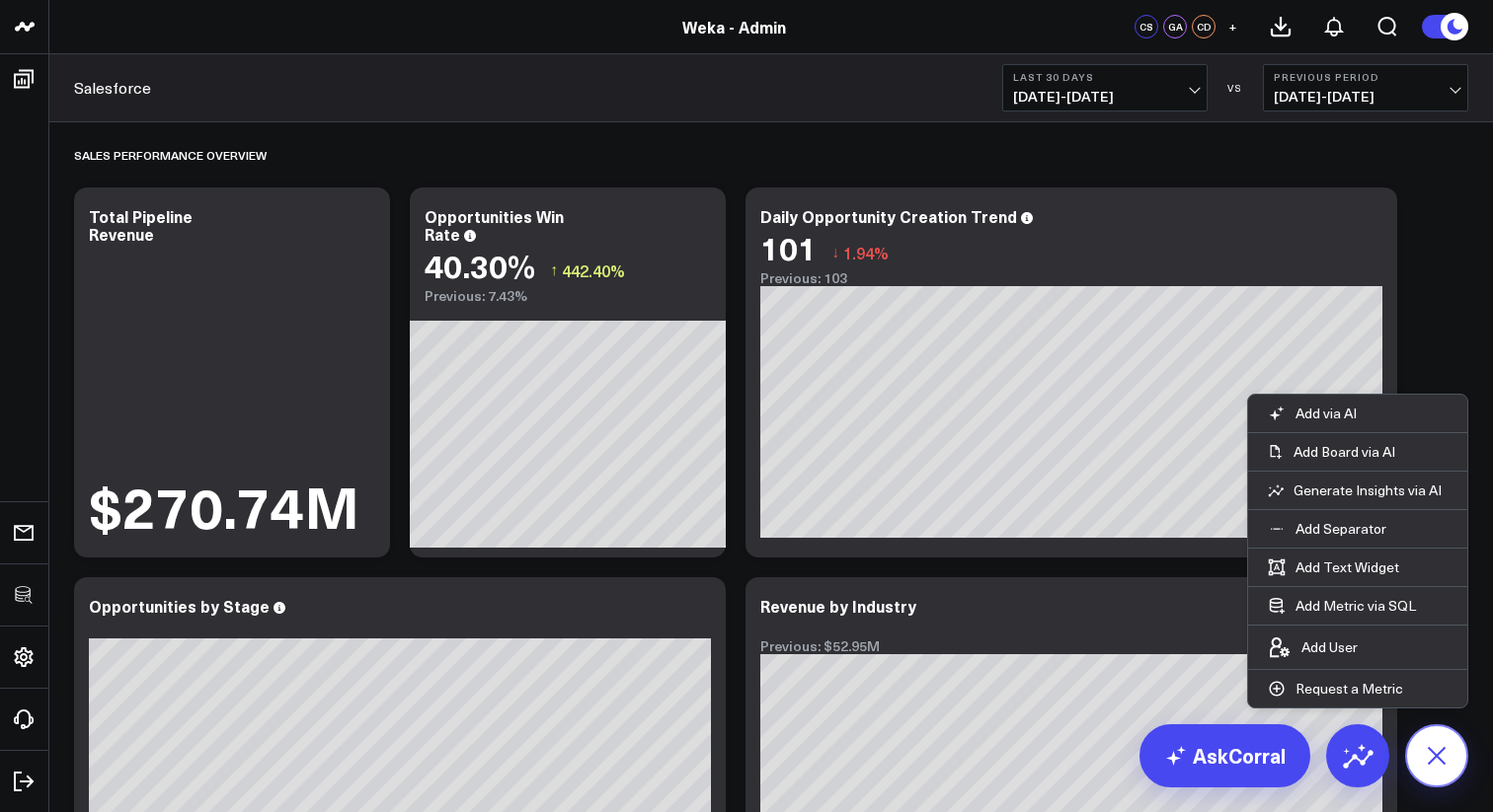
click at [1437, 763] on icon at bounding box center [1436, 755] width 44 height 44
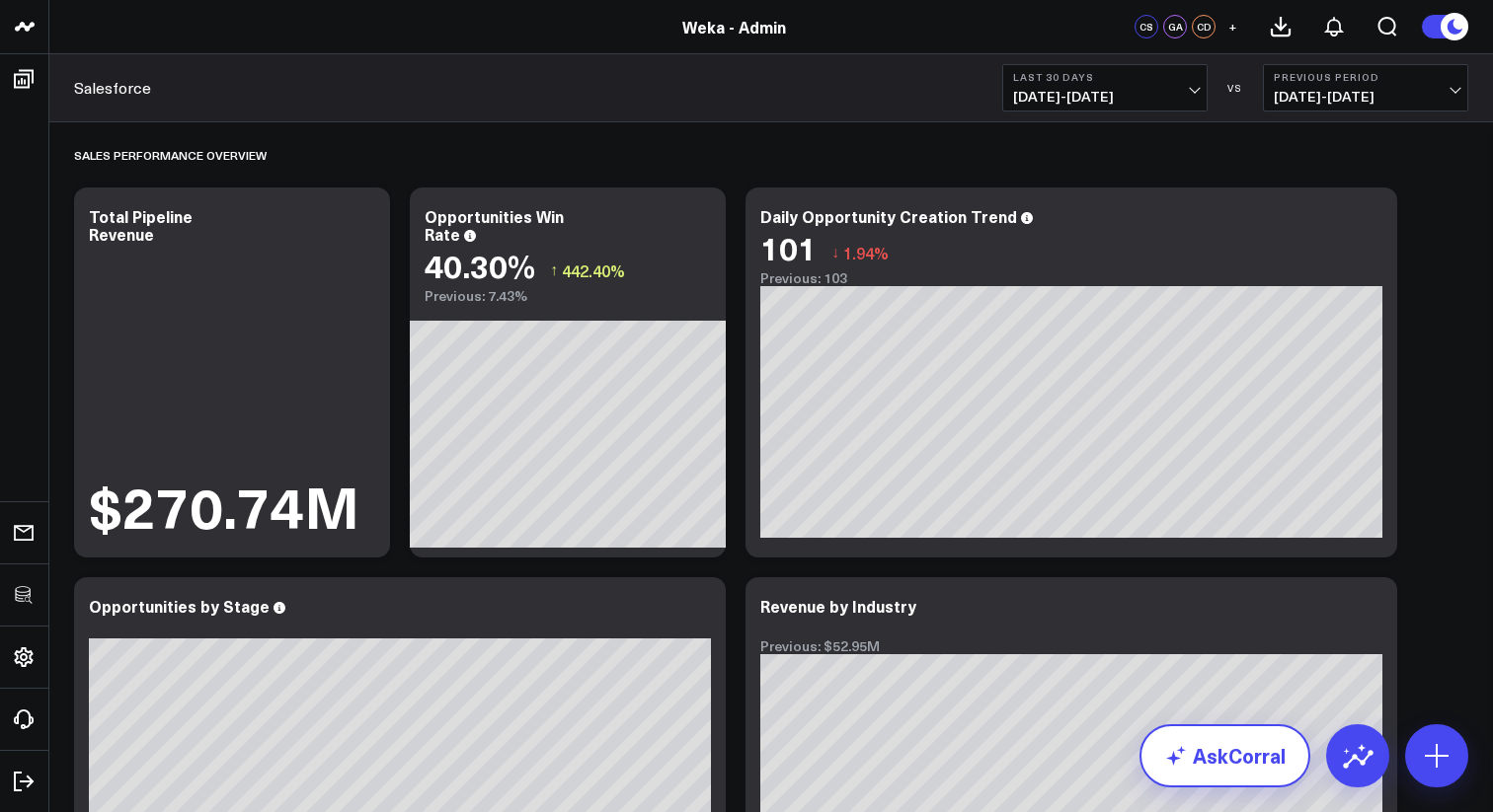
click at [1175, 747] on icon at bounding box center [1176, 756] width 24 height 24
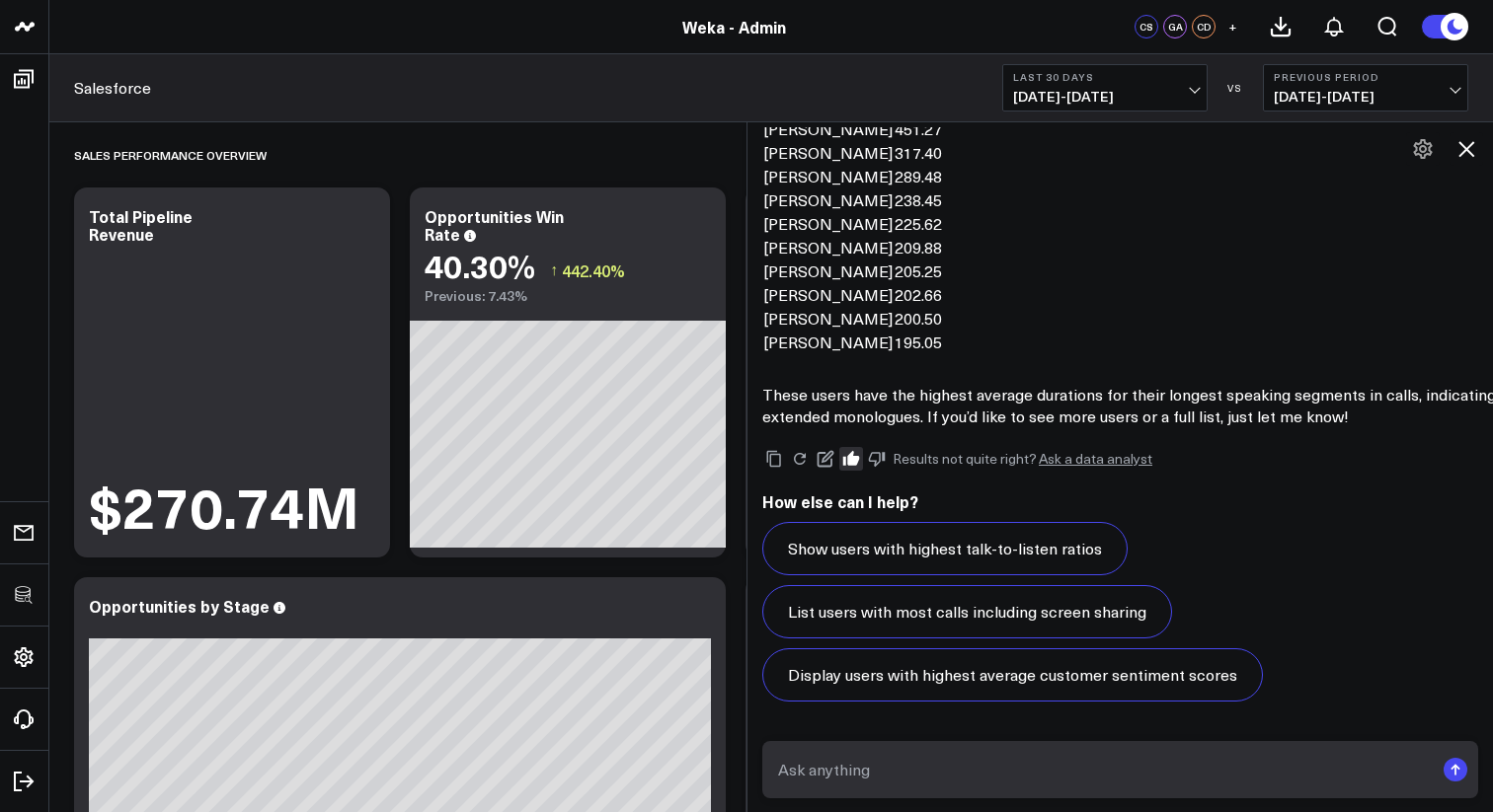
click at [1193, 770] on textarea at bounding box center [1102, 770] width 661 height 36
type textarea "W"
click at [829, 457] on icon at bounding box center [825, 458] width 18 height 18
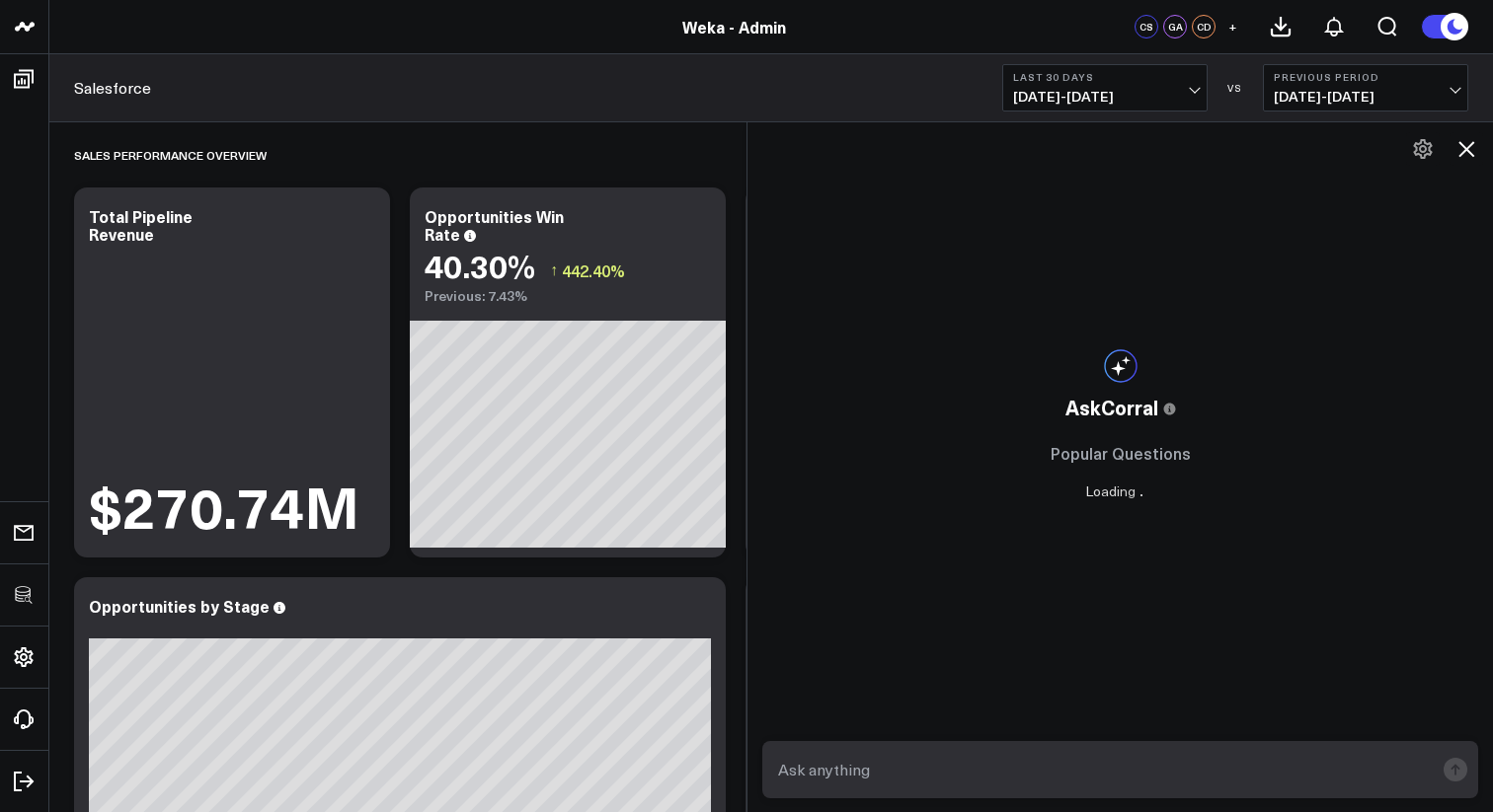
click at [879, 772] on textarea at bounding box center [1102, 770] width 661 height 36
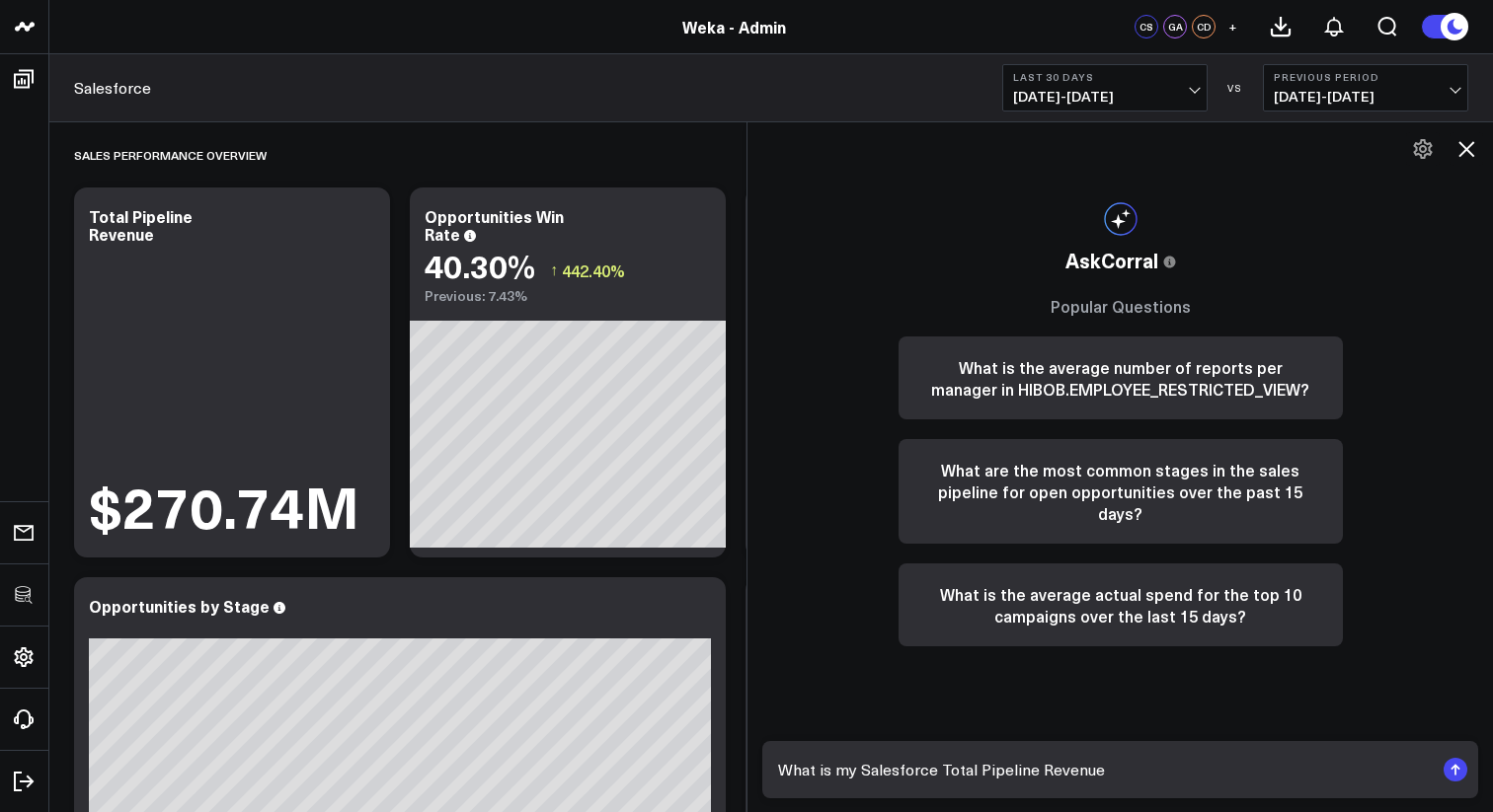
type textarea "What is my Salesforce Total Pipeline Revenue?"
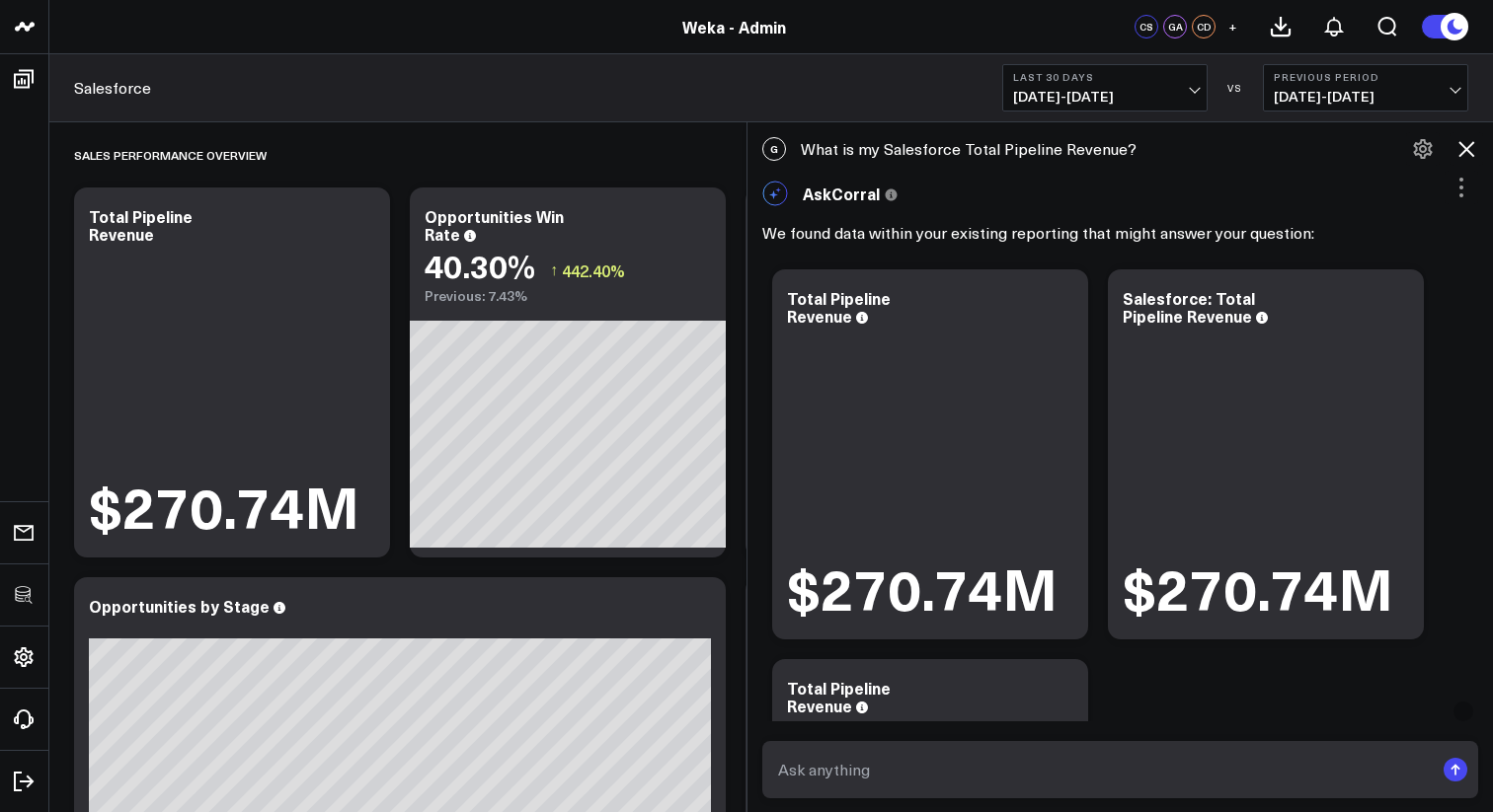
scroll to position [556, 0]
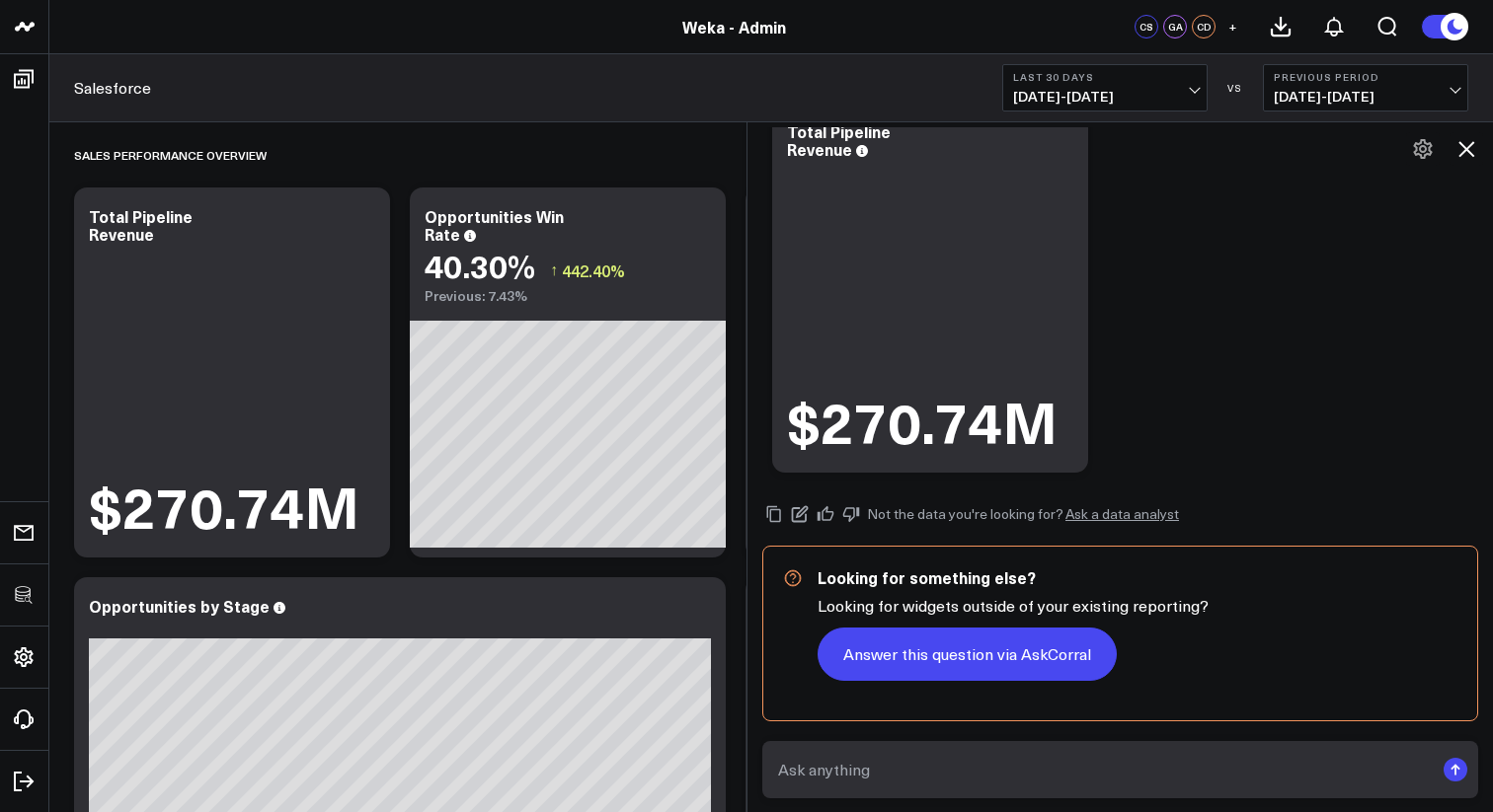
click at [991, 665] on button "Answer this question via AskCorral" at bounding box center [966, 653] width 299 height 53
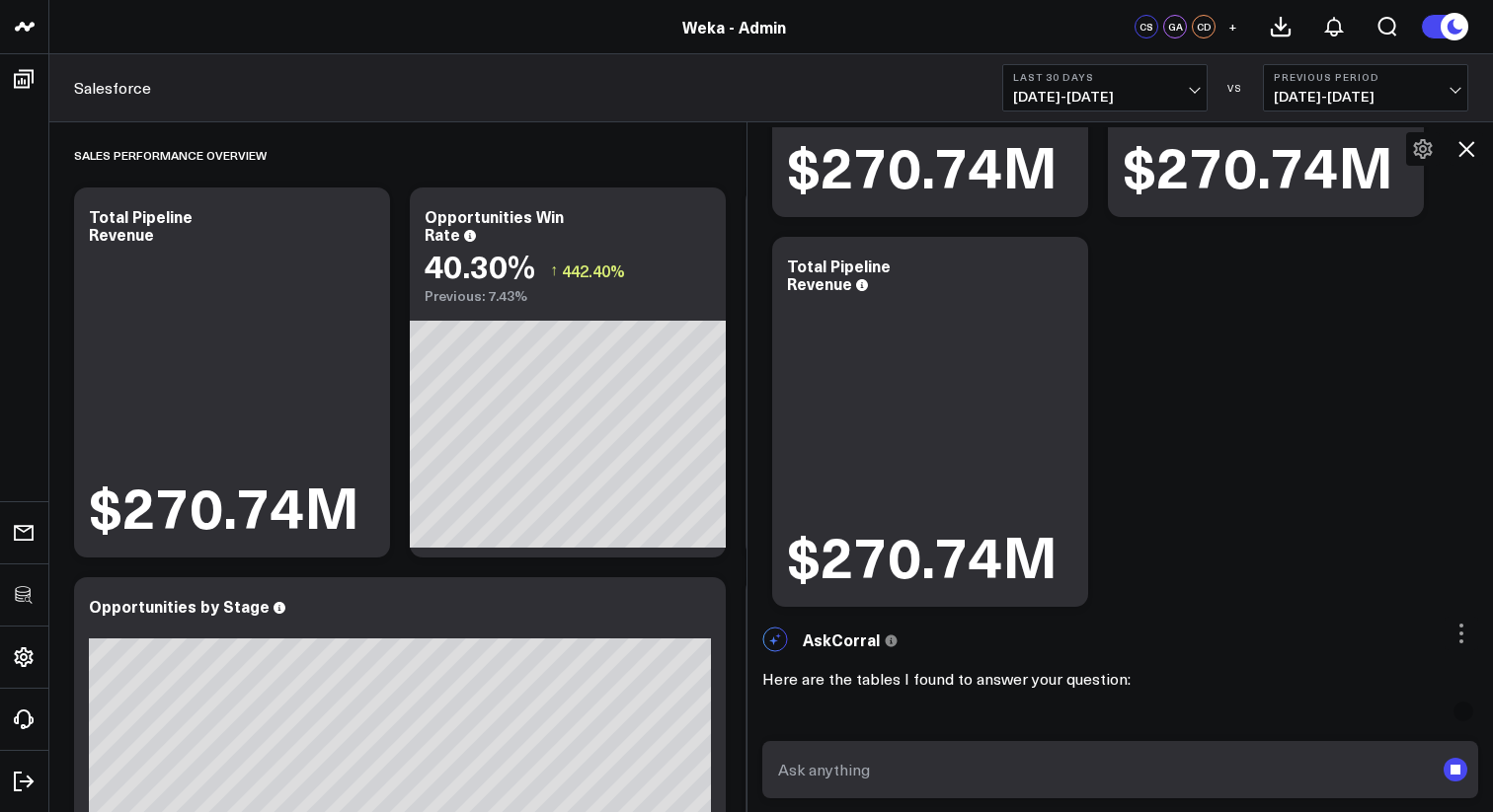
scroll to position [300, 0]
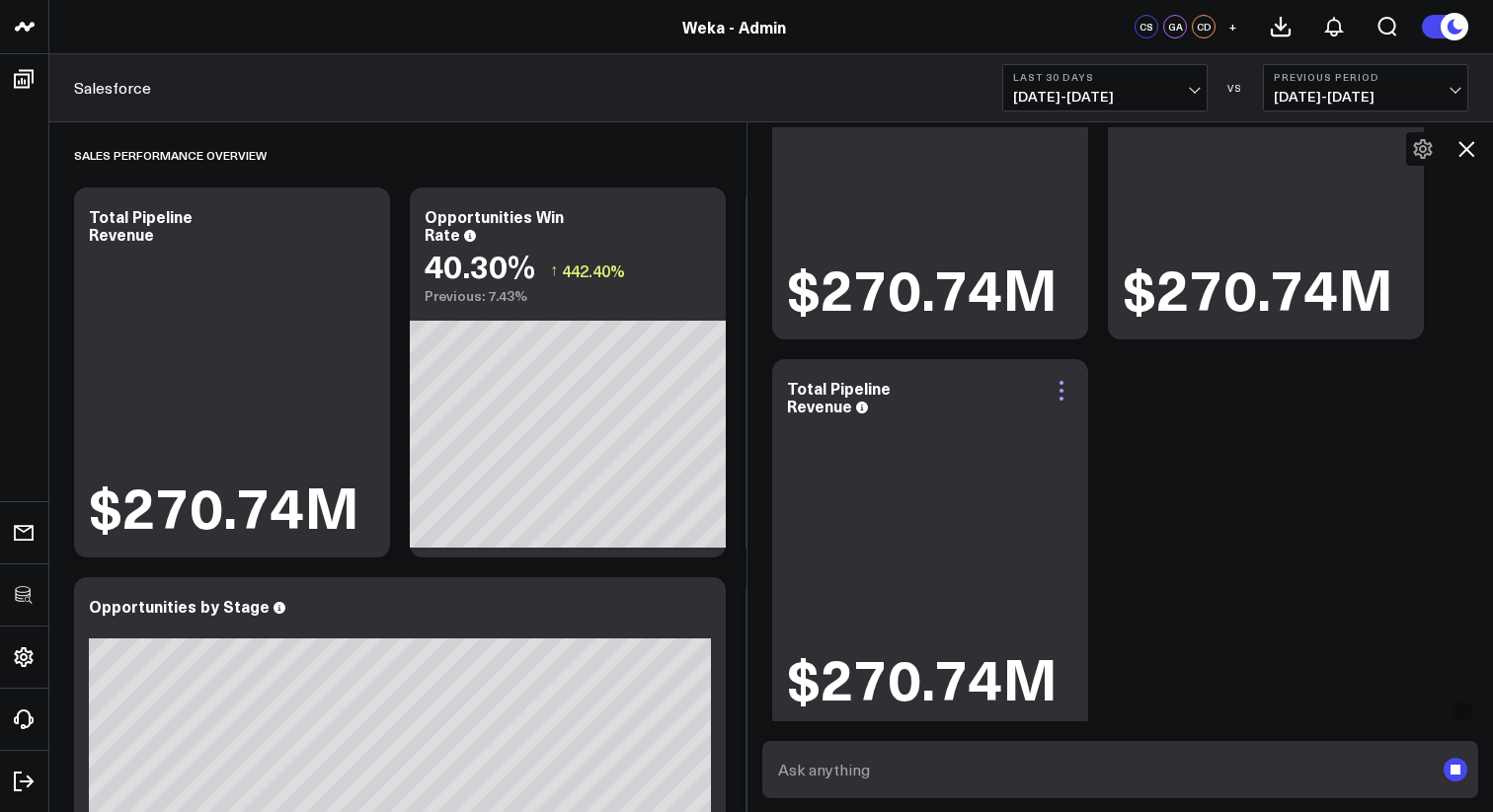
click at [1060, 383] on icon at bounding box center [1061, 383] width 4 height 4
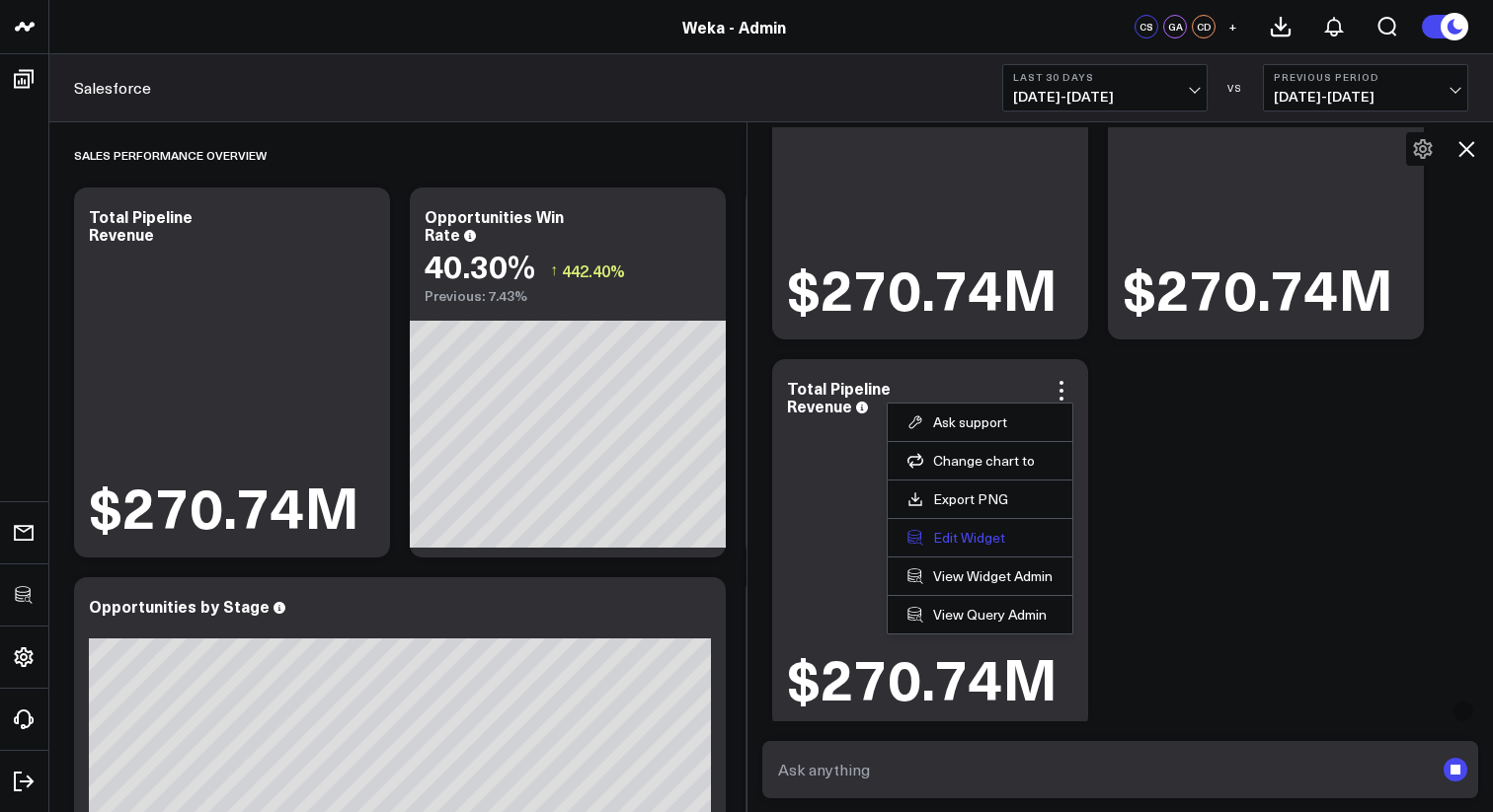
click at [984, 541] on button "Edit Widget" at bounding box center [979, 537] width 145 height 18
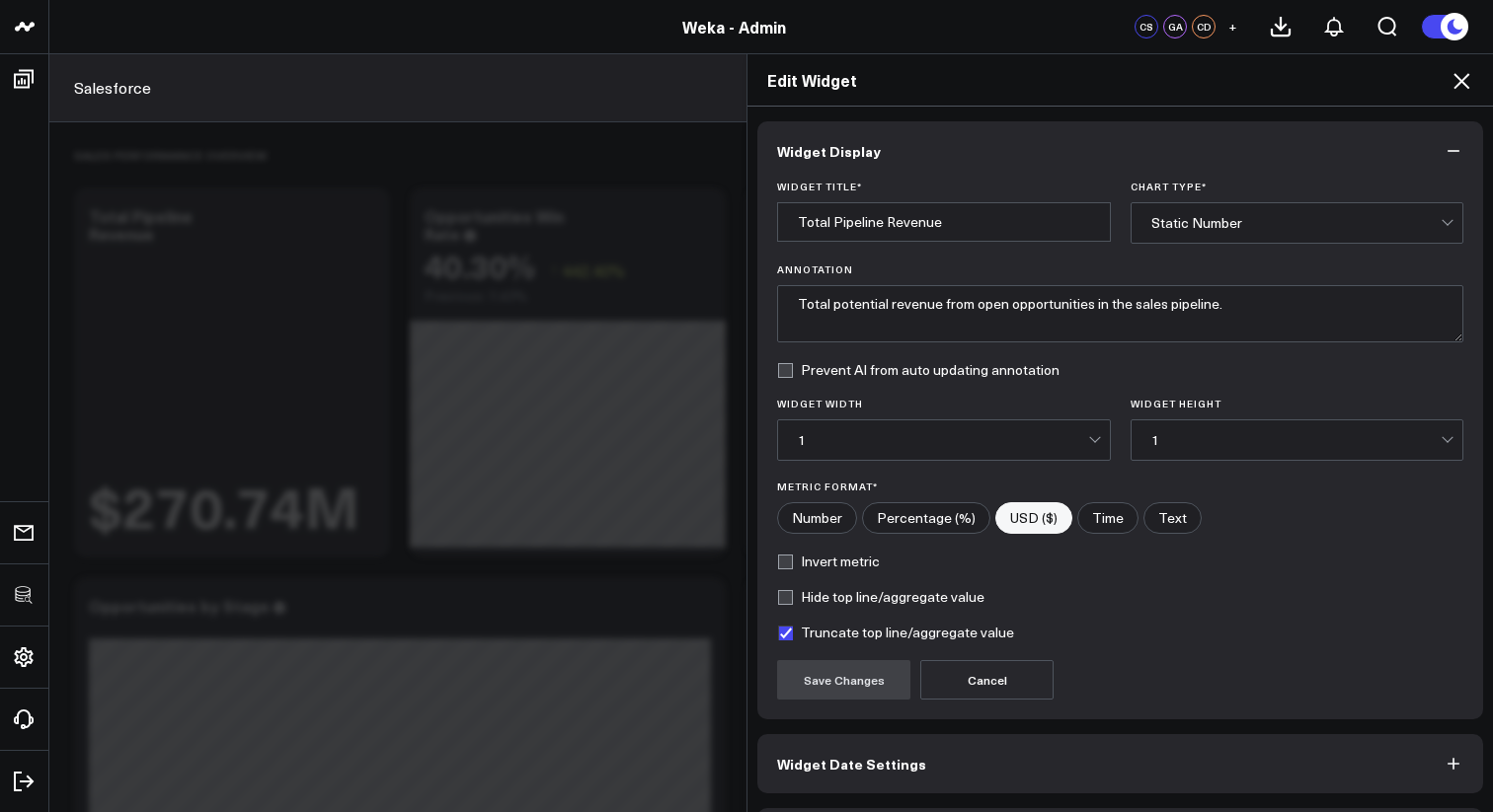
scroll to position [69, 0]
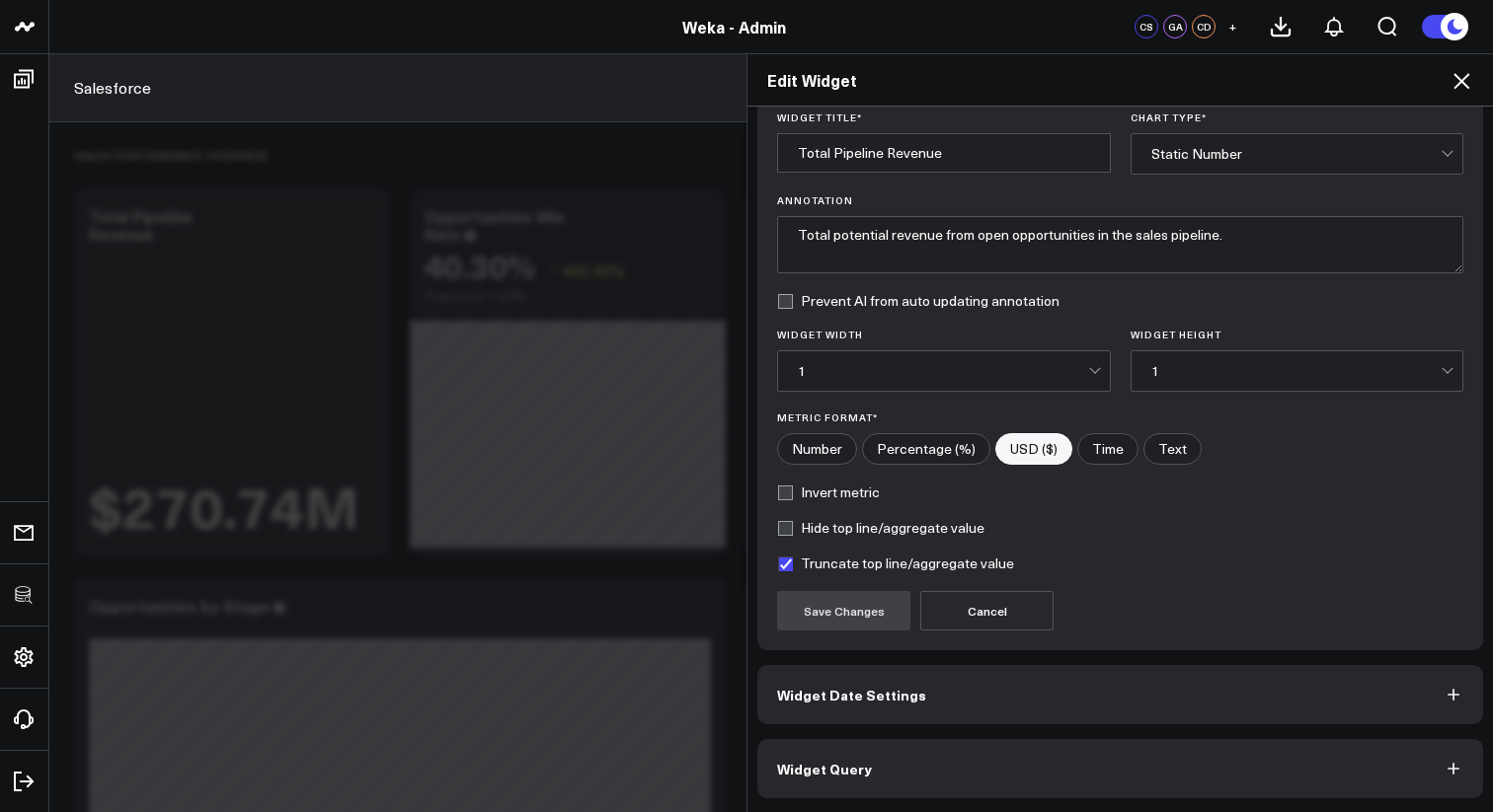
click at [890, 767] on button "Widget Query" at bounding box center [1120, 768] width 726 height 59
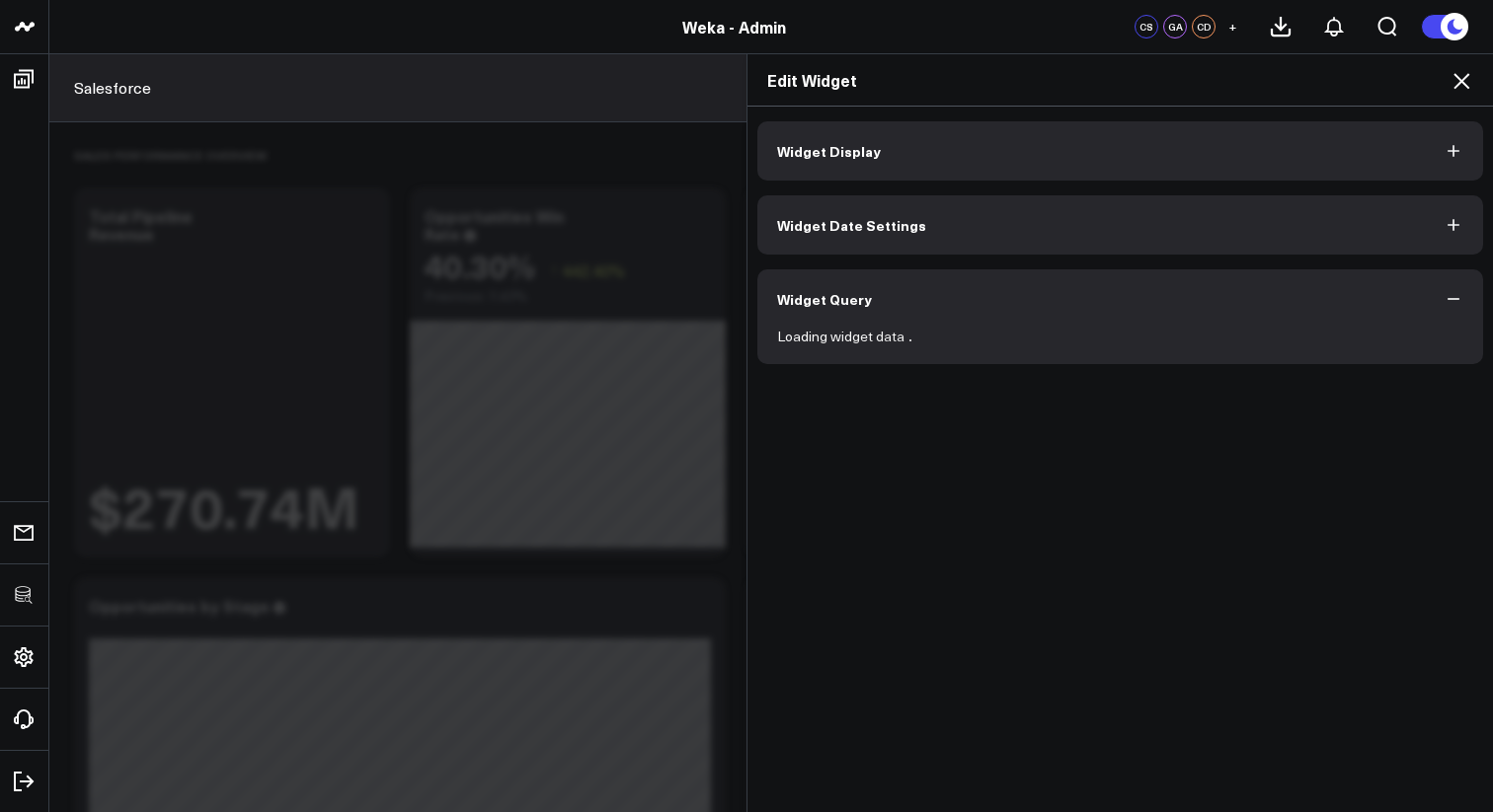
scroll to position [0, 0]
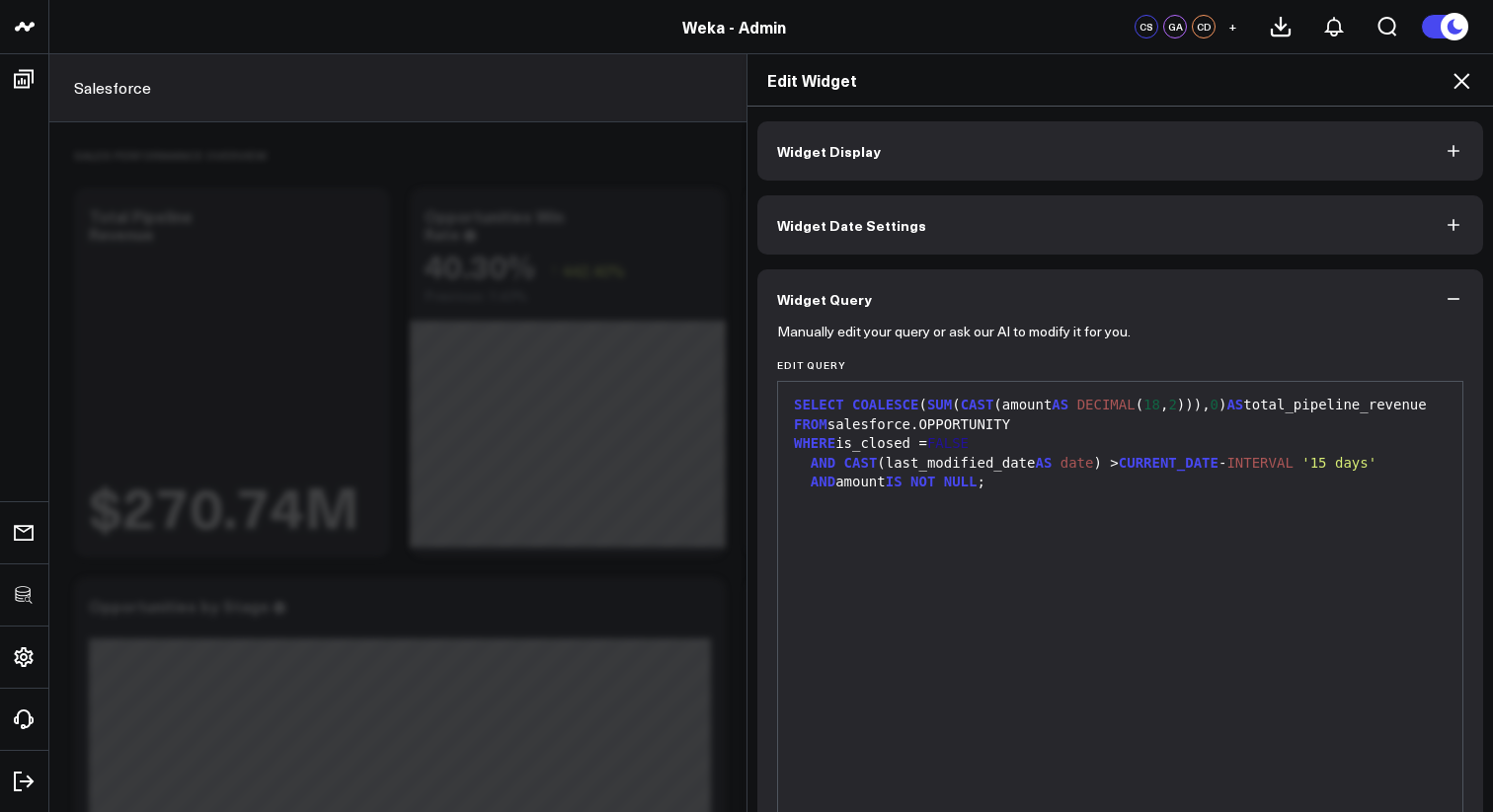
click at [1456, 85] on icon at bounding box center [1461, 81] width 16 height 16
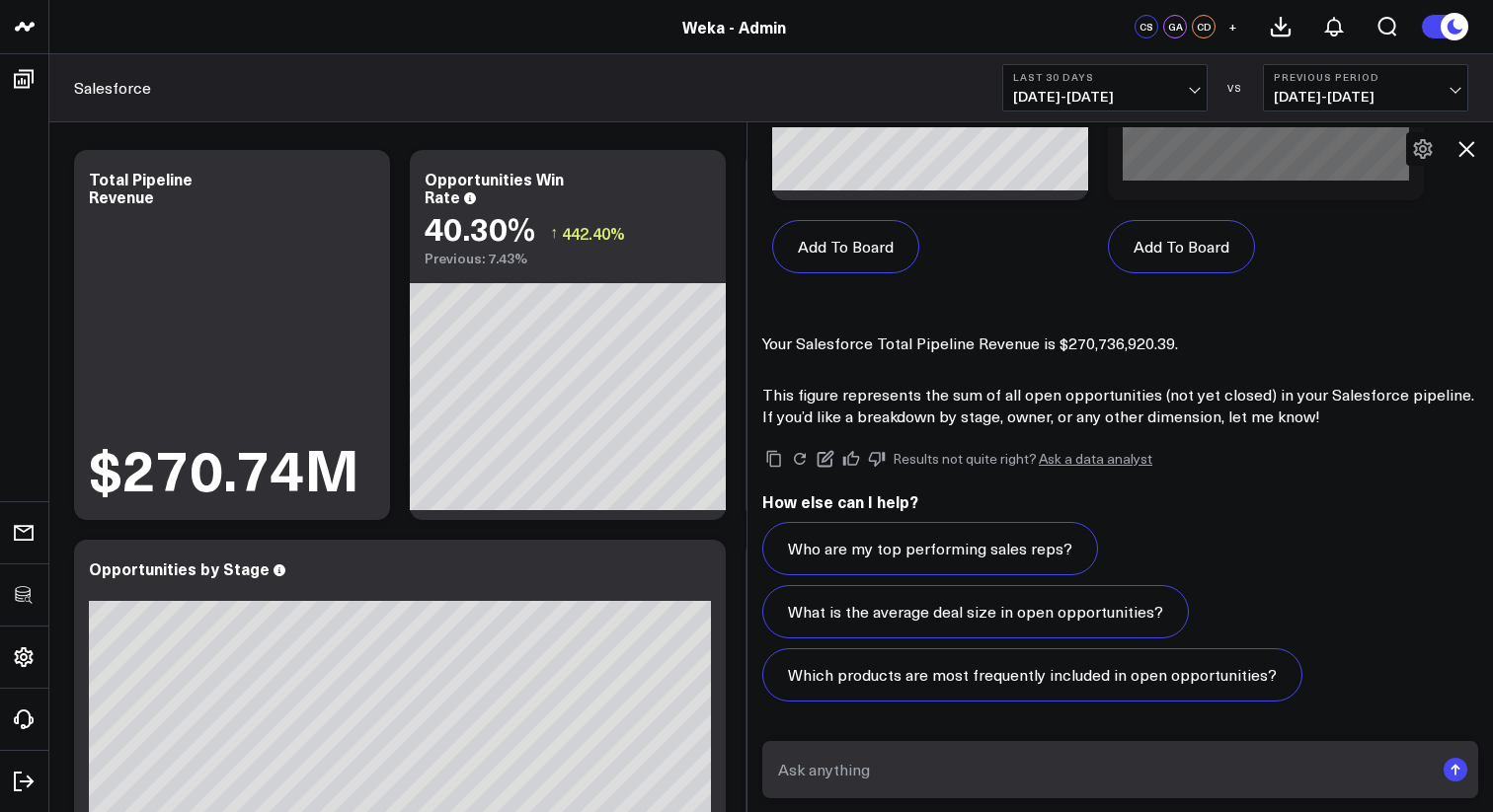
scroll to position [2233, 0]
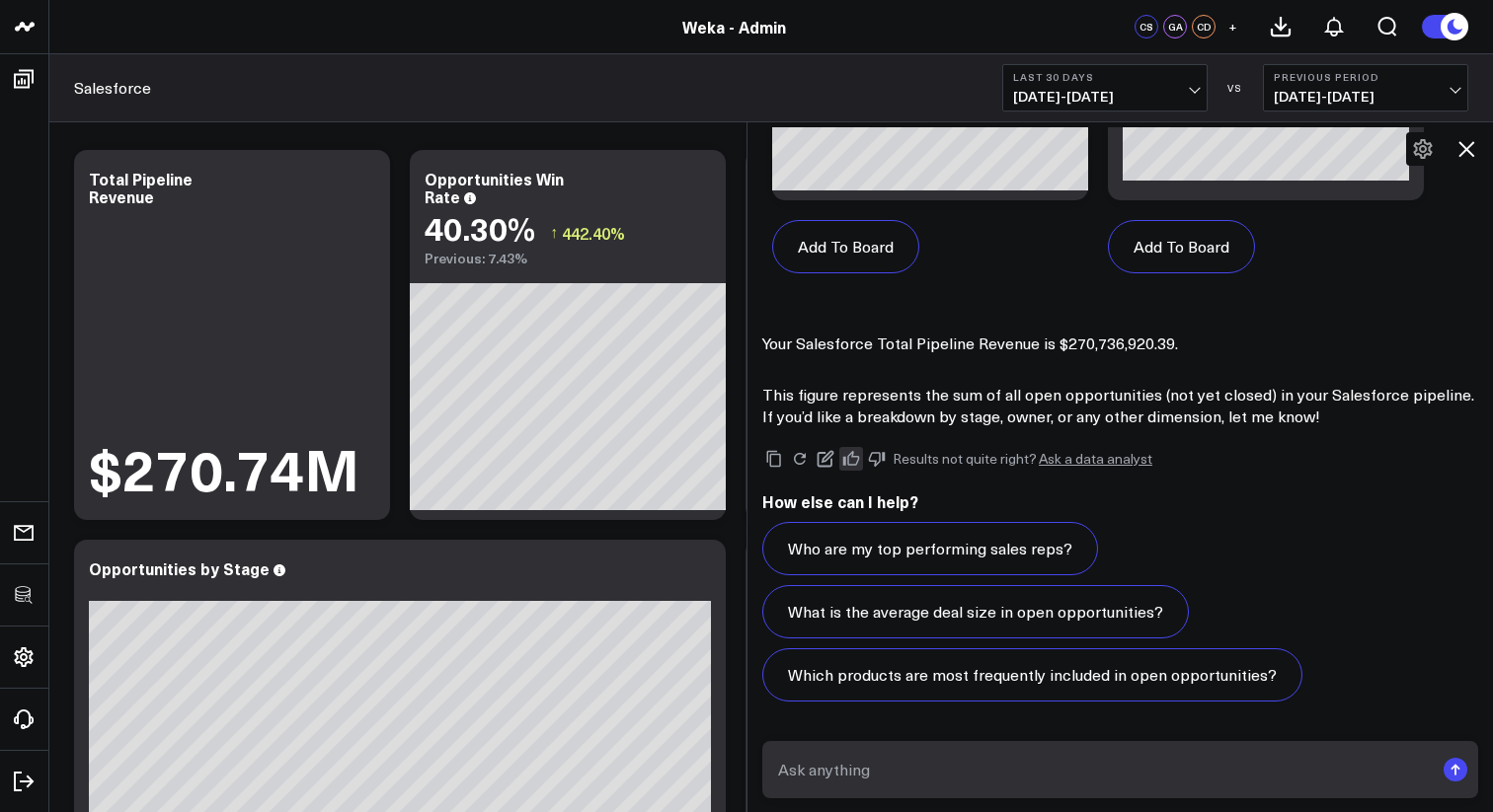
click at [857, 465] on icon at bounding box center [851, 458] width 18 height 18
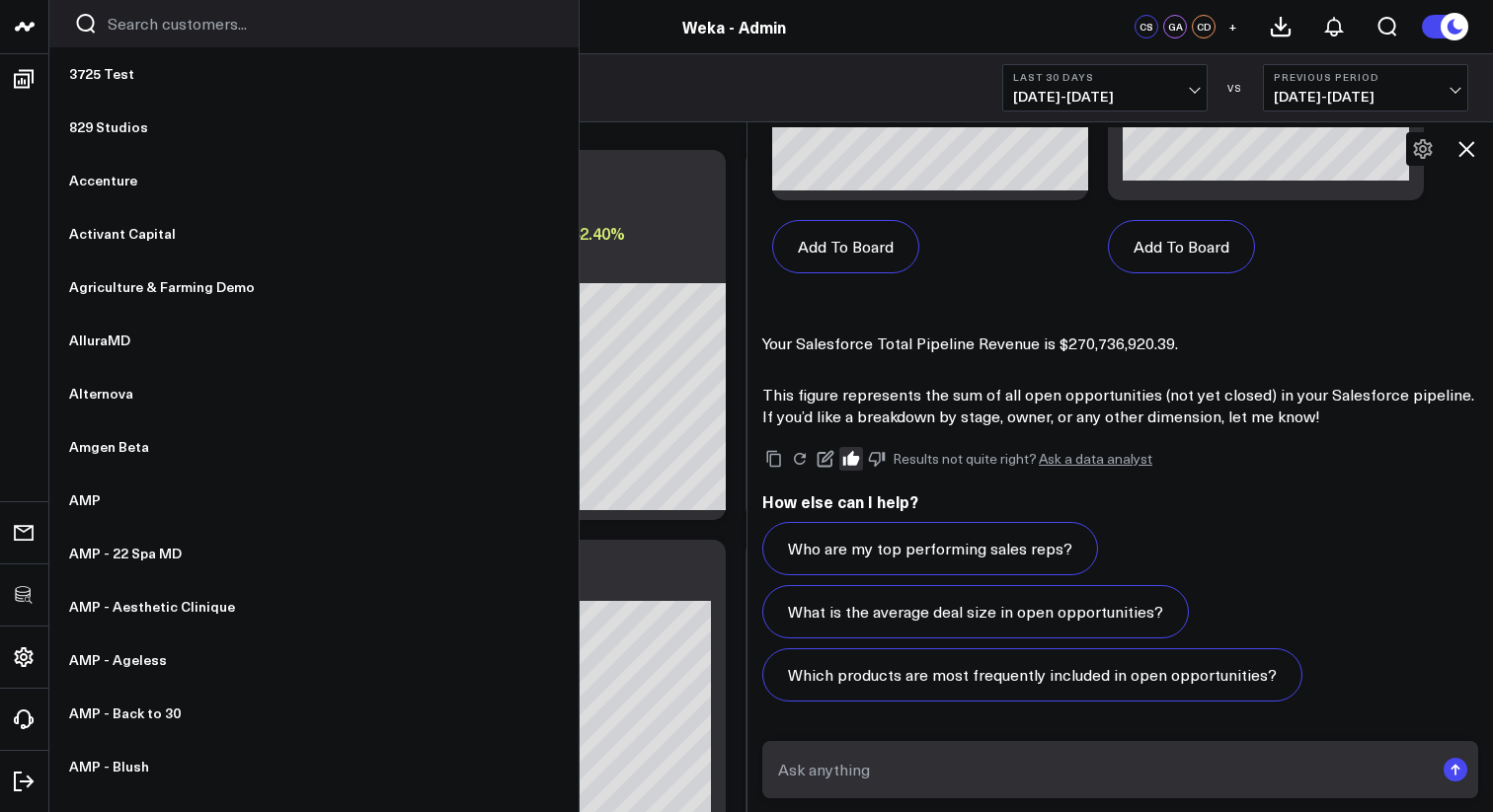
click at [139, 30] on input "Search customers input" at bounding box center [331, 24] width 446 height 22
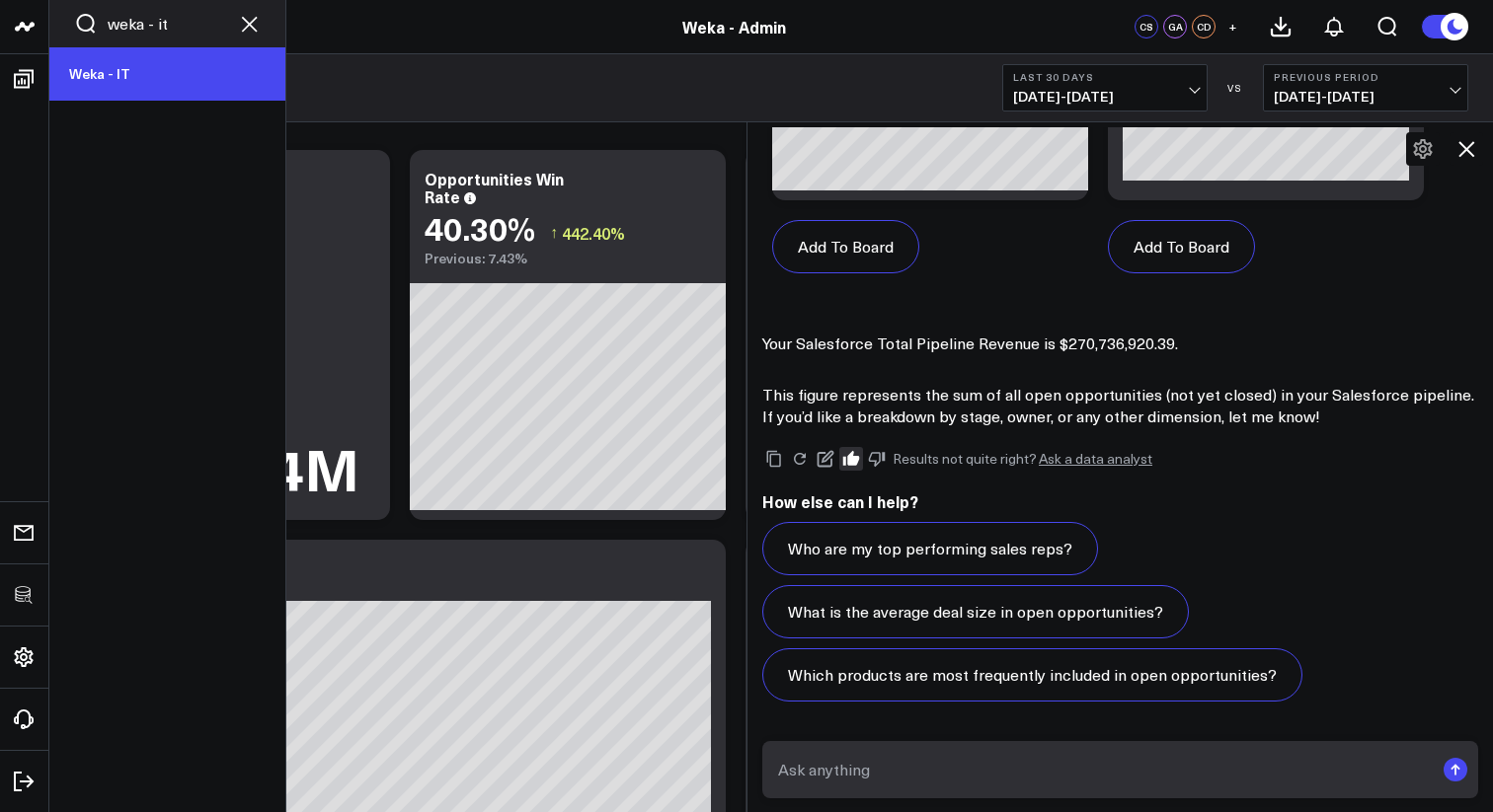
type input "weka - it"
click at [89, 70] on link "Weka - IT" at bounding box center [167, 73] width 236 height 53
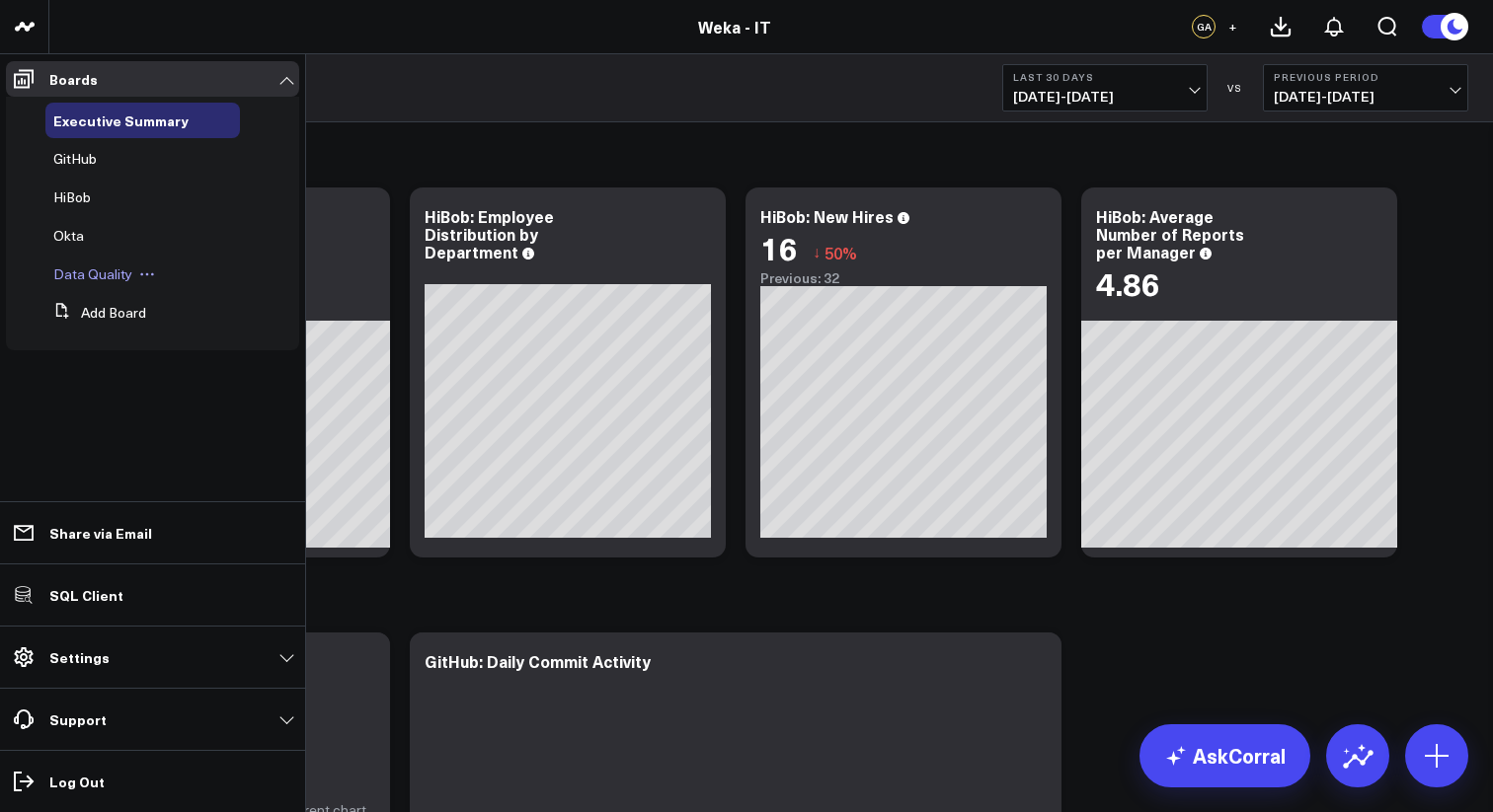
click at [81, 273] on span "Data Quality" at bounding box center [92, 274] width 79 height 19
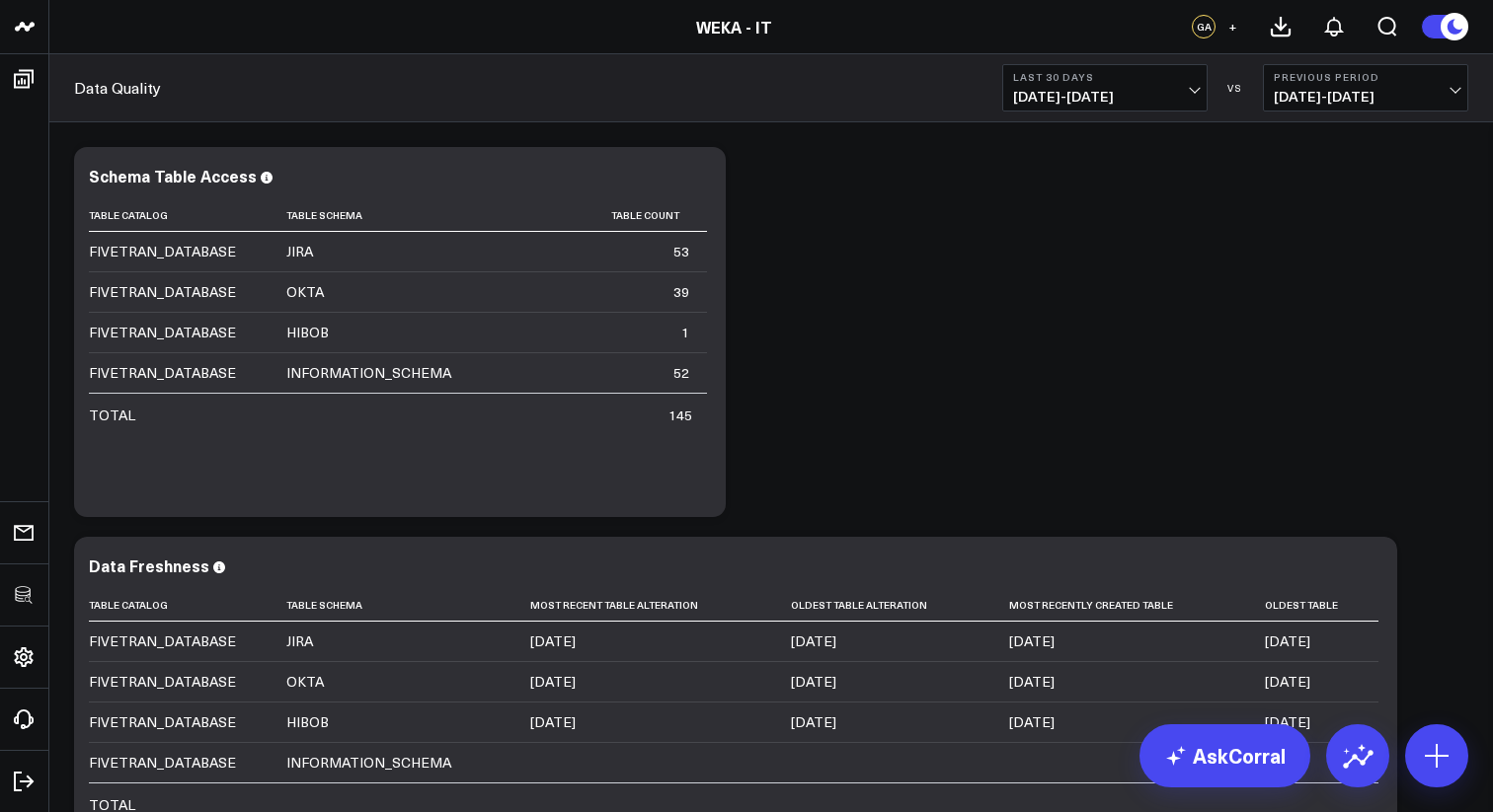
click at [891, 269] on div "Modify via AI Copy link to widget Ask support Remove Create linked copy Executi…" at bounding box center [770, 526] width 1414 height 779
click at [1158, 375] on div "Modify via AI Copy link to widget Ask support Remove Create linked copy Executi…" at bounding box center [770, 526] width 1414 height 779
